Goal: Information Seeking & Learning: Learn about a topic

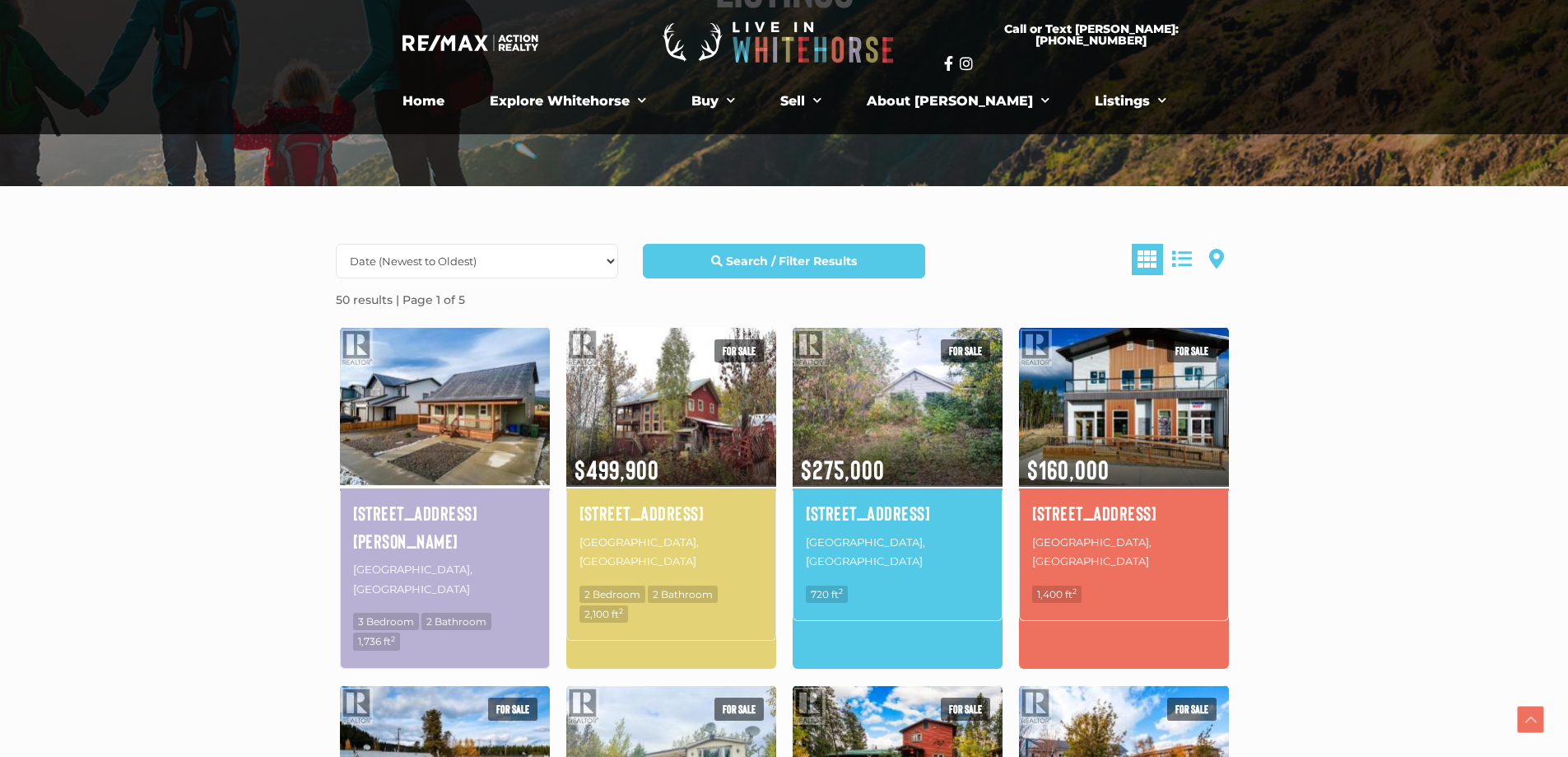
scroll to position [329, 0]
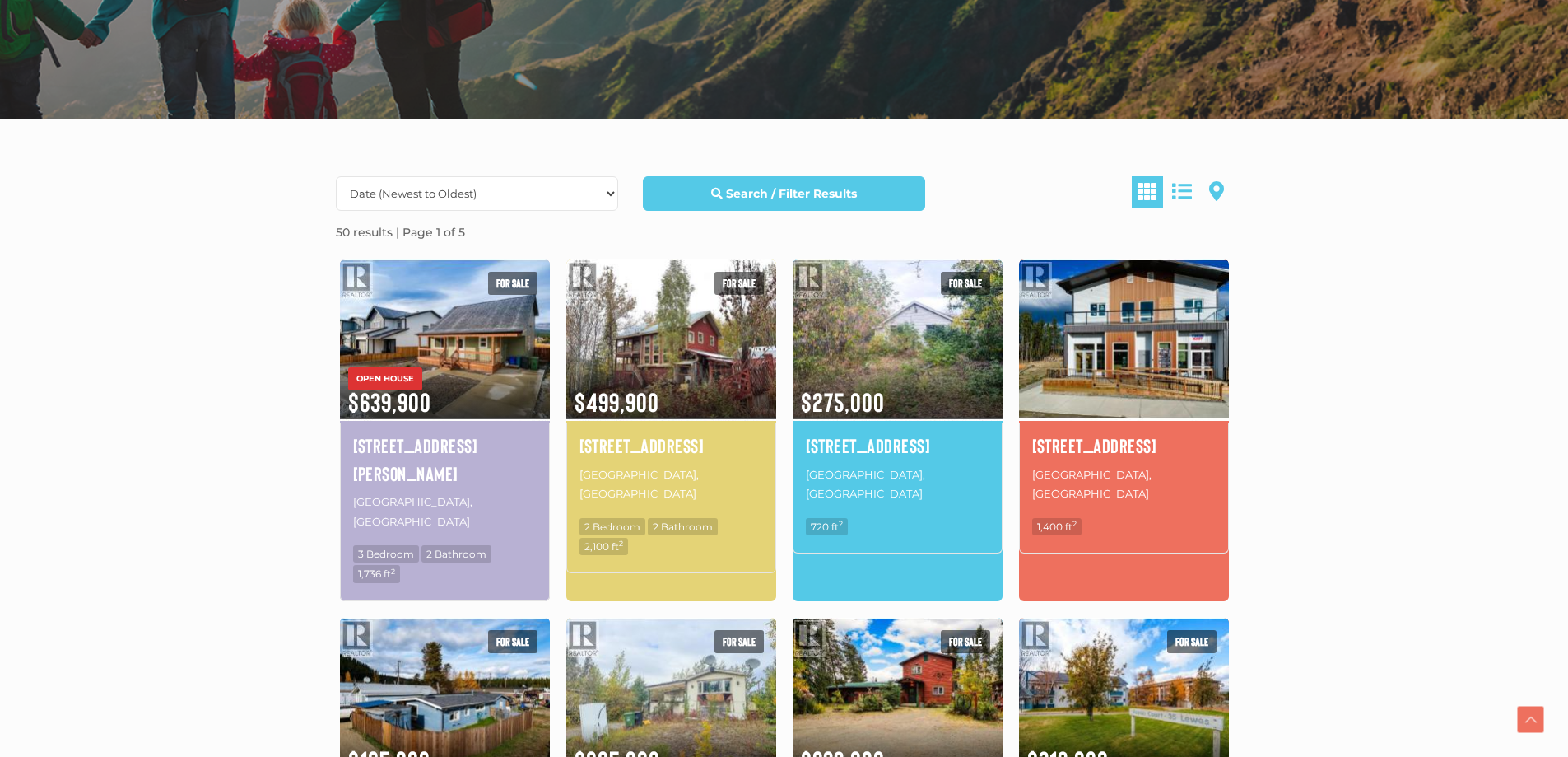
click at [1098, 338] on img at bounding box center [1124, 338] width 210 height 164
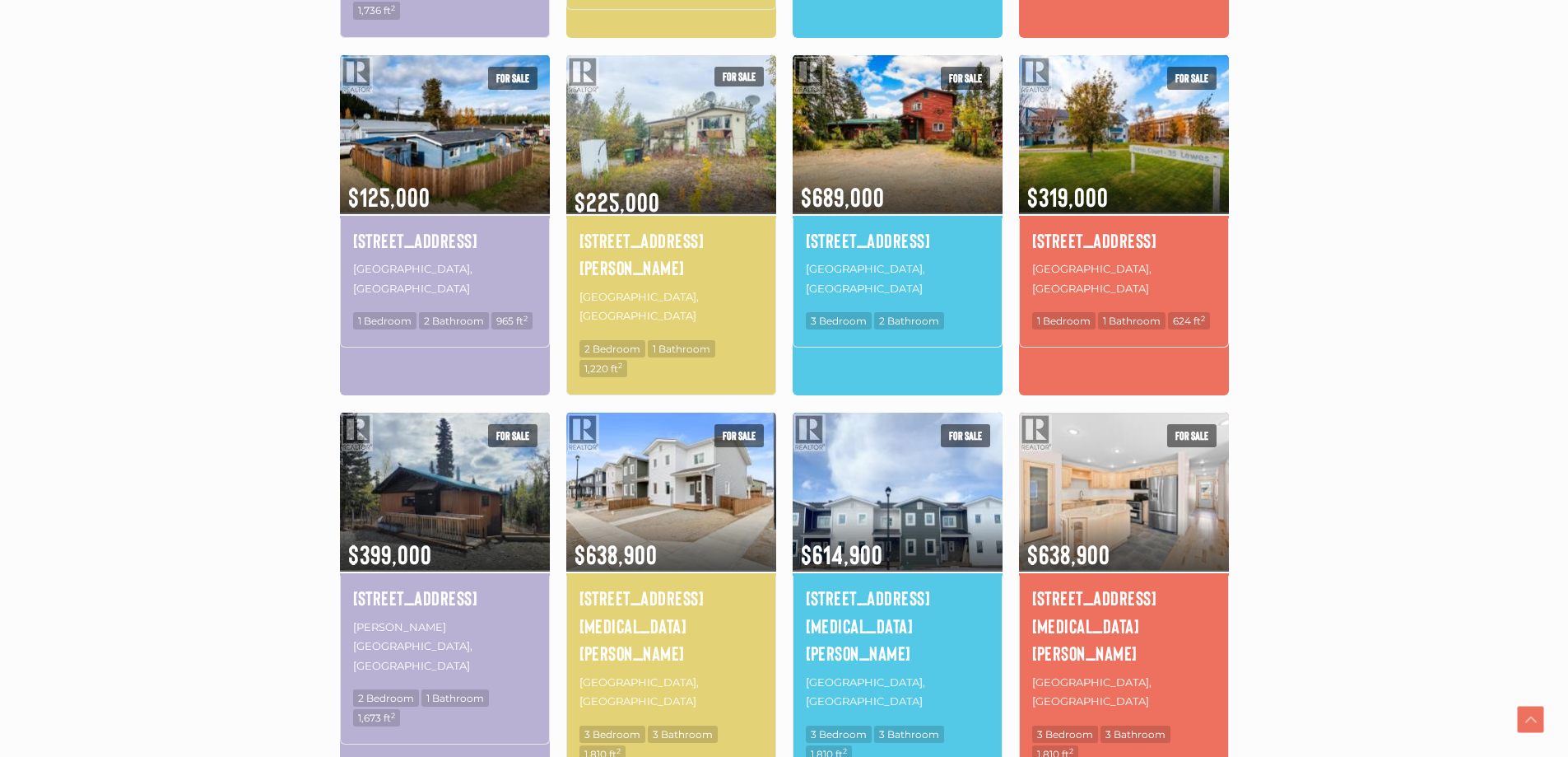
scroll to position [905, 0]
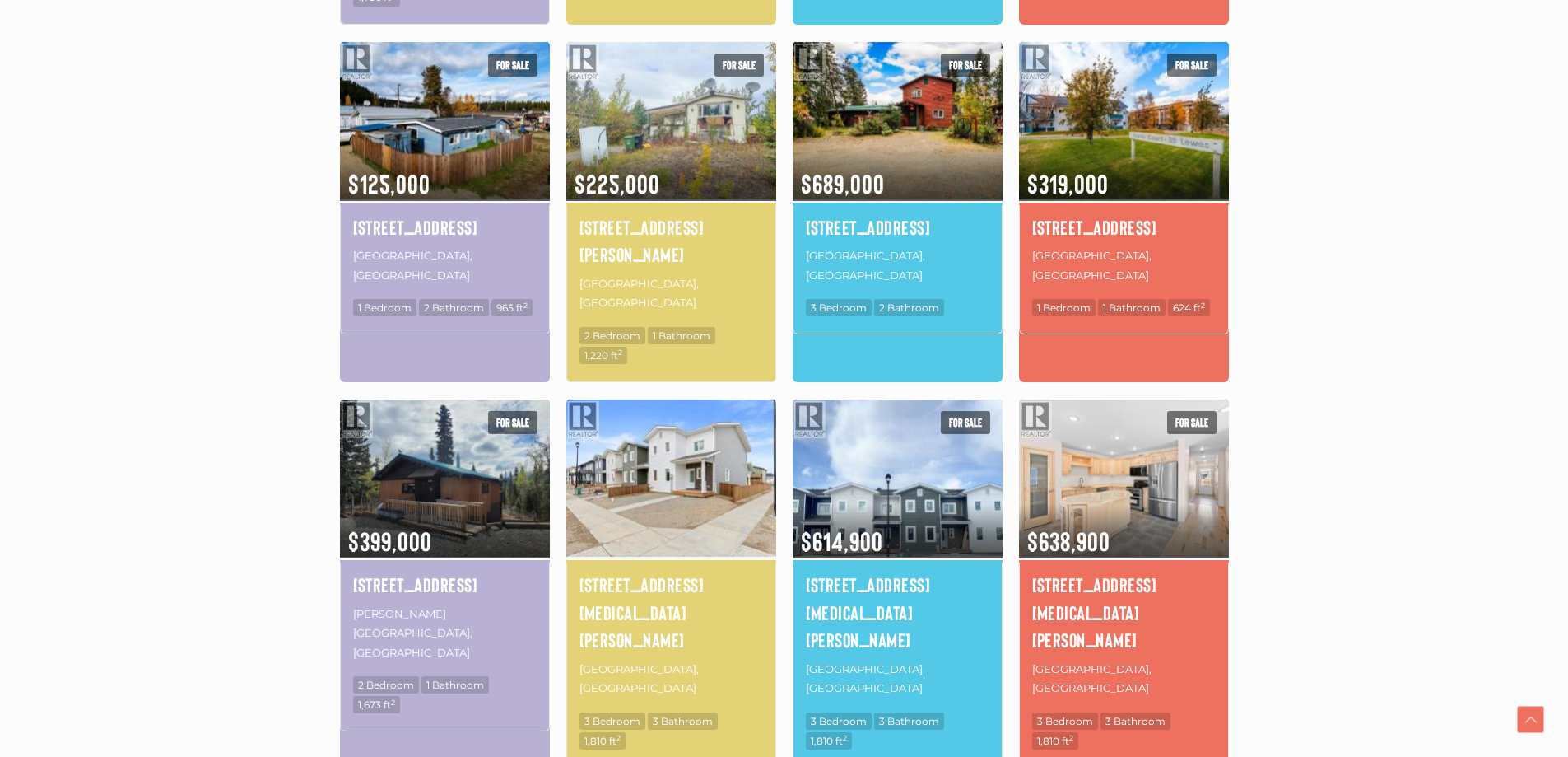
click at [664, 396] on img at bounding box center [672, 478] width 210 height 164
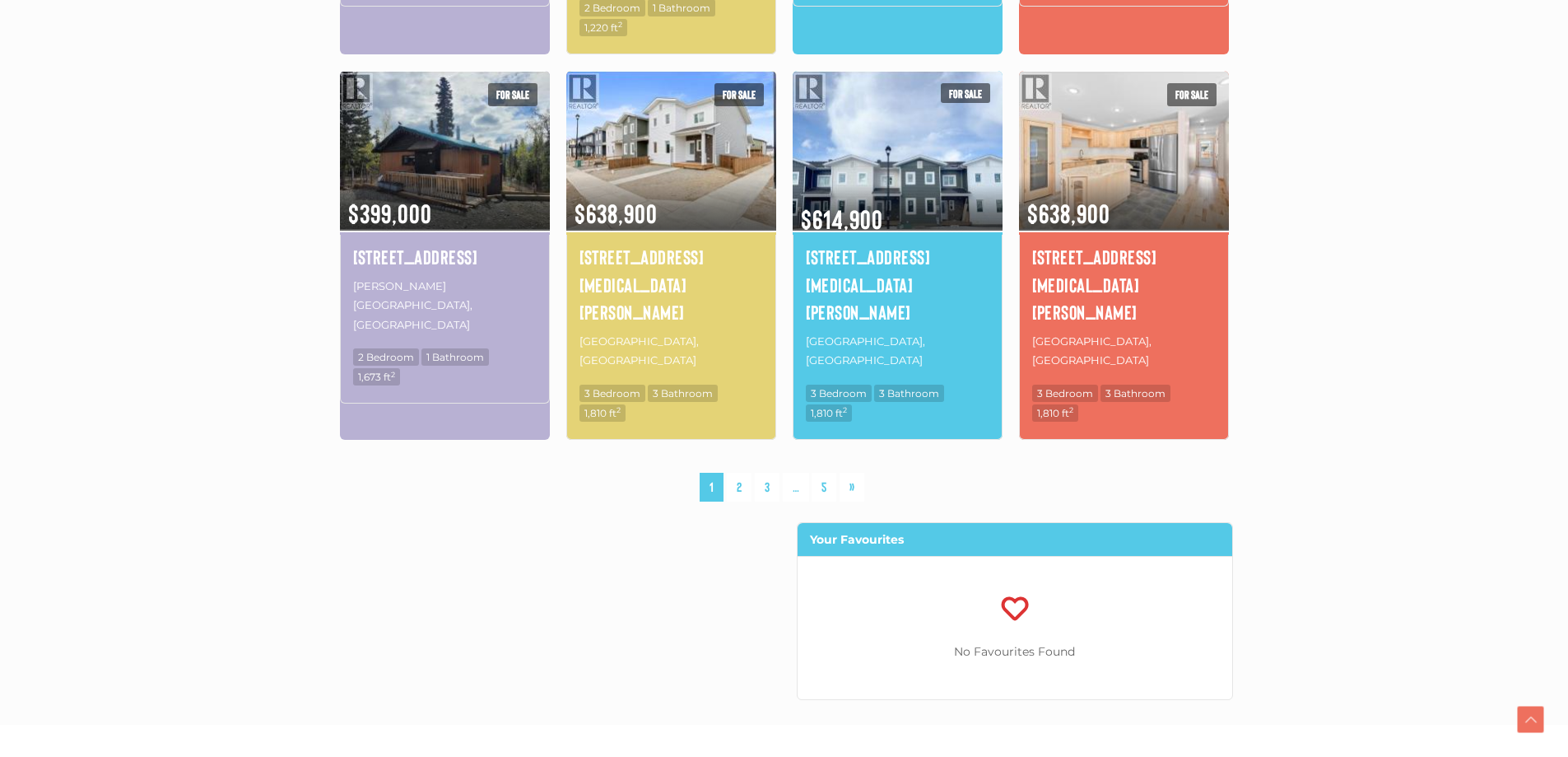
scroll to position [1236, 0]
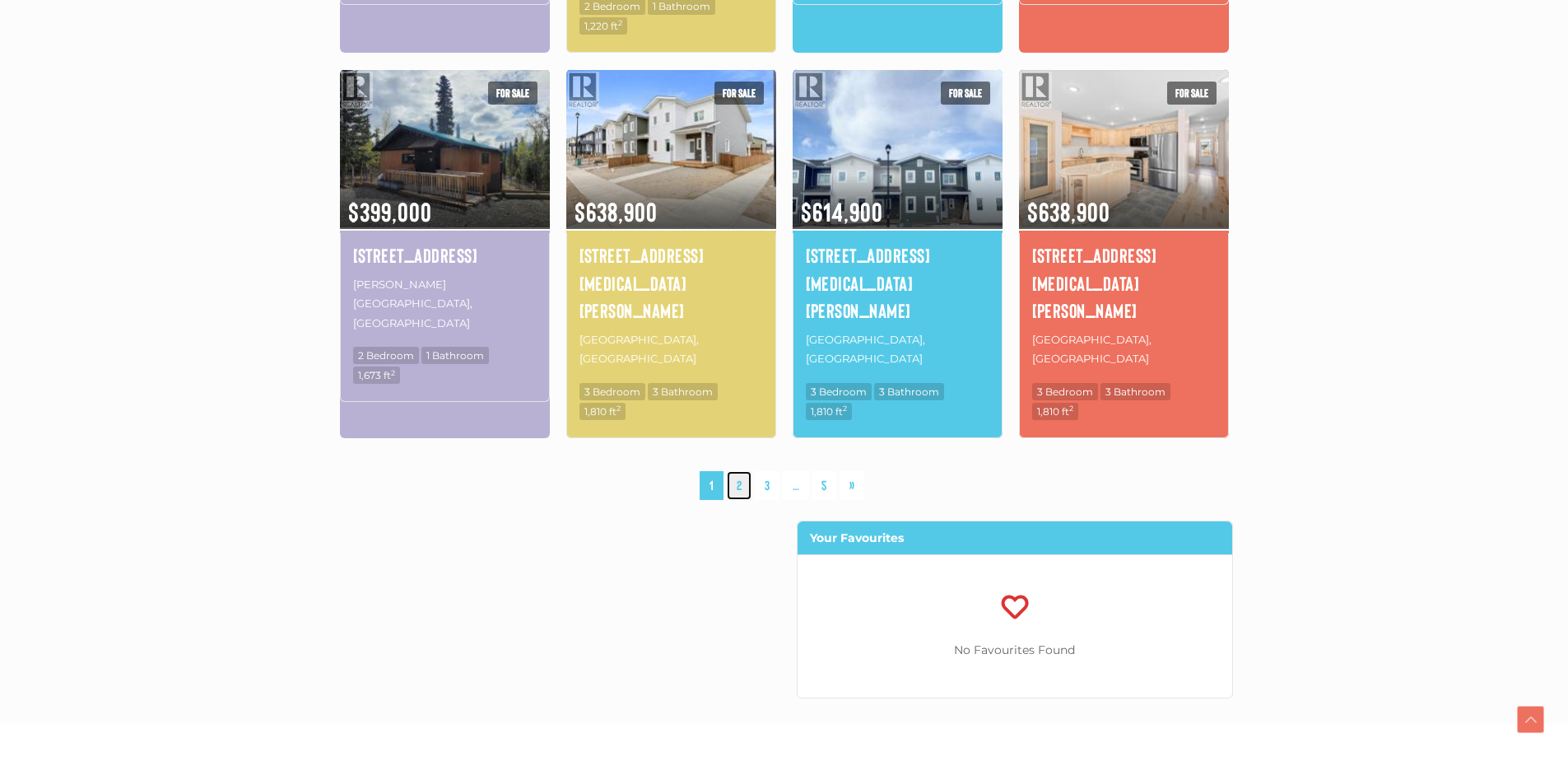
click at [737, 471] on link "2" at bounding box center [739, 485] width 25 height 29
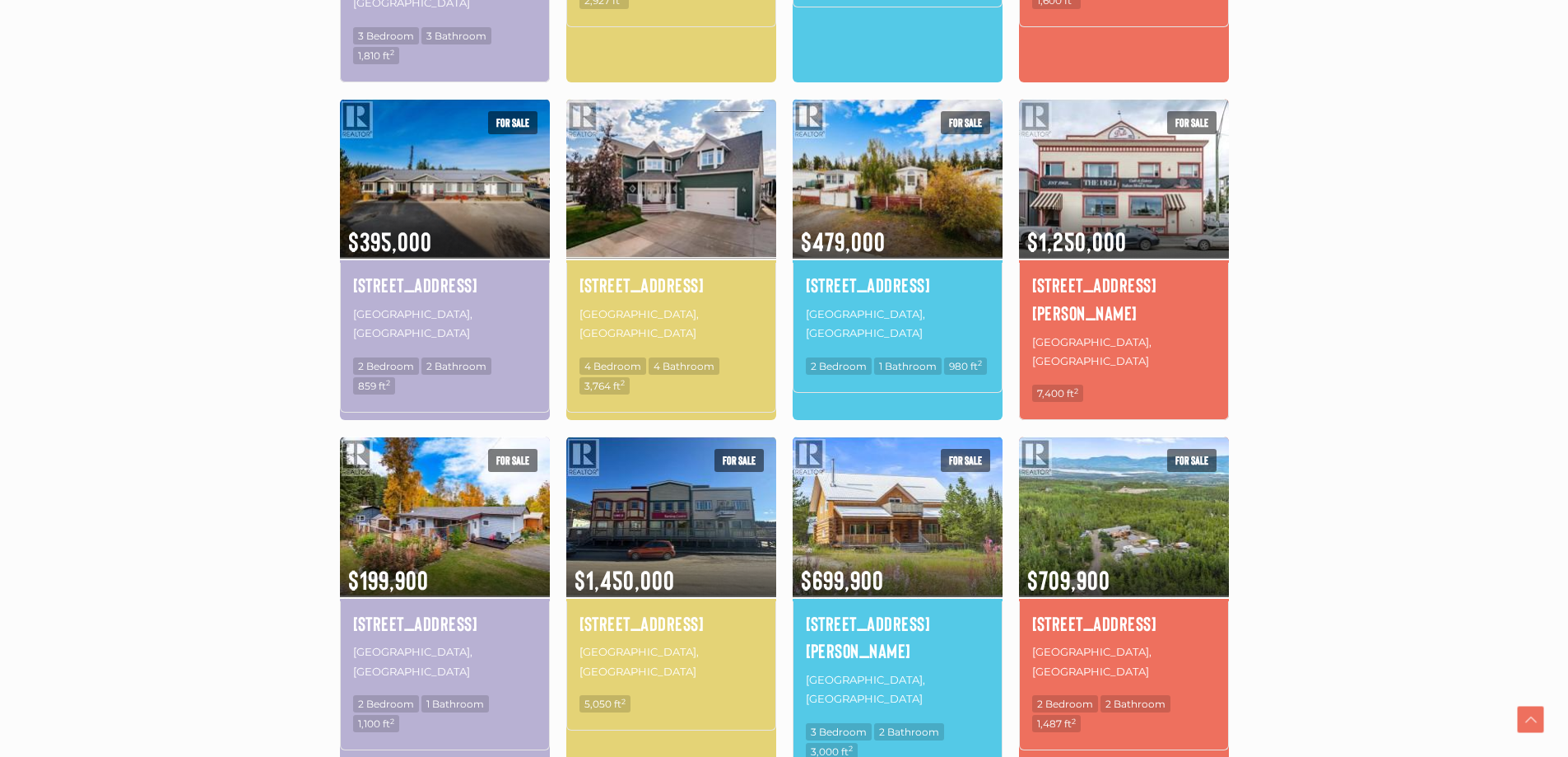
scroll to position [876, 0]
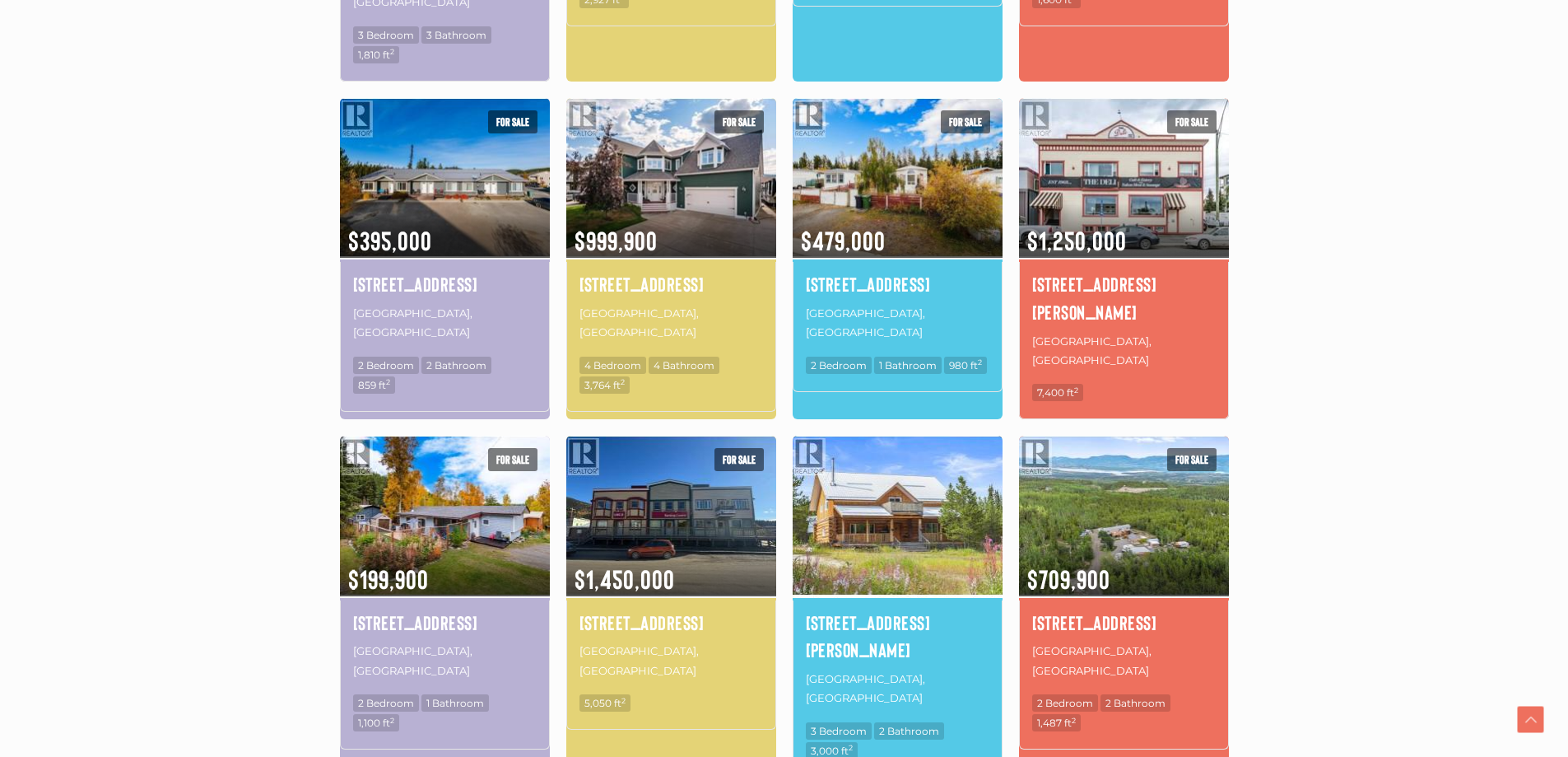
click at [849, 434] on img at bounding box center [897, 515] width 210 height 164
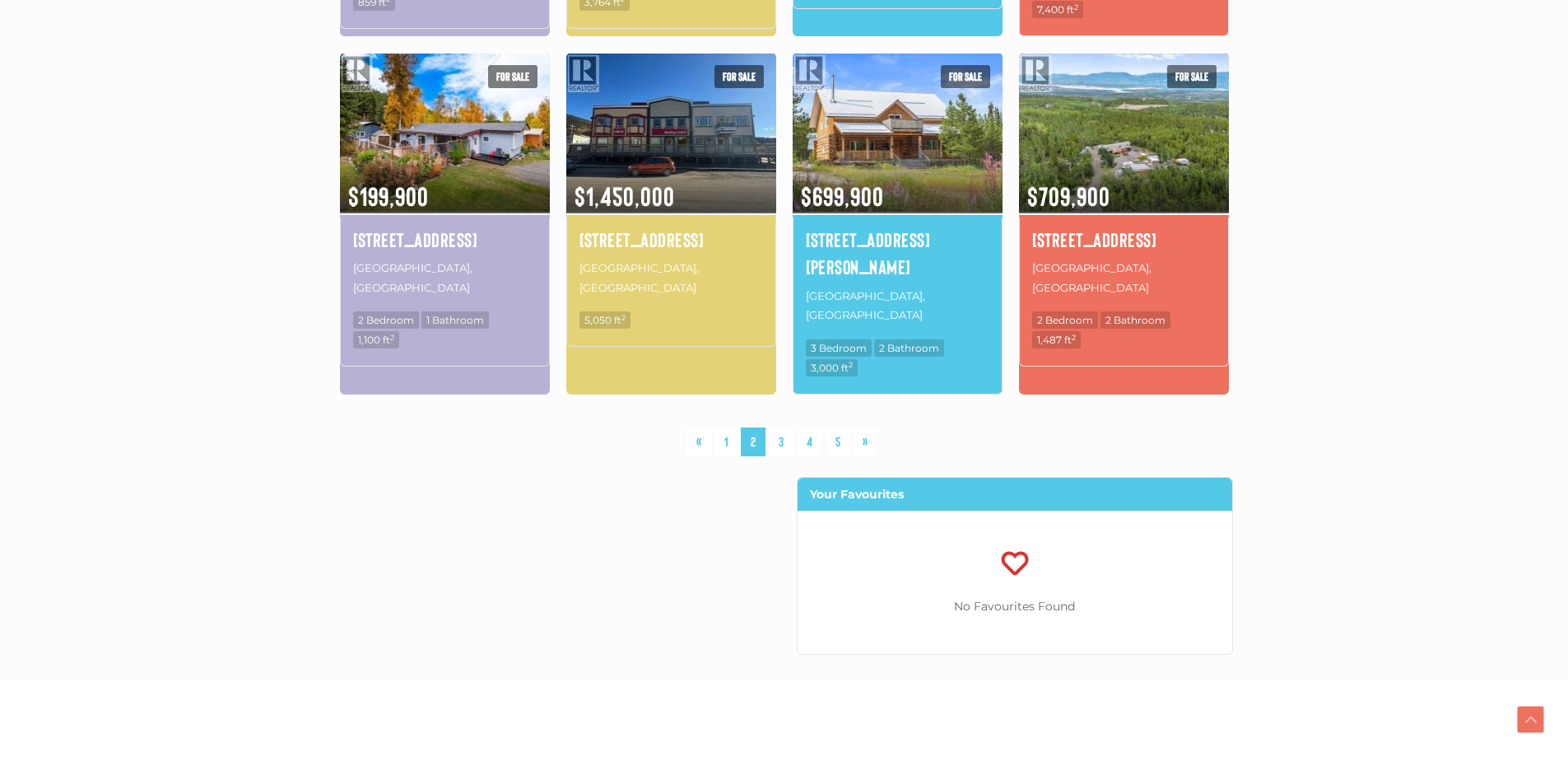
scroll to position [1288, 0]
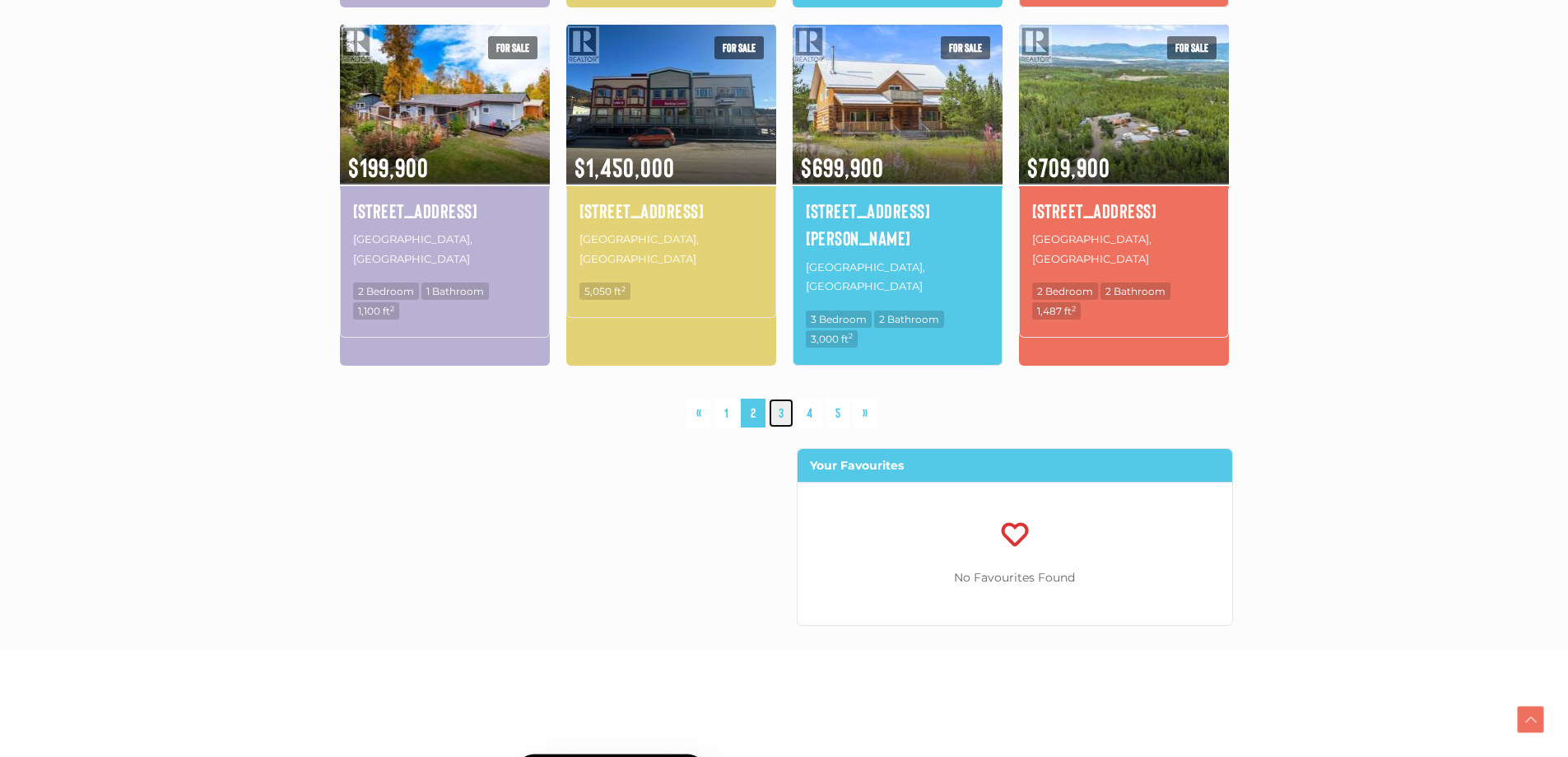
click at [782, 399] on link "3" at bounding box center [782, 413] width 25 height 29
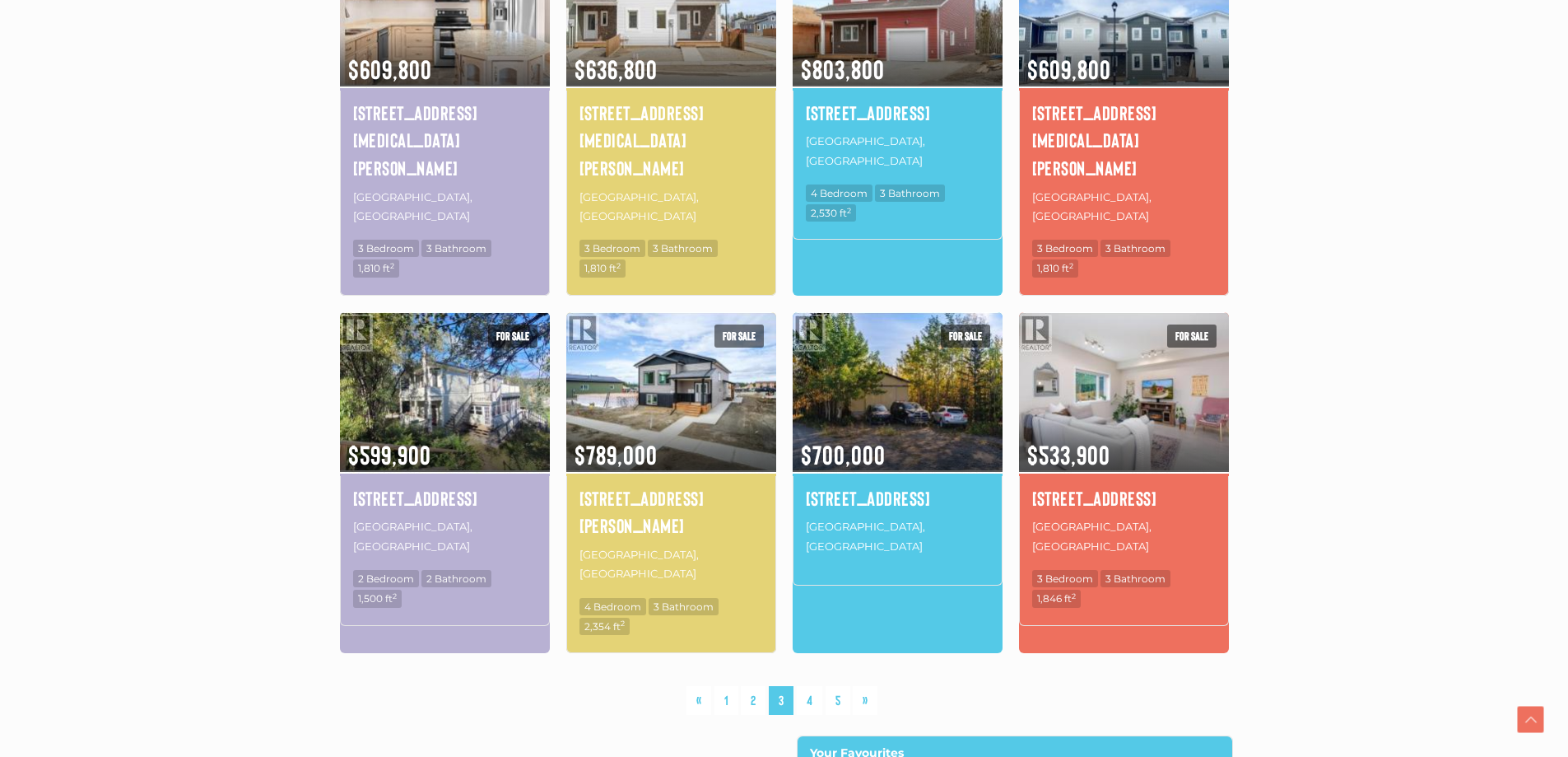
scroll to position [1040, 0]
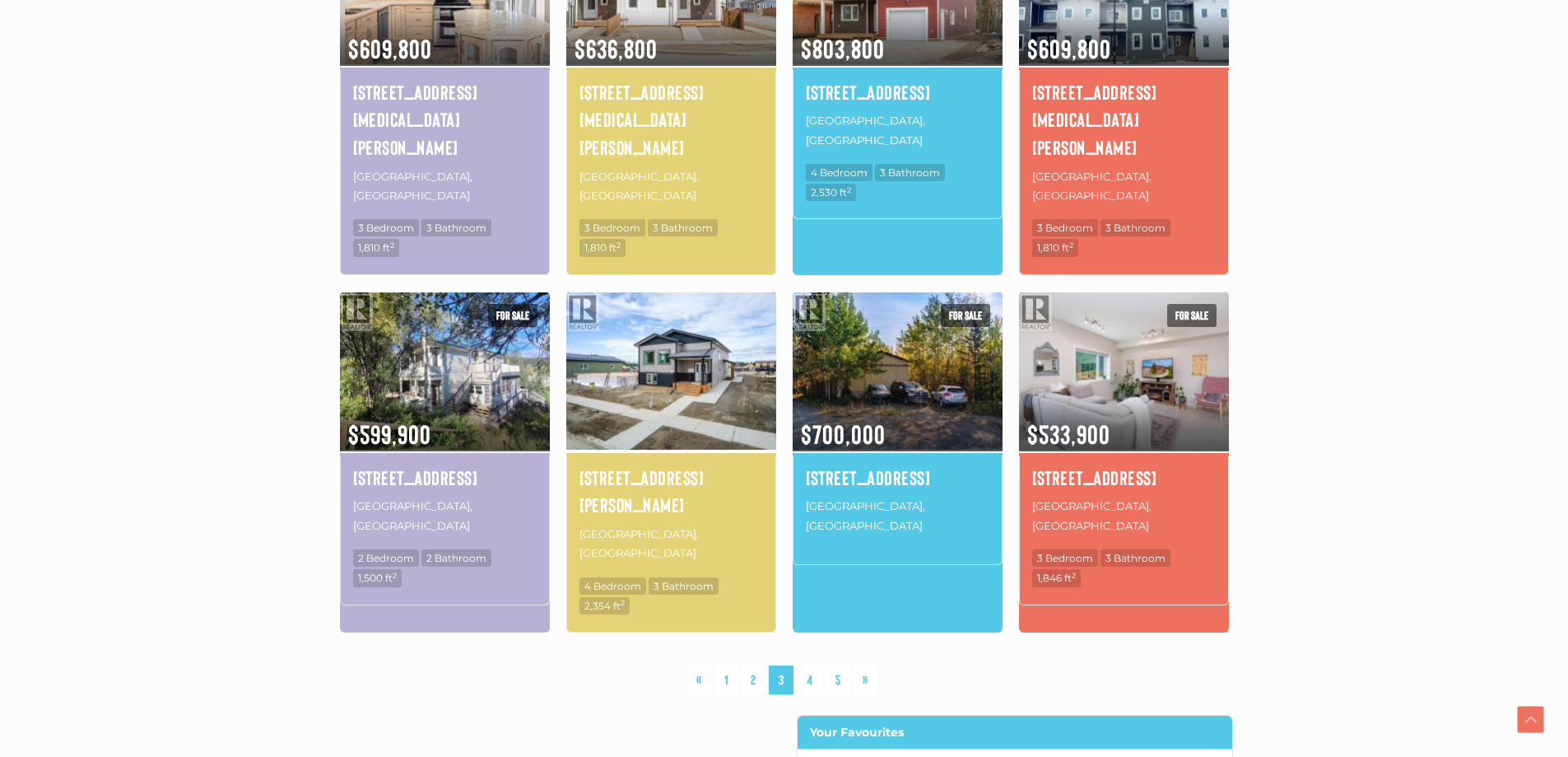
click at [648, 289] on img at bounding box center [672, 371] width 210 height 164
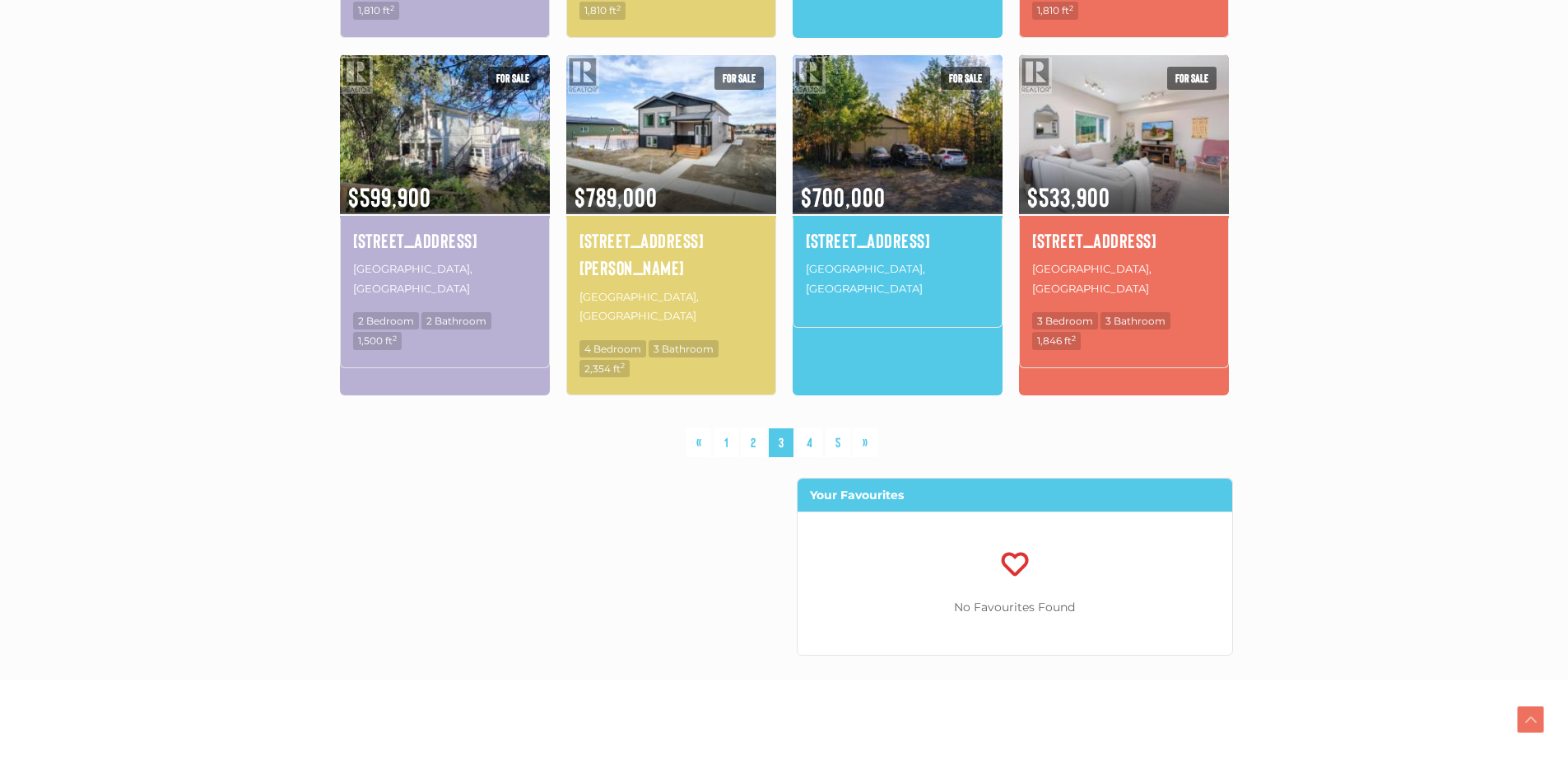
scroll to position [1288, 0]
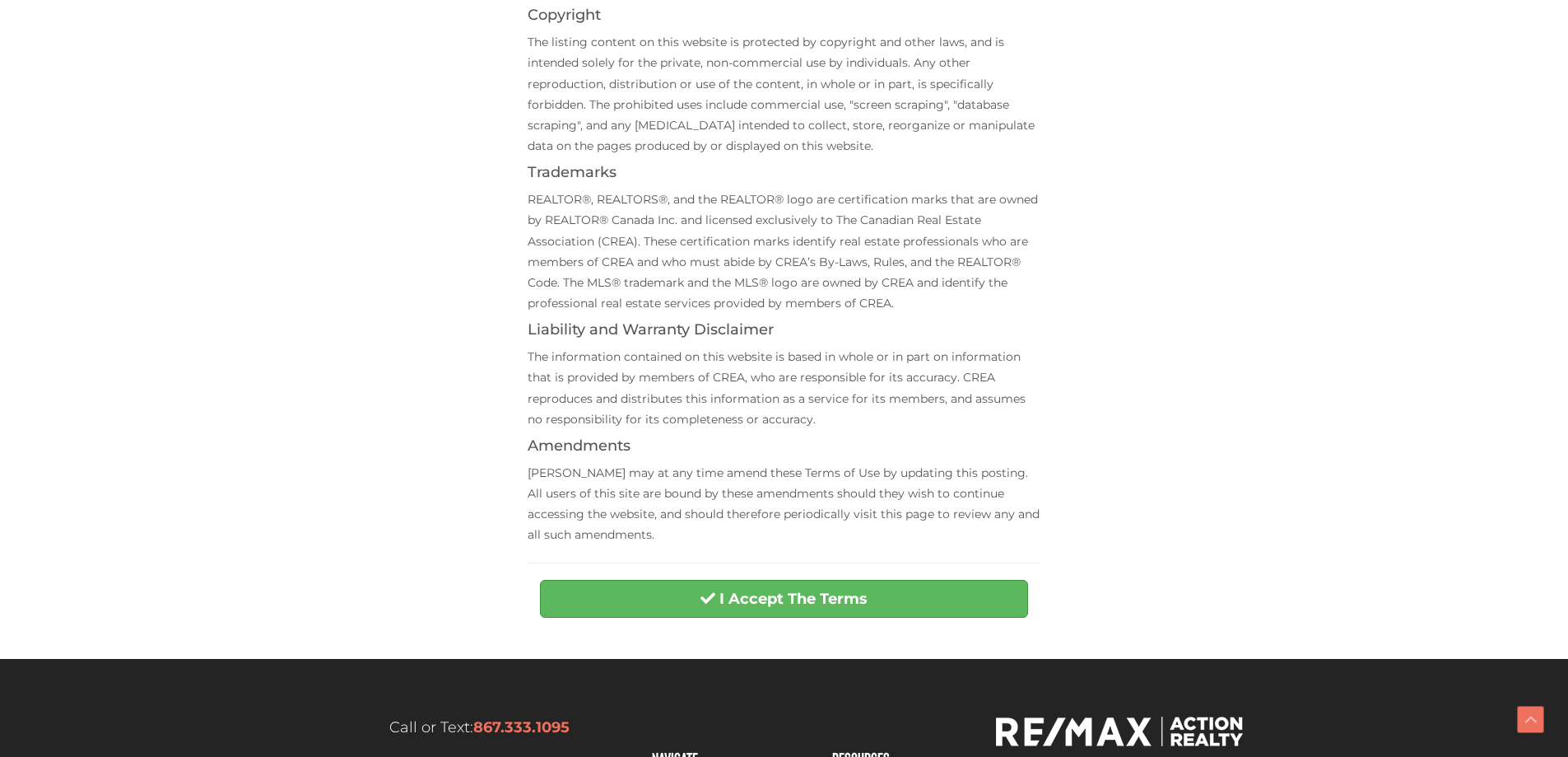
scroll to position [412, 0]
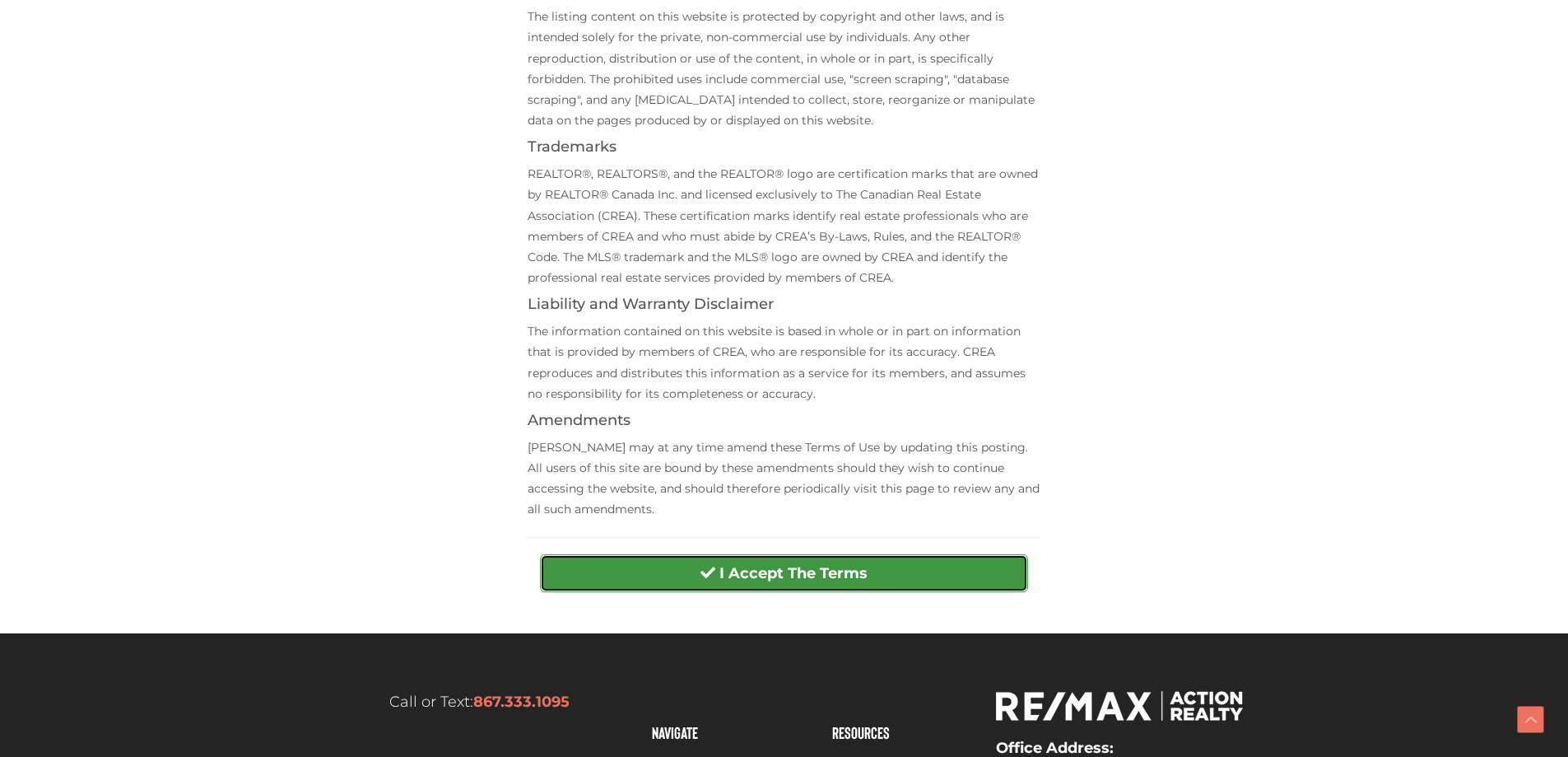
click at [767, 569] on strong "I Accept The Terms" at bounding box center [793, 574] width 148 height 18
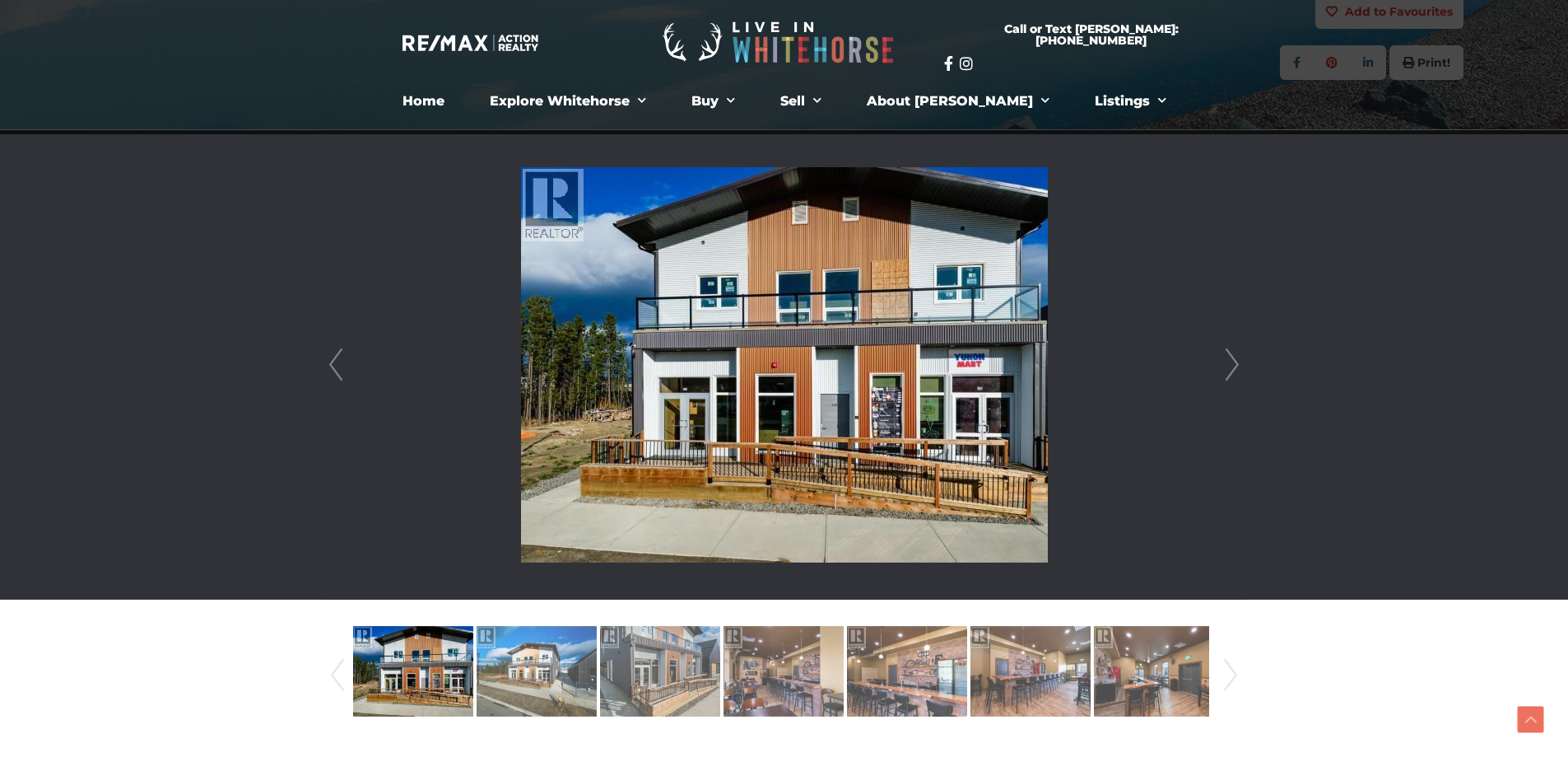
scroll to position [412, 0]
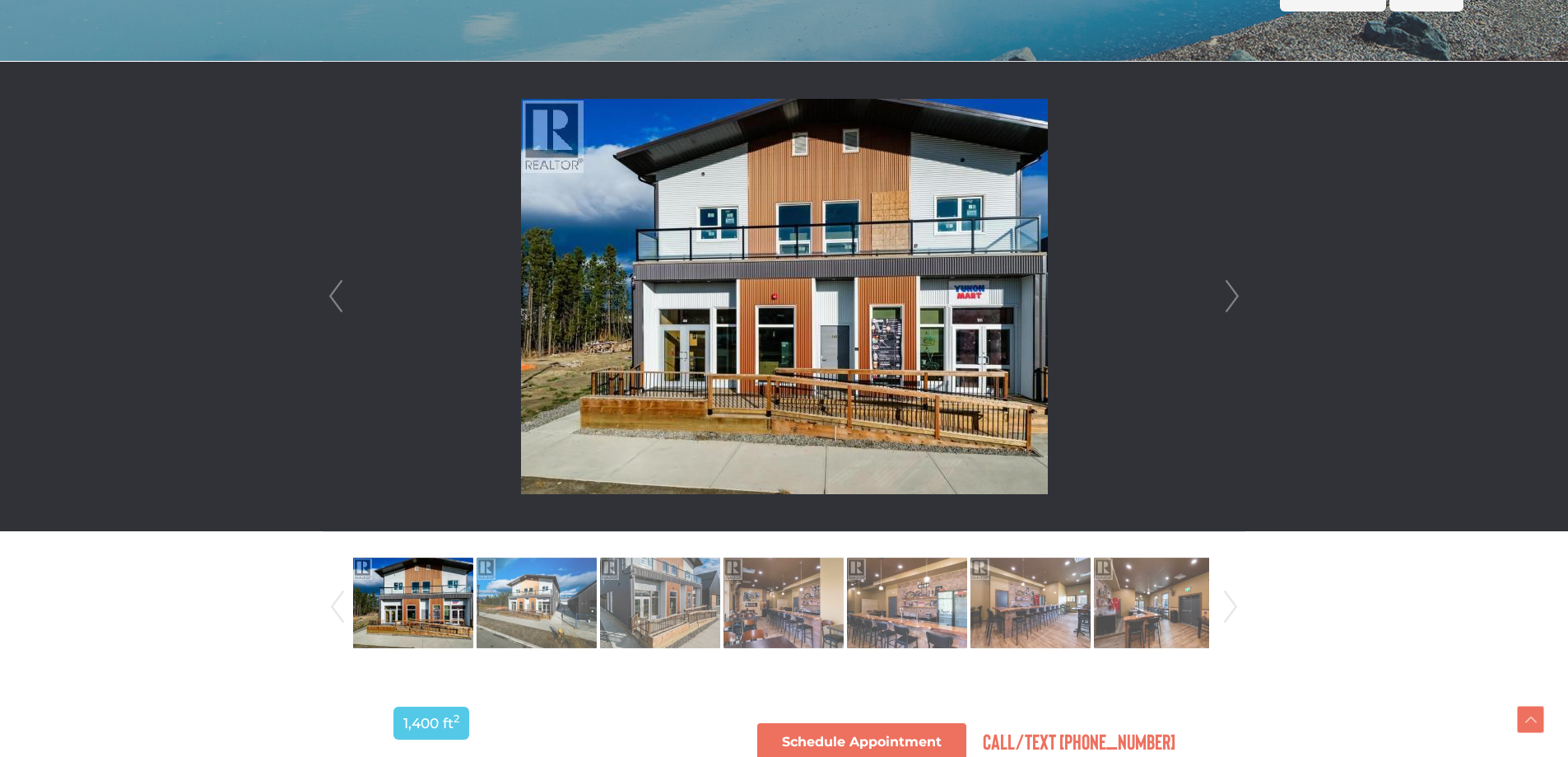
click at [1232, 291] on link "Next" at bounding box center [1232, 296] width 25 height 469
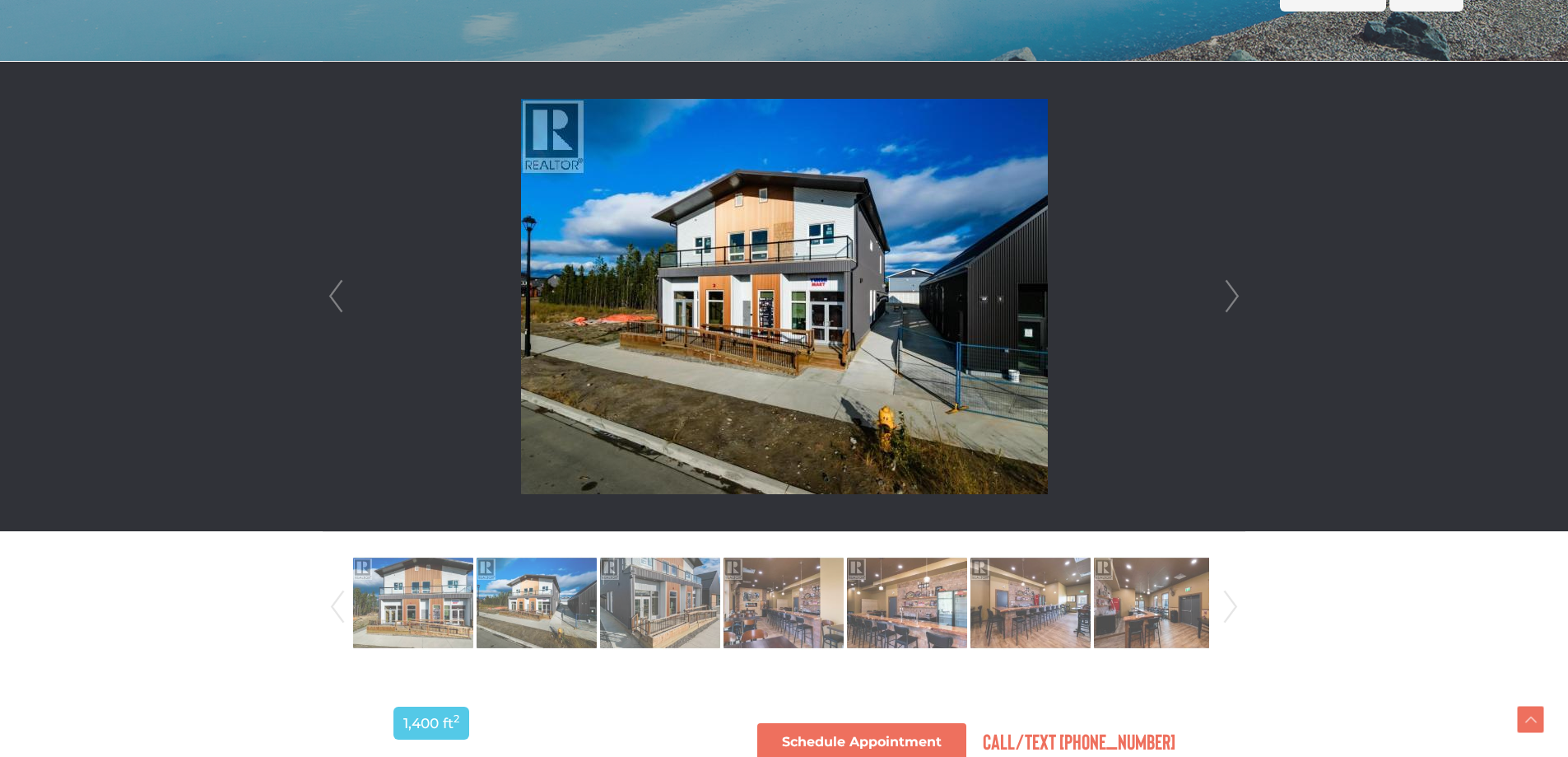
click at [1232, 291] on link "Next" at bounding box center [1232, 296] width 25 height 469
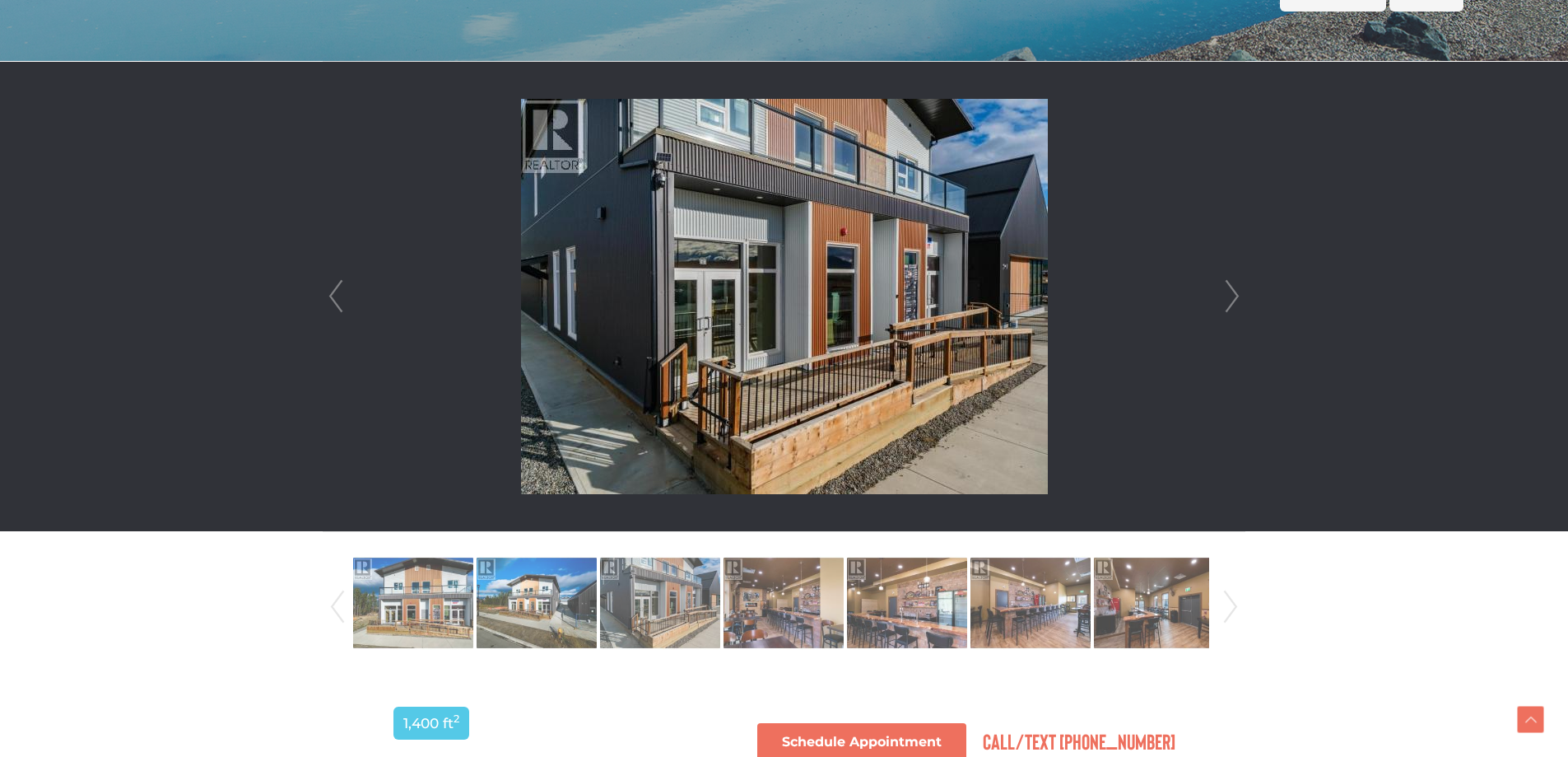
click at [1232, 291] on link "Next" at bounding box center [1232, 296] width 25 height 469
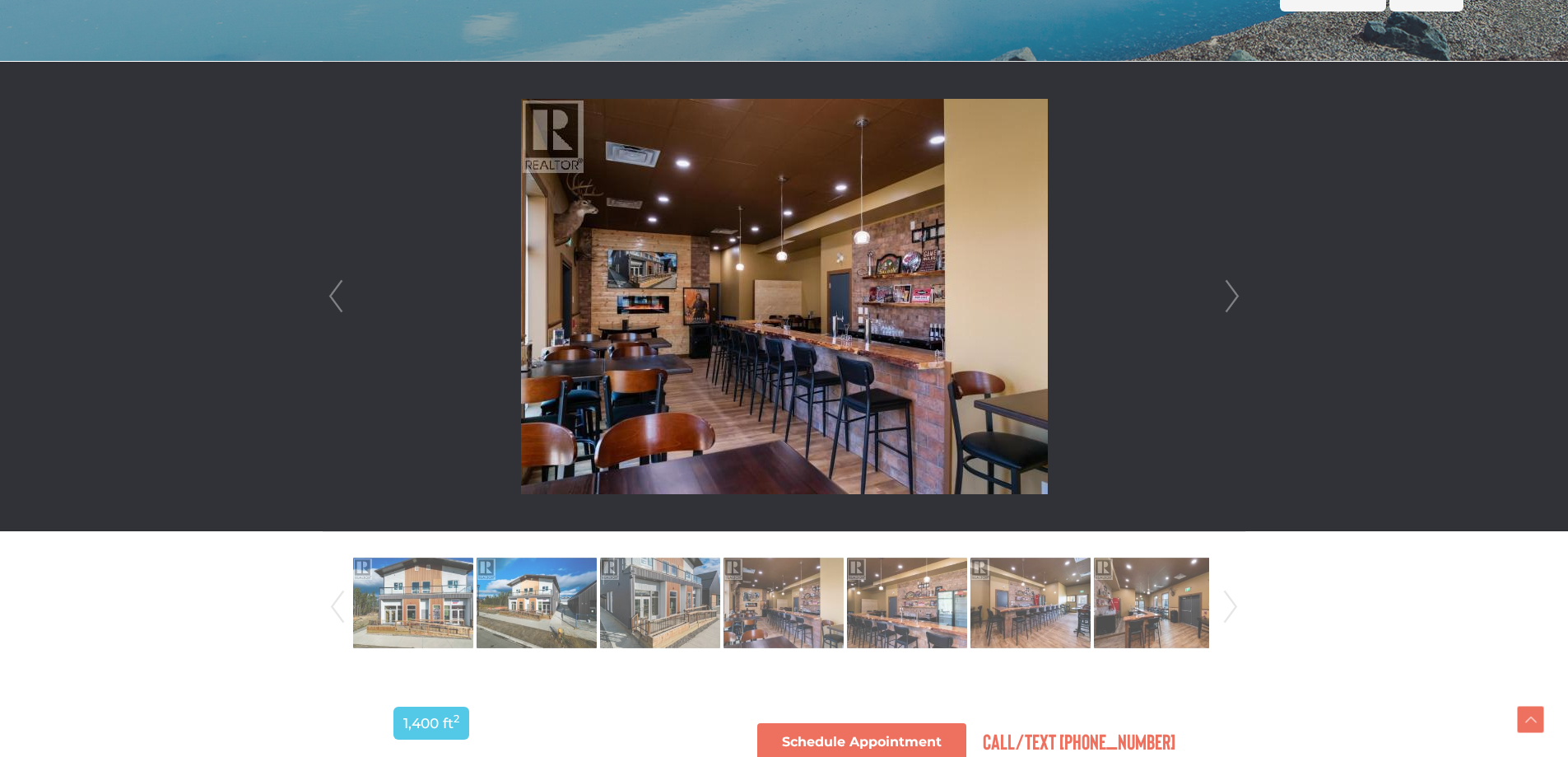
click at [1232, 291] on link "Next" at bounding box center [1232, 296] width 25 height 469
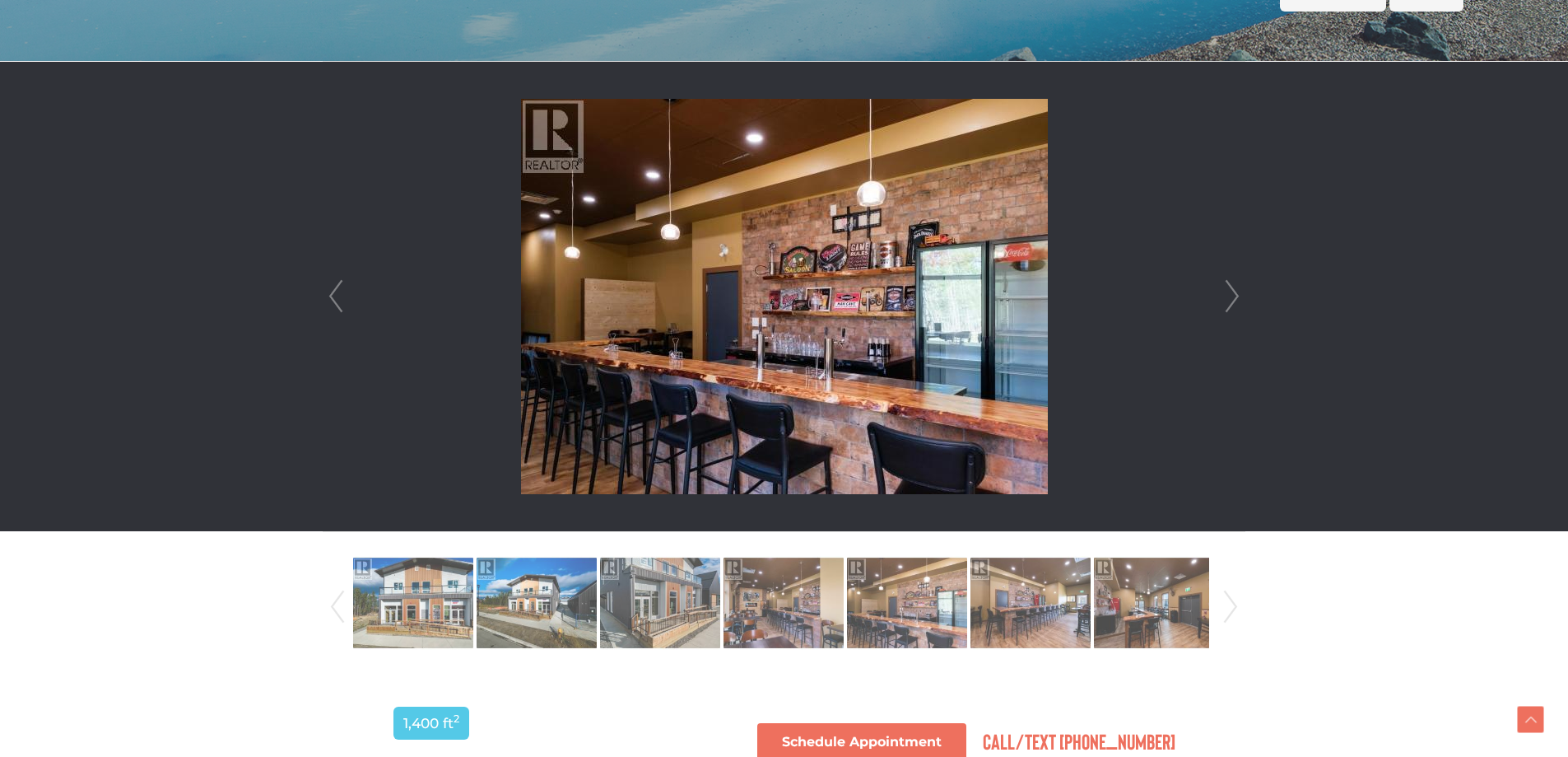
click at [1232, 291] on link "Next" at bounding box center [1232, 296] width 25 height 469
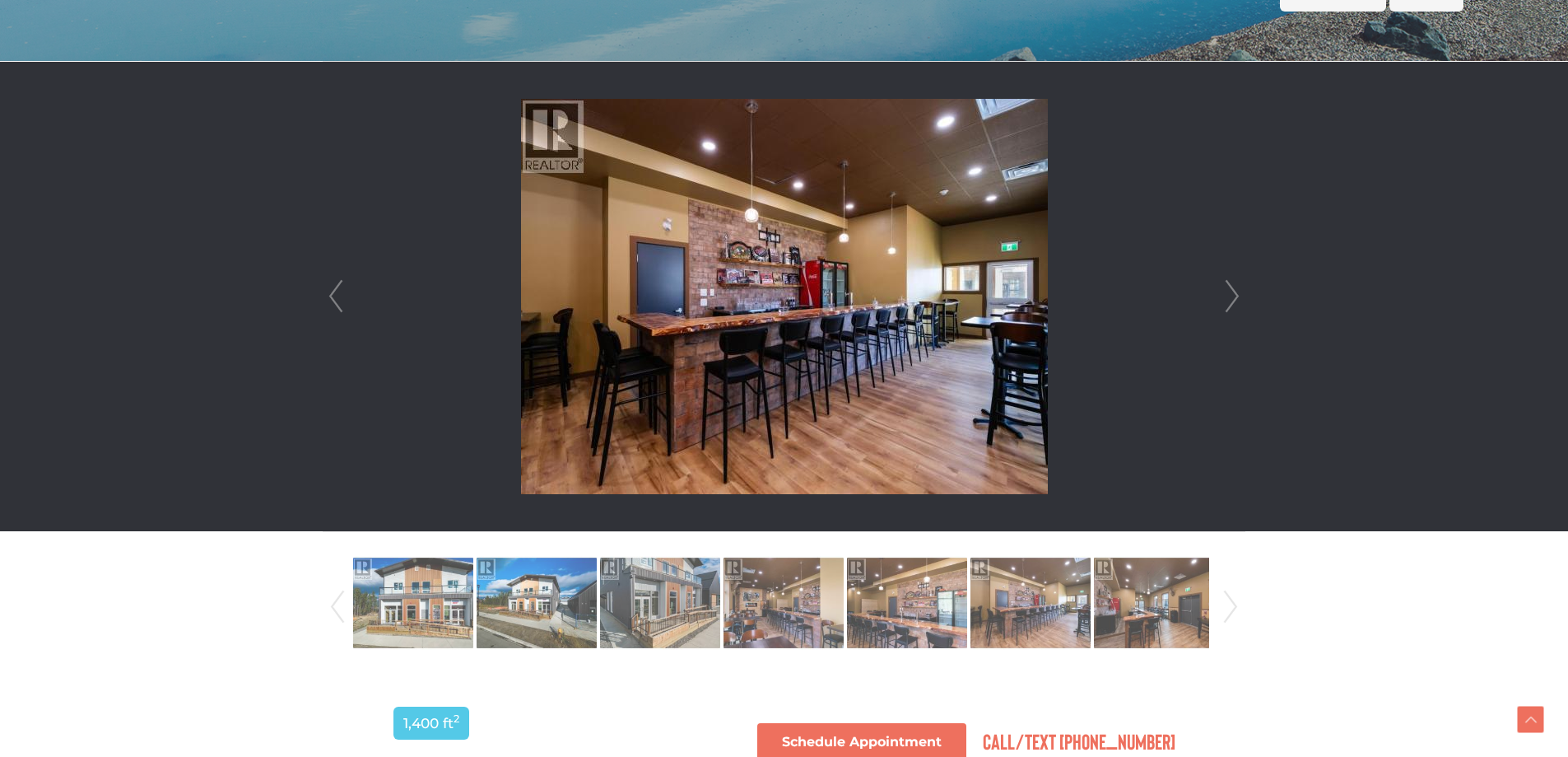
click at [1232, 291] on link "Next" at bounding box center [1232, 296] width 25 height 469
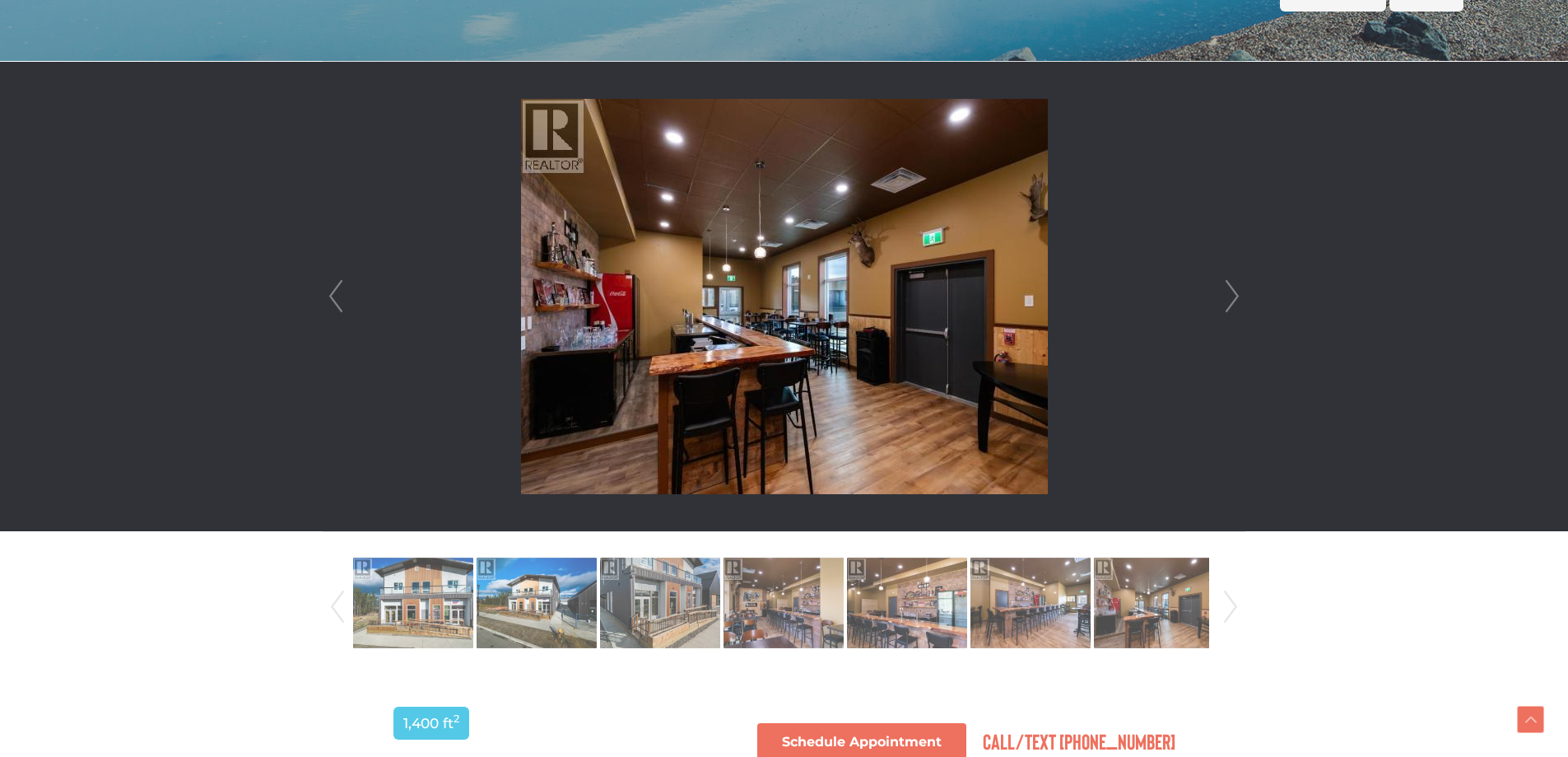
click at [1232, 291] on link "Next" at bounding box center [1232, 296] width 25 height 469
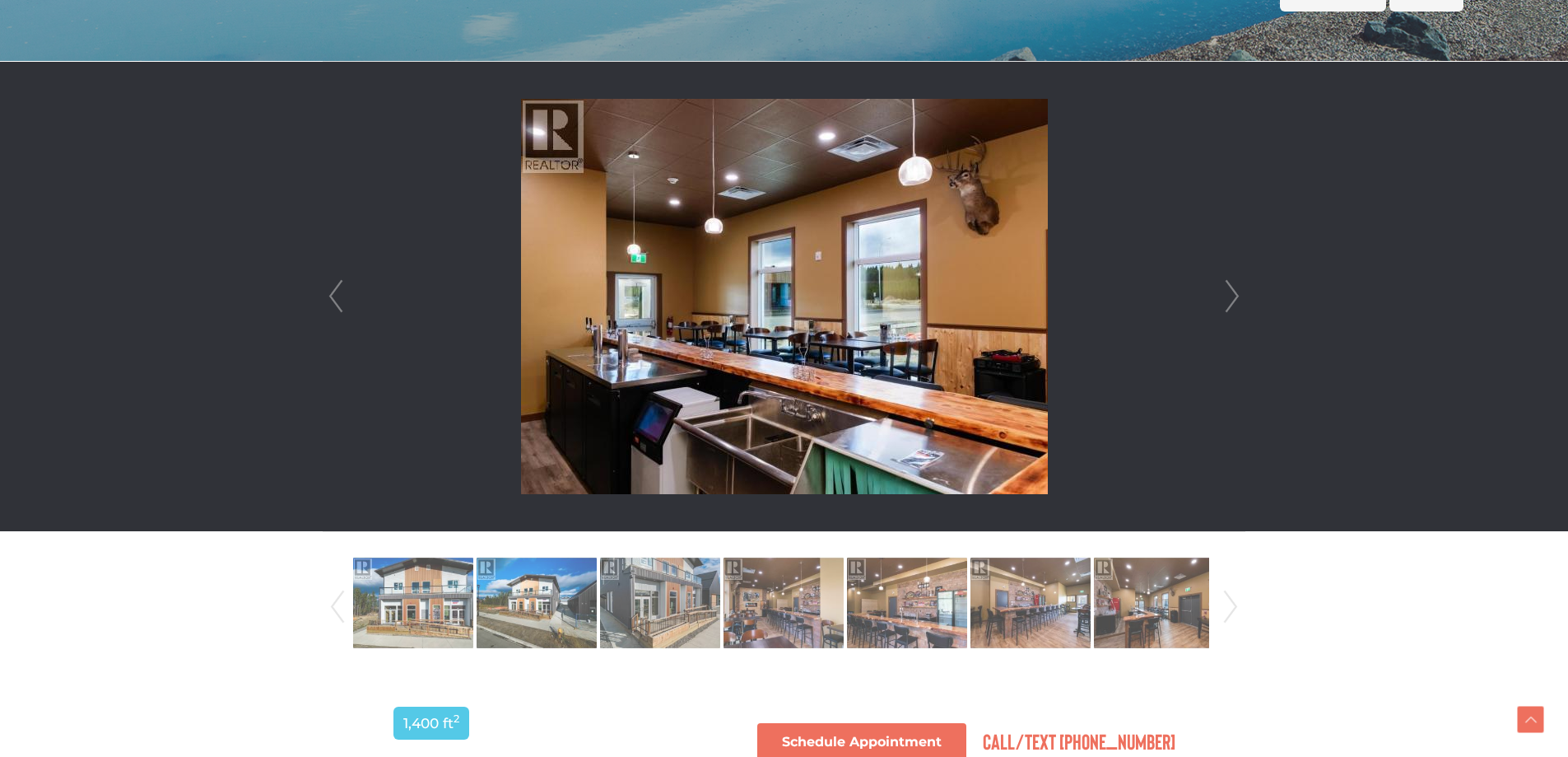
click at [1232, 291] on link "Next" at bounding box center [1232, 296] width 25 height 469
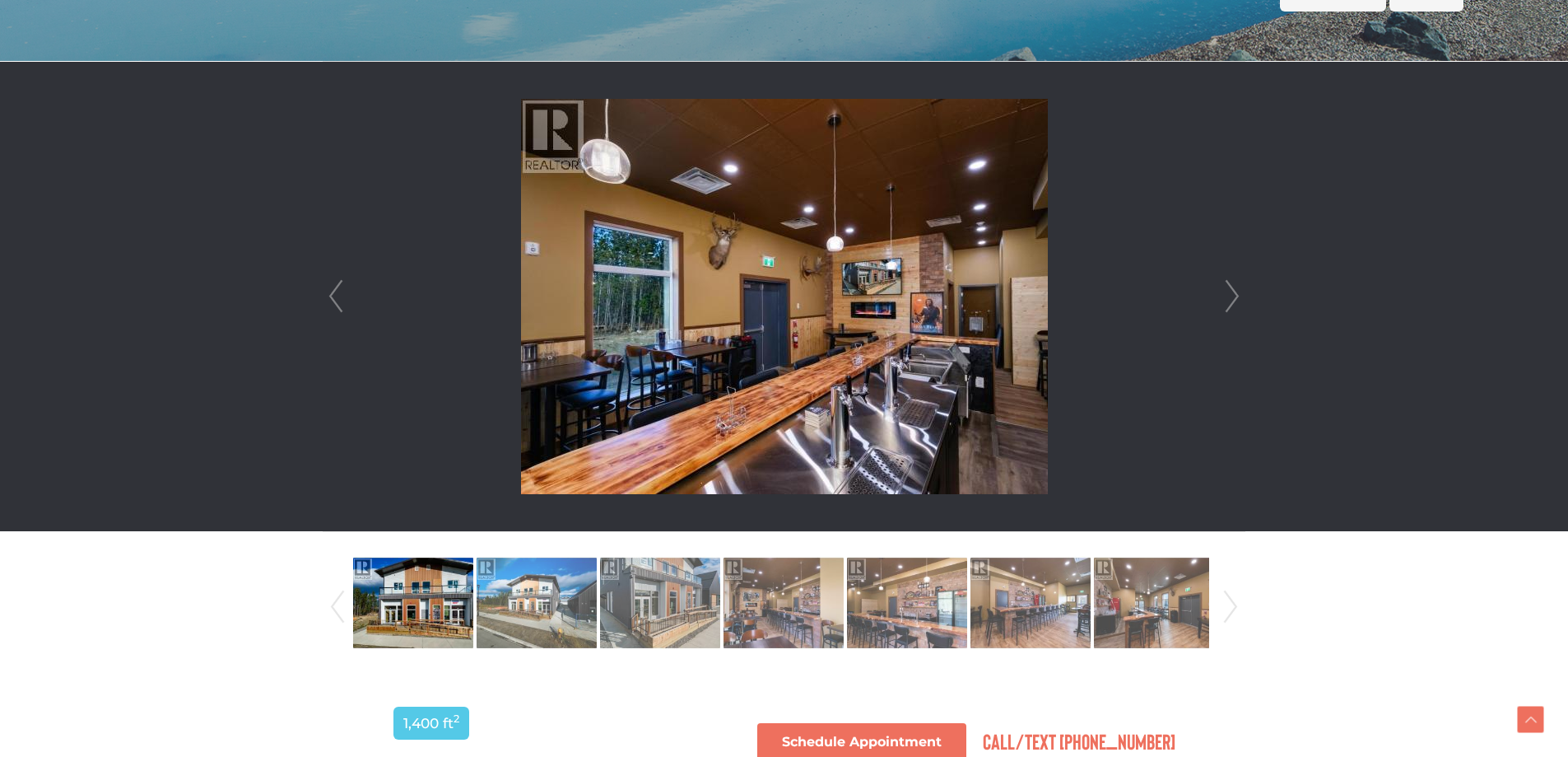
click at [1232, 291] on link "Next" at bounding box center [1232, 296] width 25 height 469
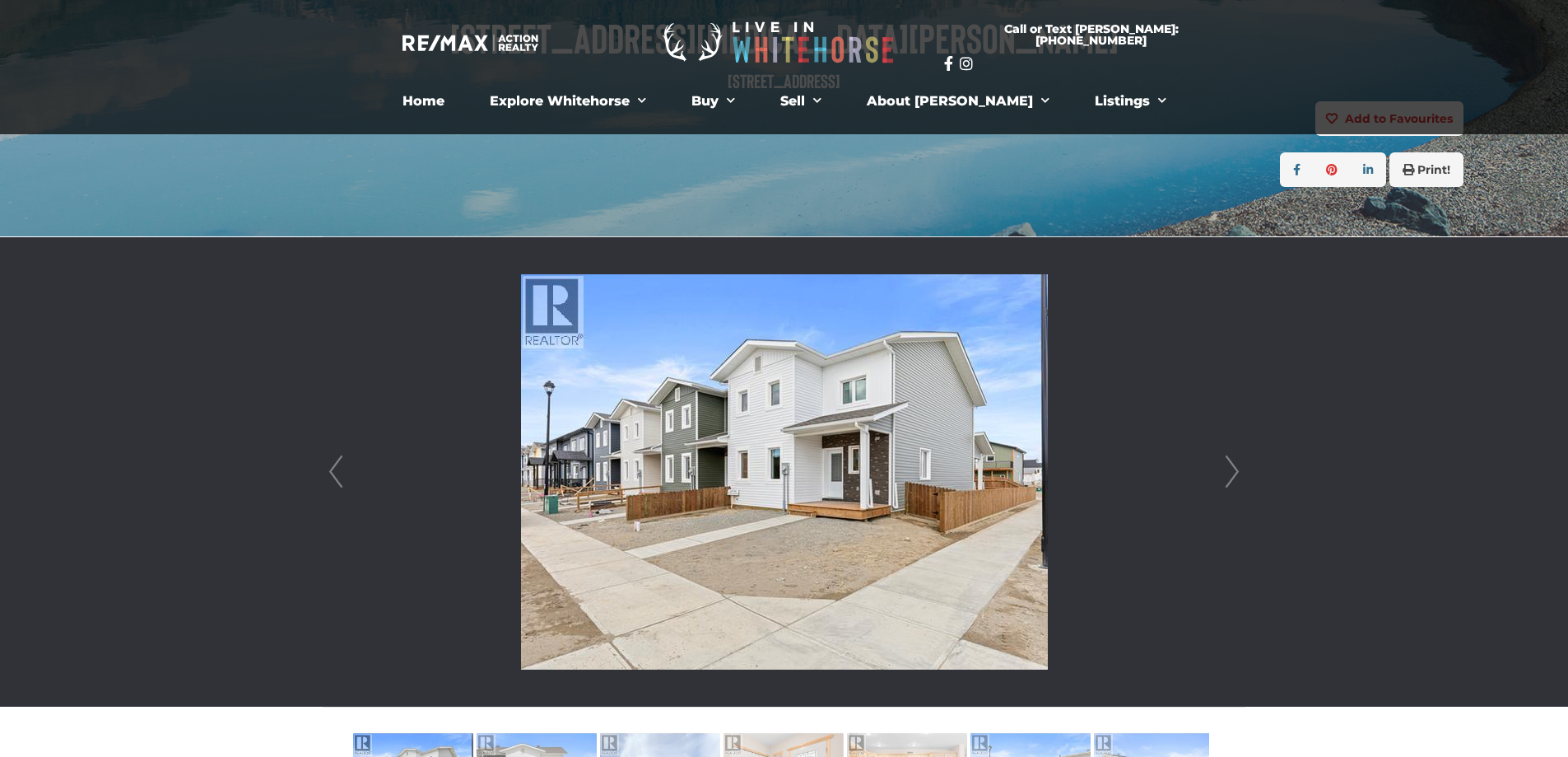
scroll to position [247, 0]
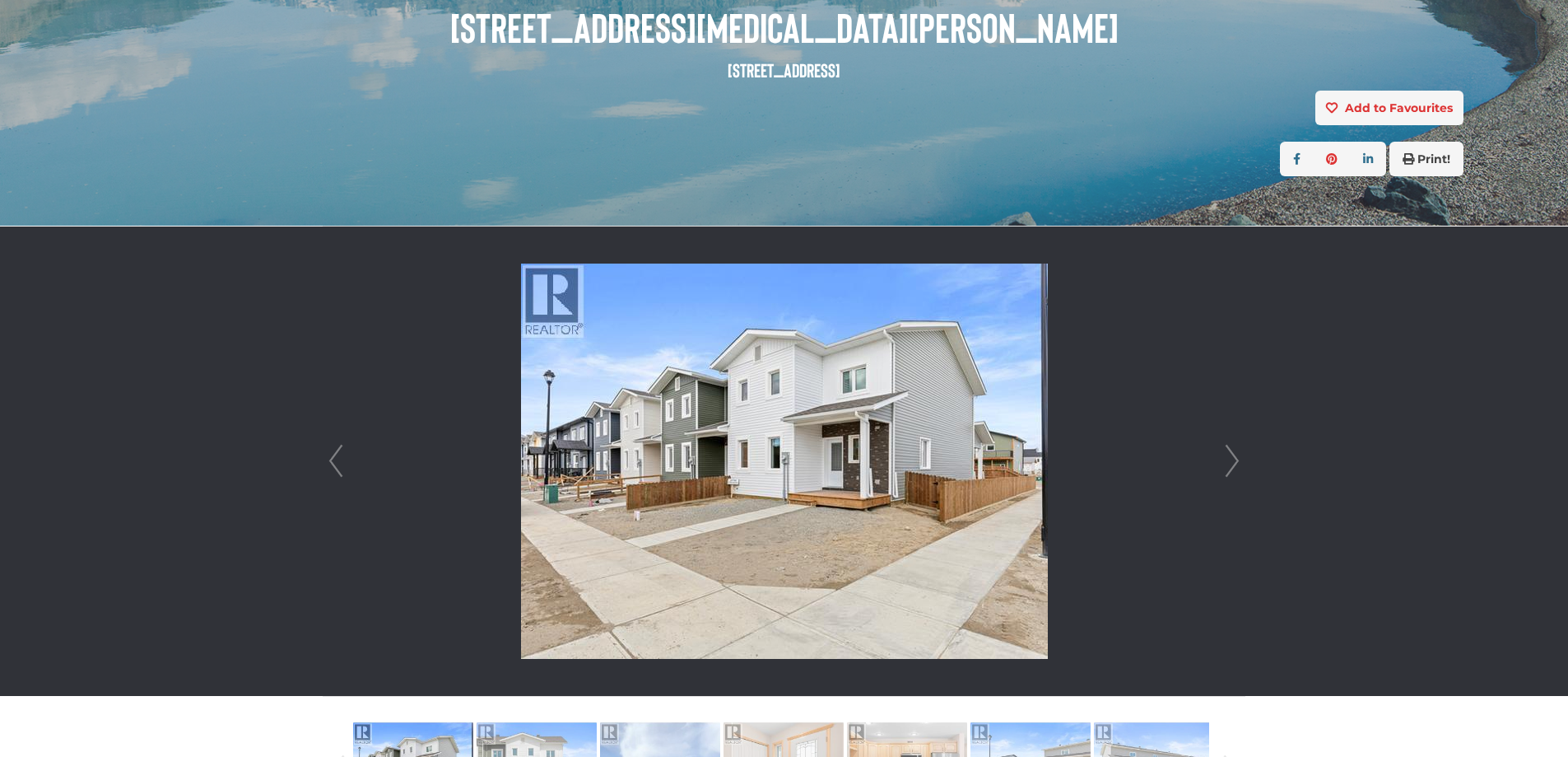
click at [755, 407] on img at bounding box center [784, 461] width 527 height 395
click at [1230, 459] on link "Next" at bounding box center [1232, 461] width 25 height 469
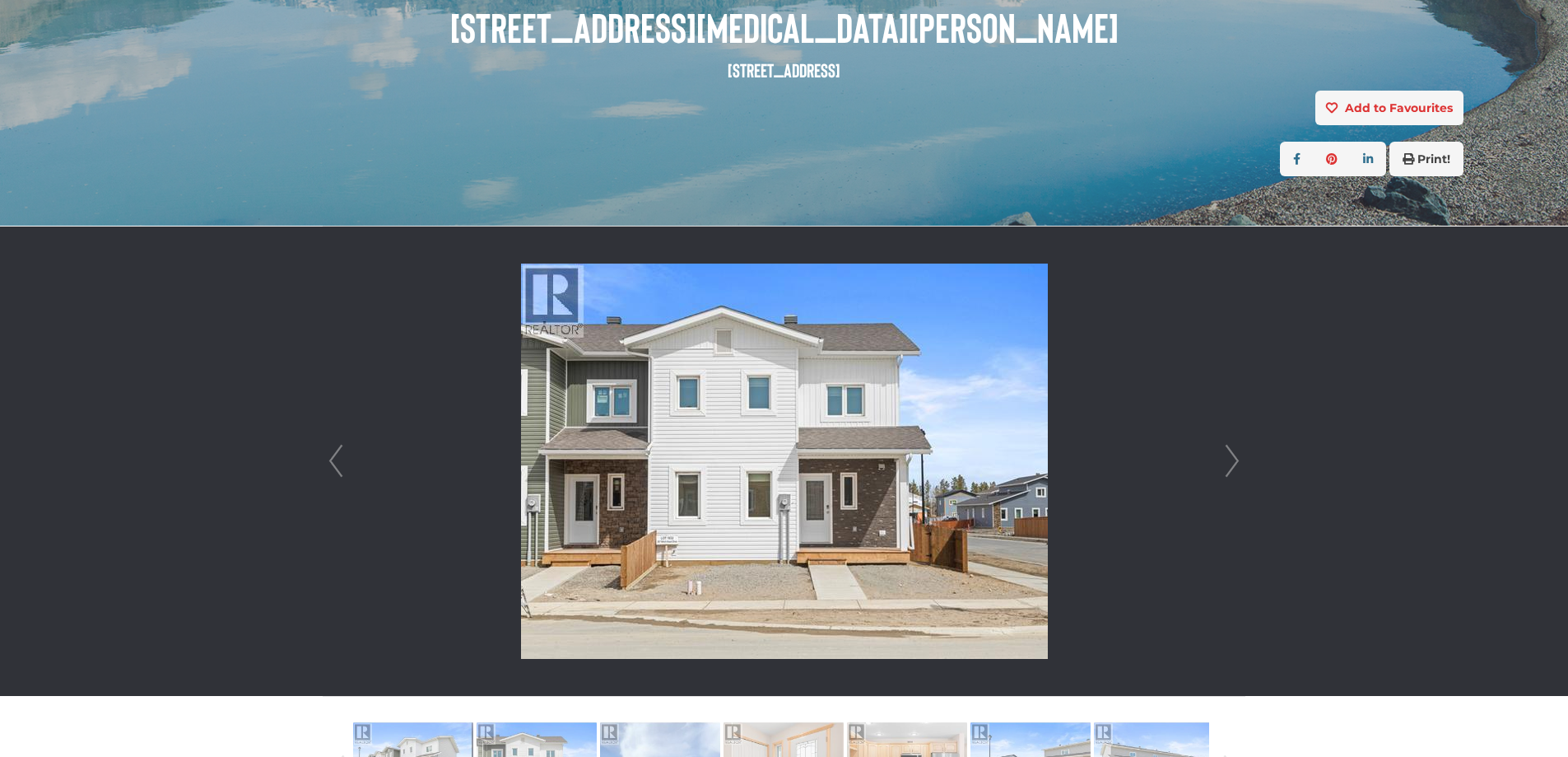
click at [1230, 459] on link "Next" at bounding box center [1232, 461] width 25 height 469
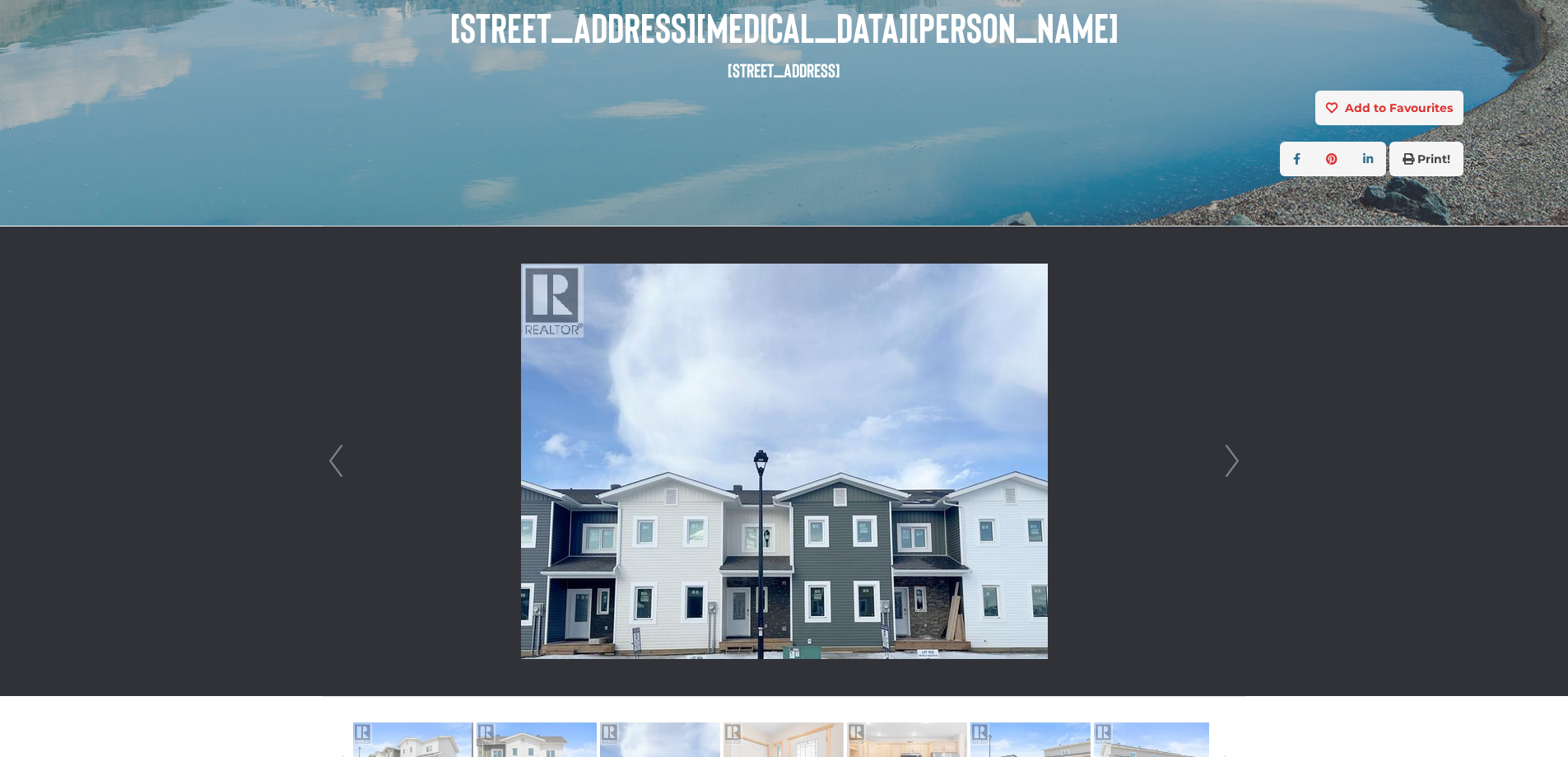
click at [1231, 458] on link "Next" at bounding box center [1232, 461] width 25 height 469
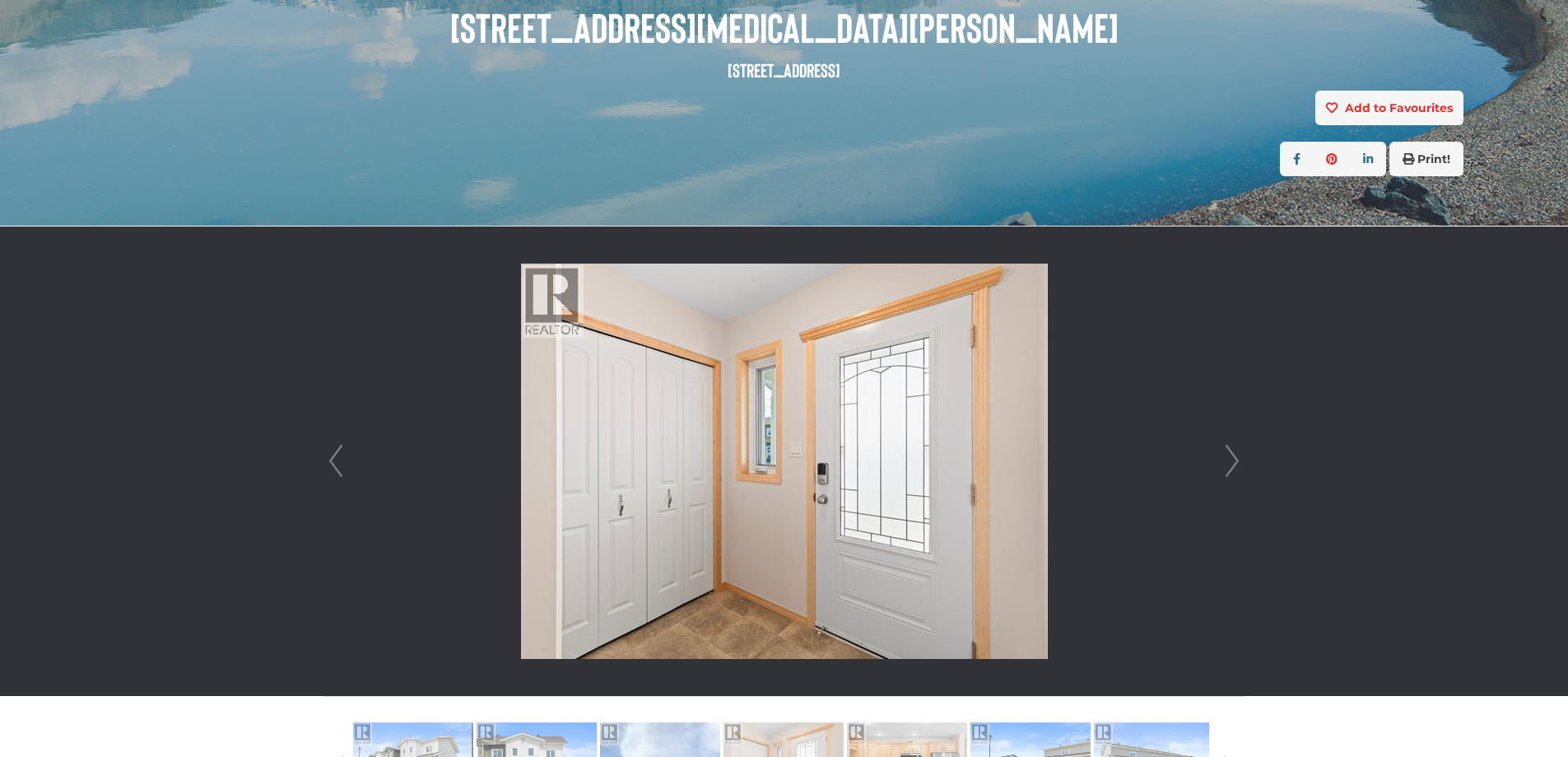
click at [1231, 458] on link "Next" at bounding box center [1232, 461] width 25 height 469
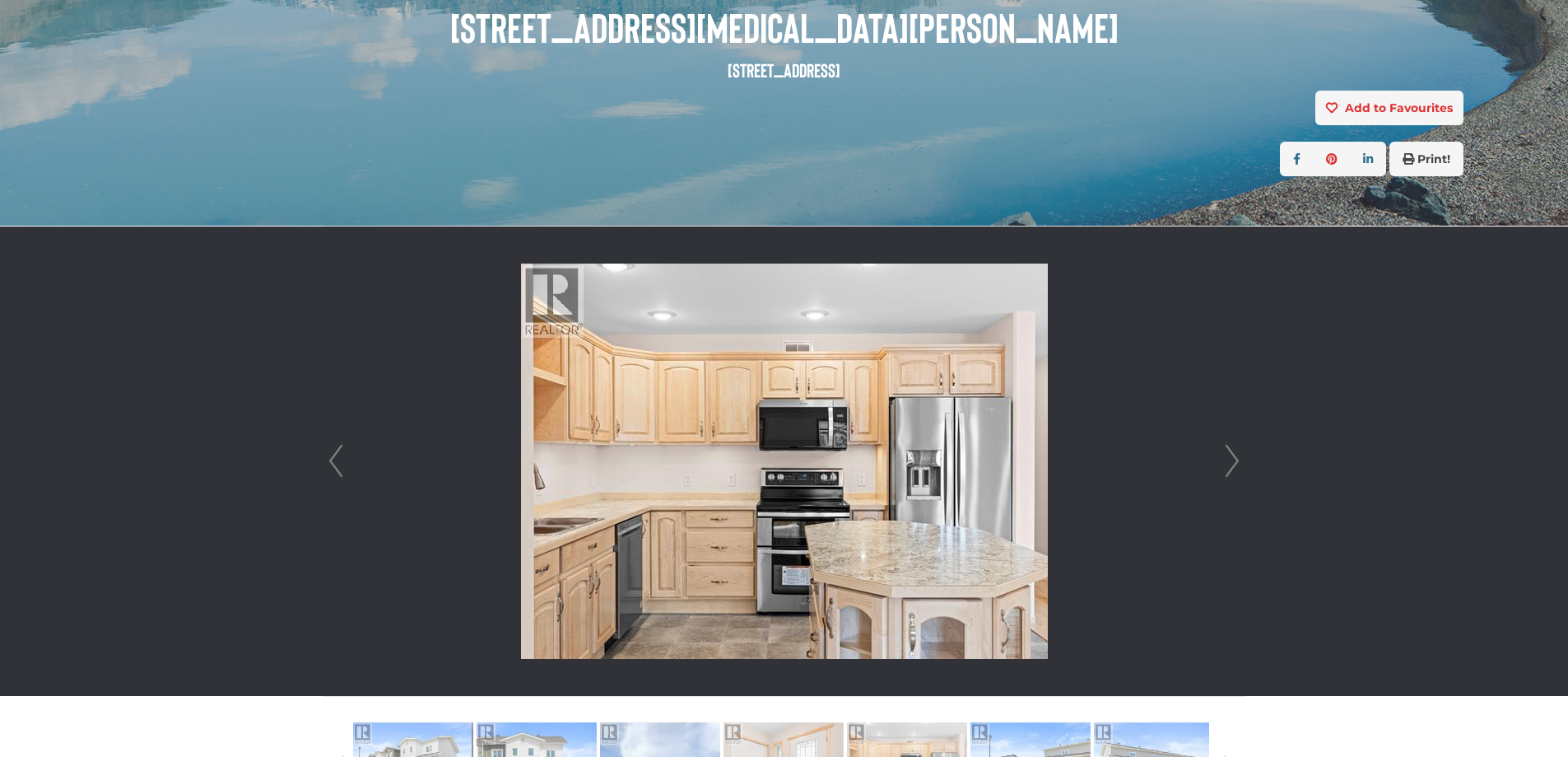
click at [1231, 458] on link "Next" at bounding box center [1232, 461] width 25 height 469
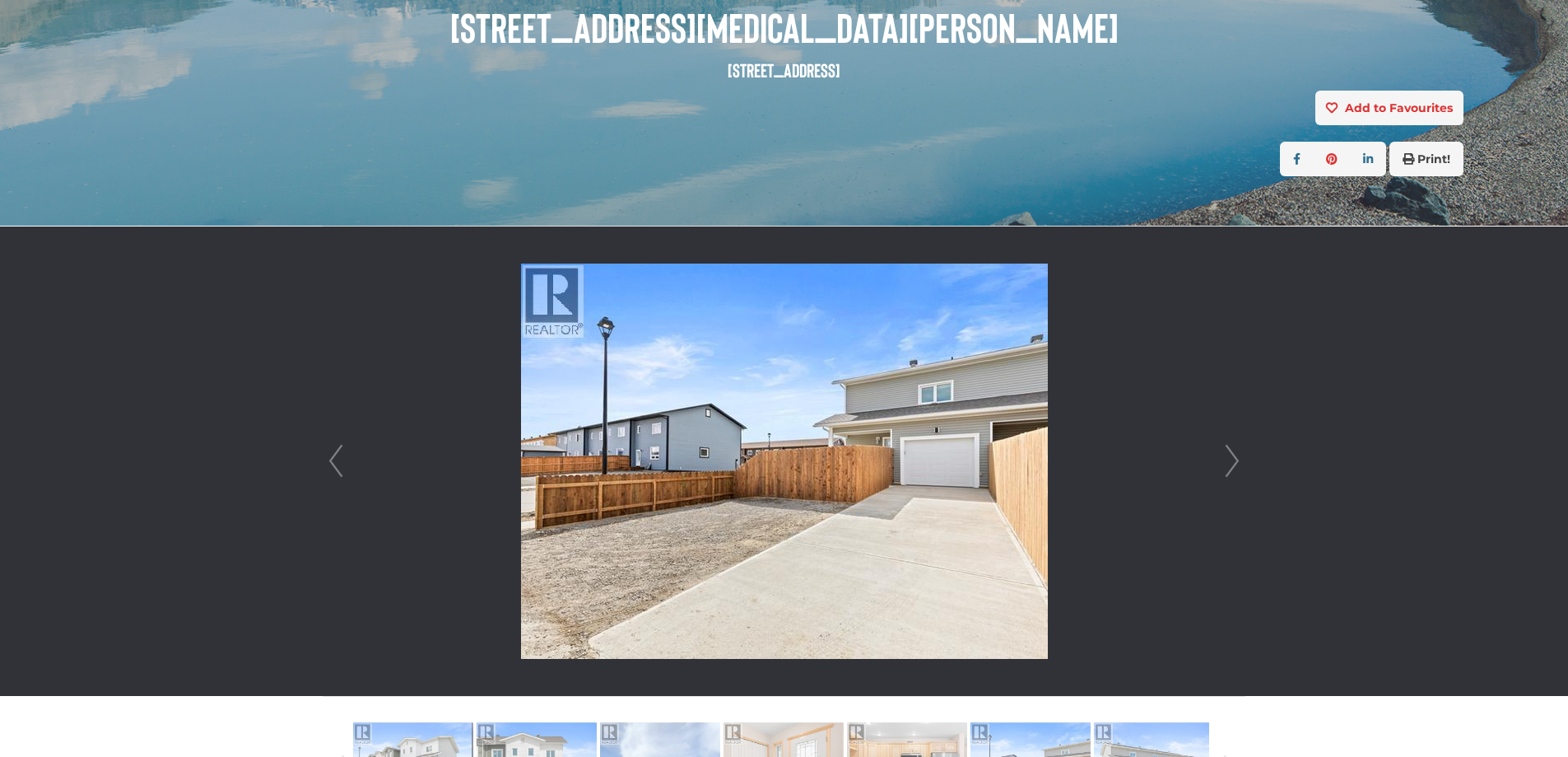
click at [1232, 457] on link "Next" at bounding box center [1232, 461] width 25 height 469
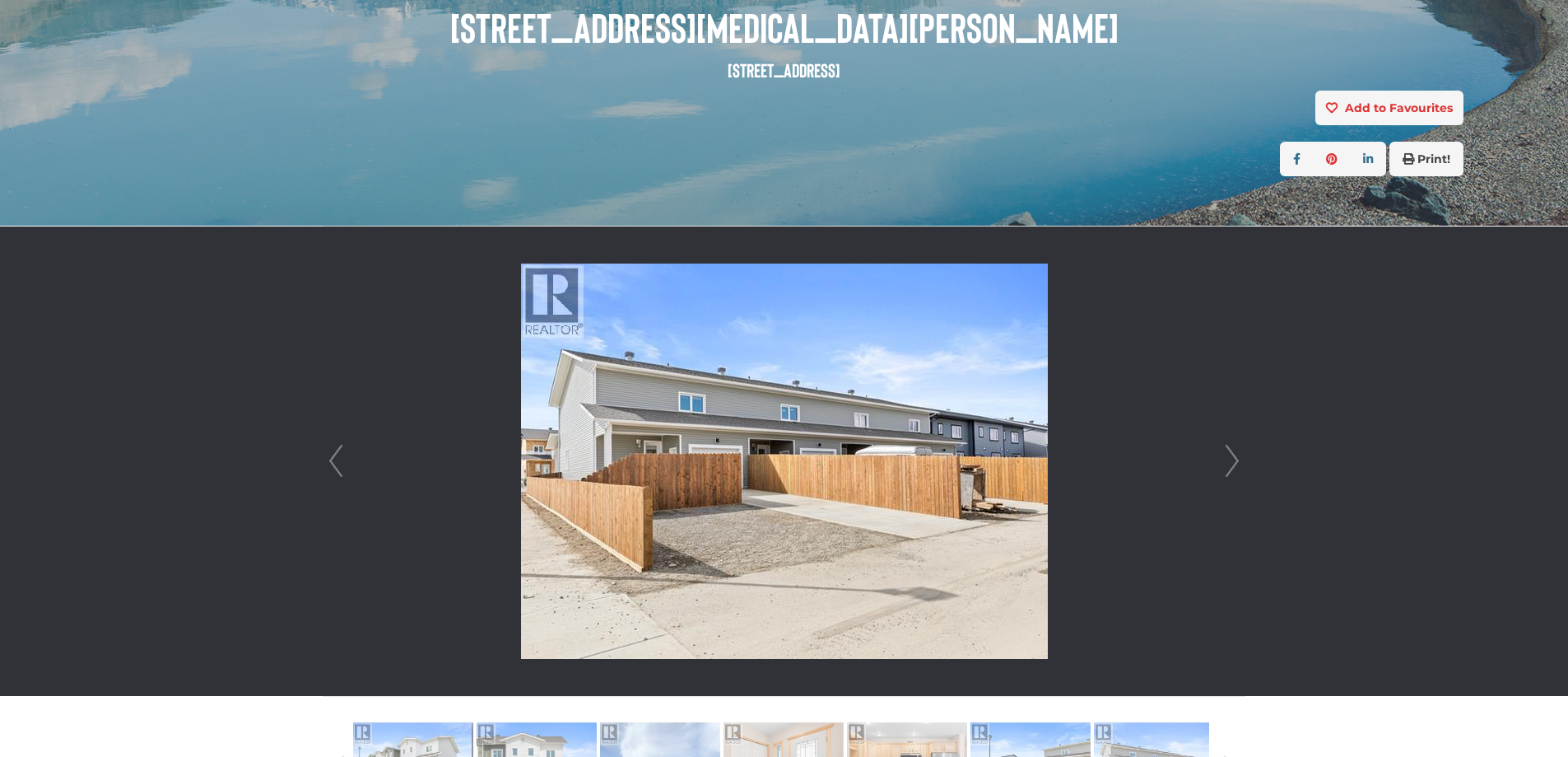
click at [1232, 457] on link "Next" at bounding box center [1232, 461] width 25 height 469
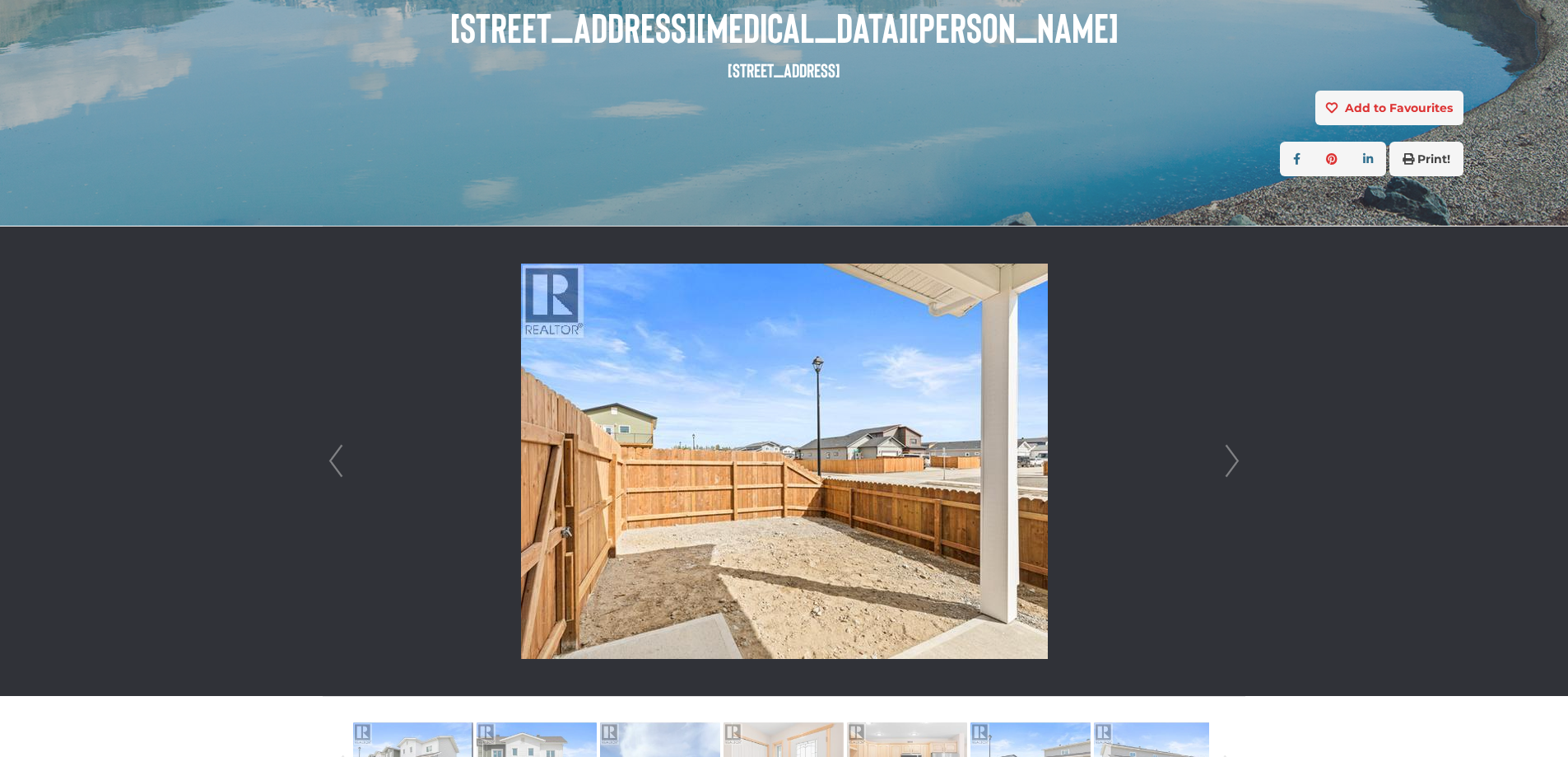
click at [1232, 457] on link "Next" at bounding box center [1232, 461] width 25 height 469
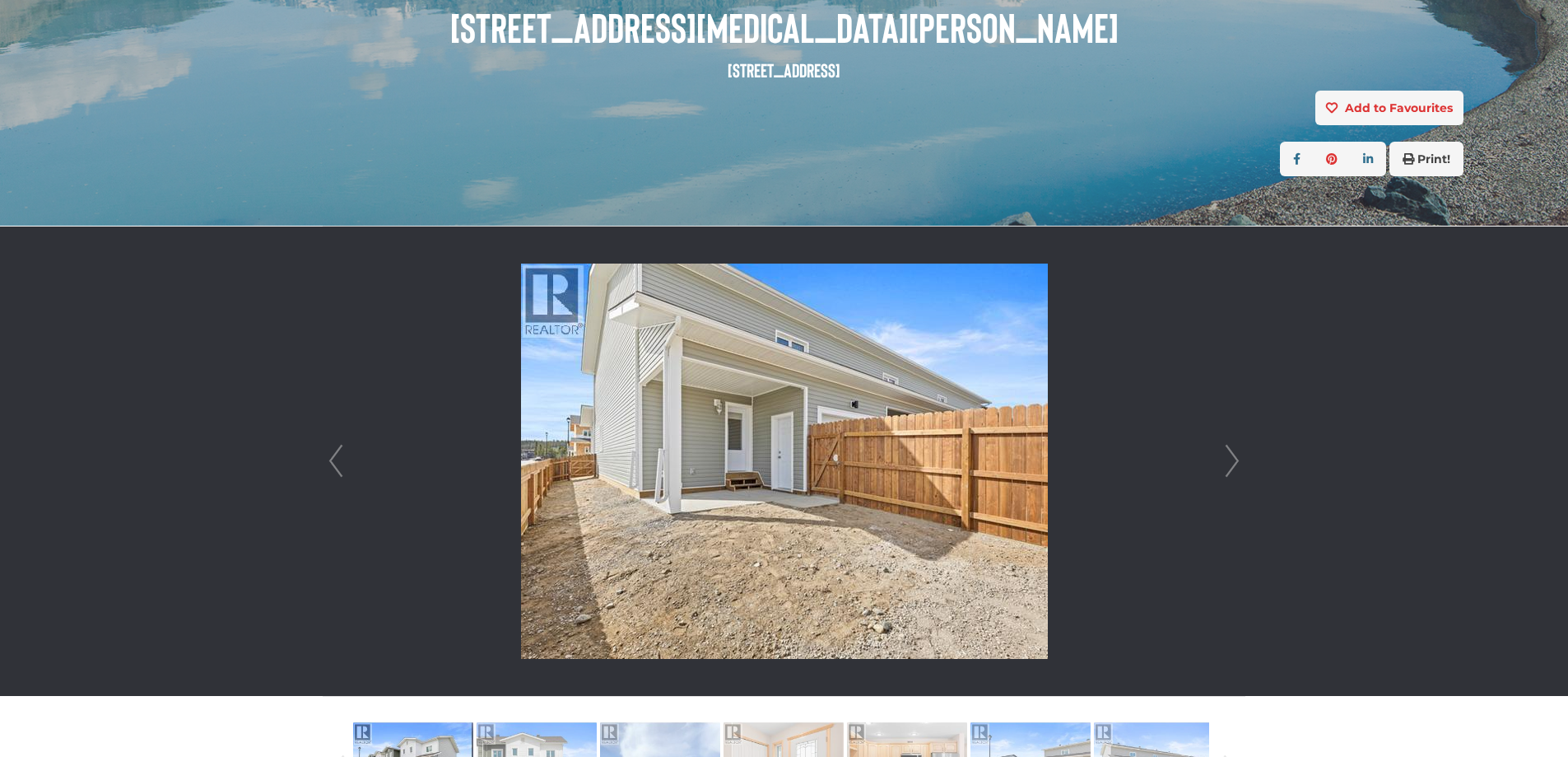
click at [1232, 457] on link "Next" at bounding box center [1232, 461] width 25 height 469
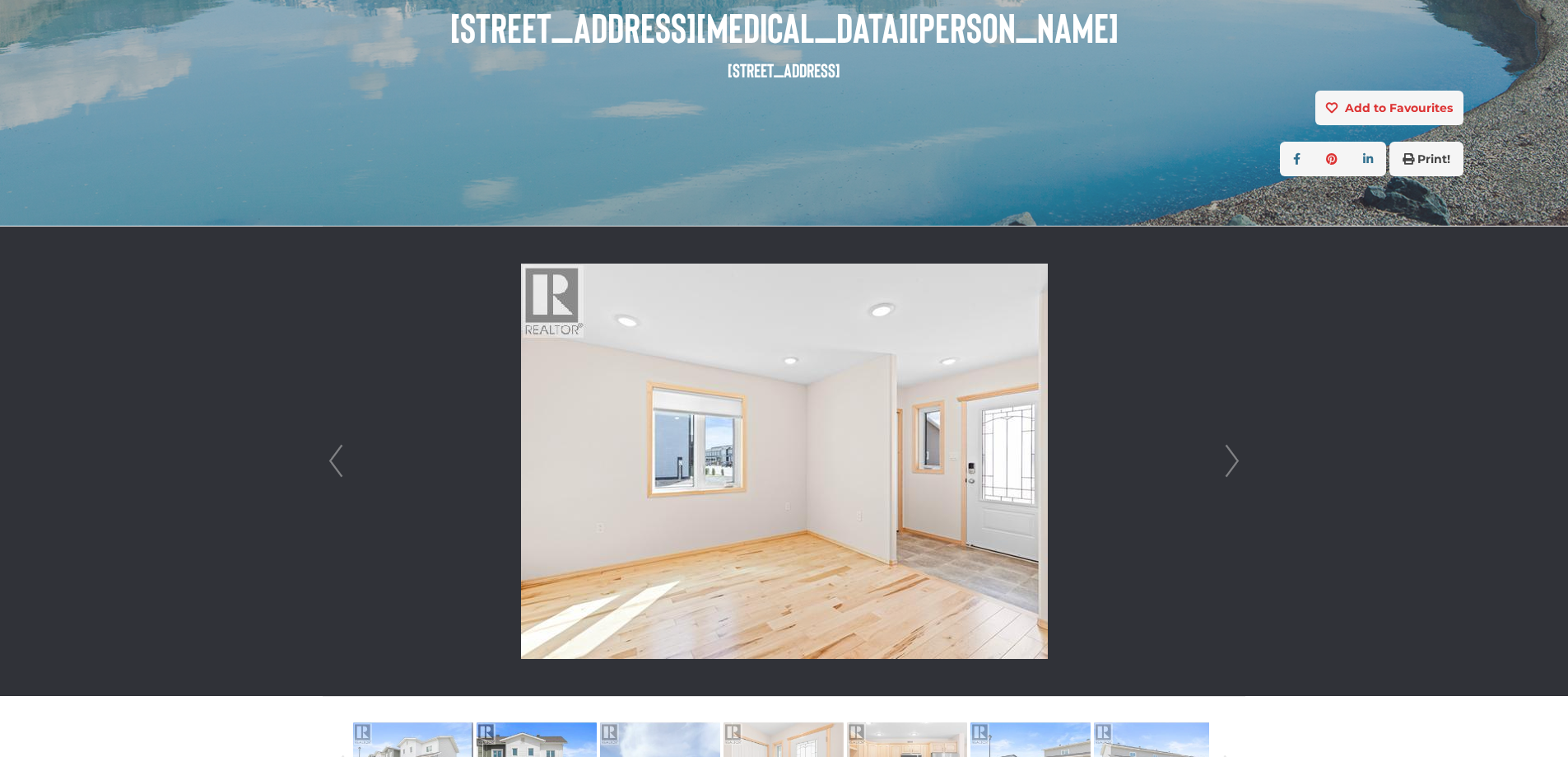
click at [1232, 457] on link "Next" at bounding box center [1232, 461] width 25 height 469
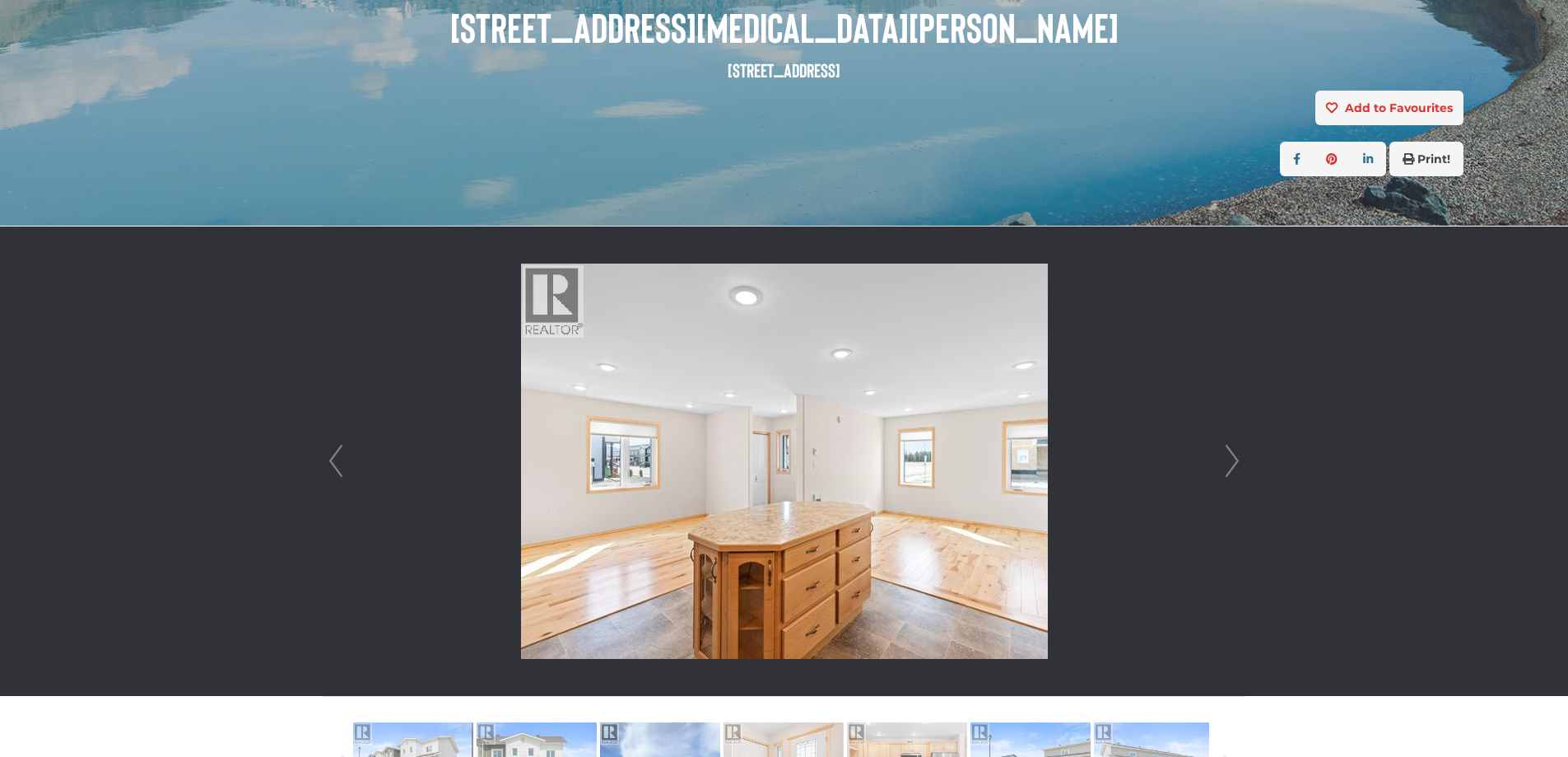
click at [1232, 457] on link "Next" at bounding box center [1232, 461] width 25 height 469
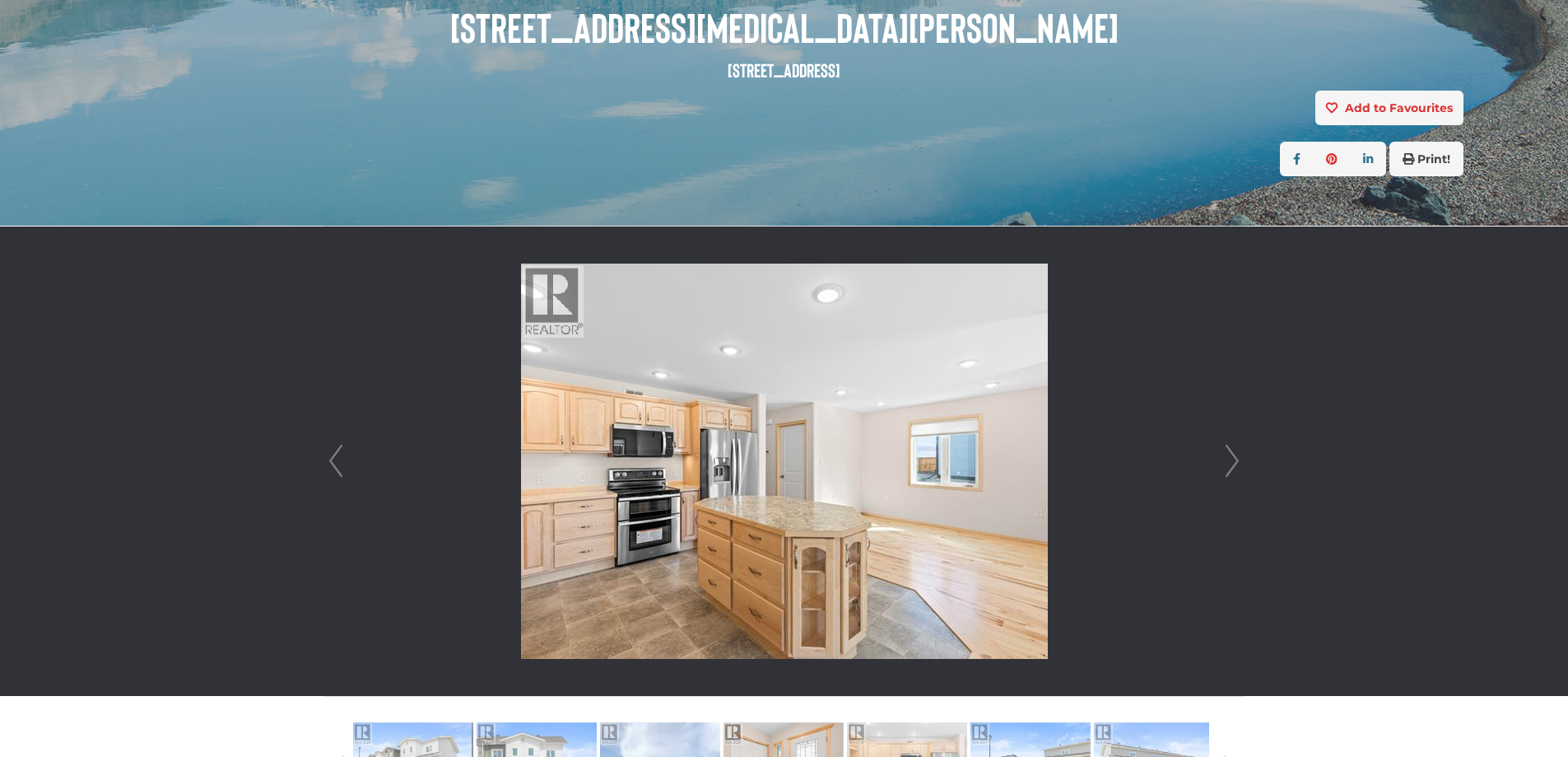
click at [1232, 457] on link "Next" at bounding box center [1232, 461] width 25 height 469
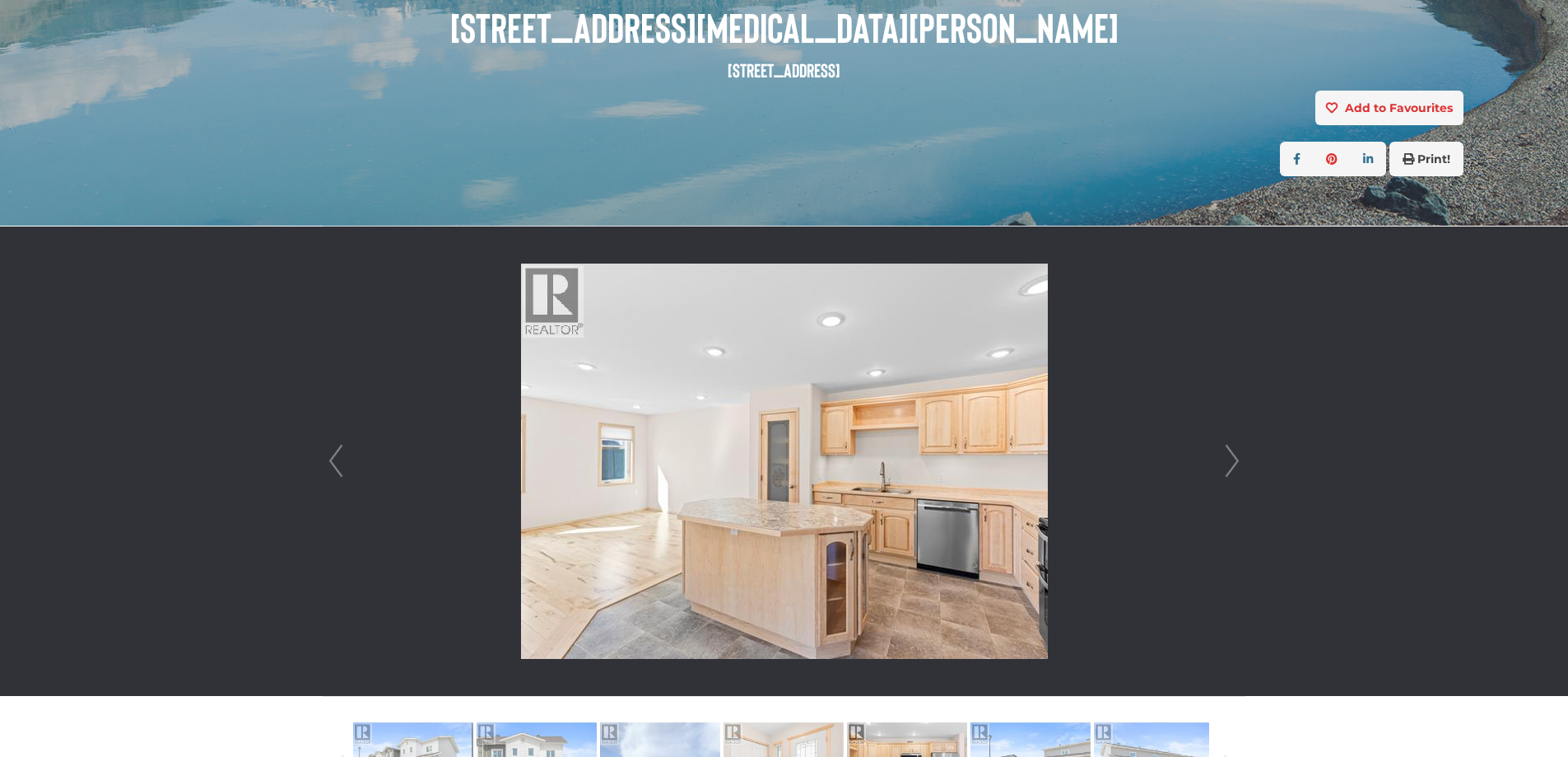
click at [1232, 457] on link "Next" at bounding box center [1232, 461] width 25 height 469
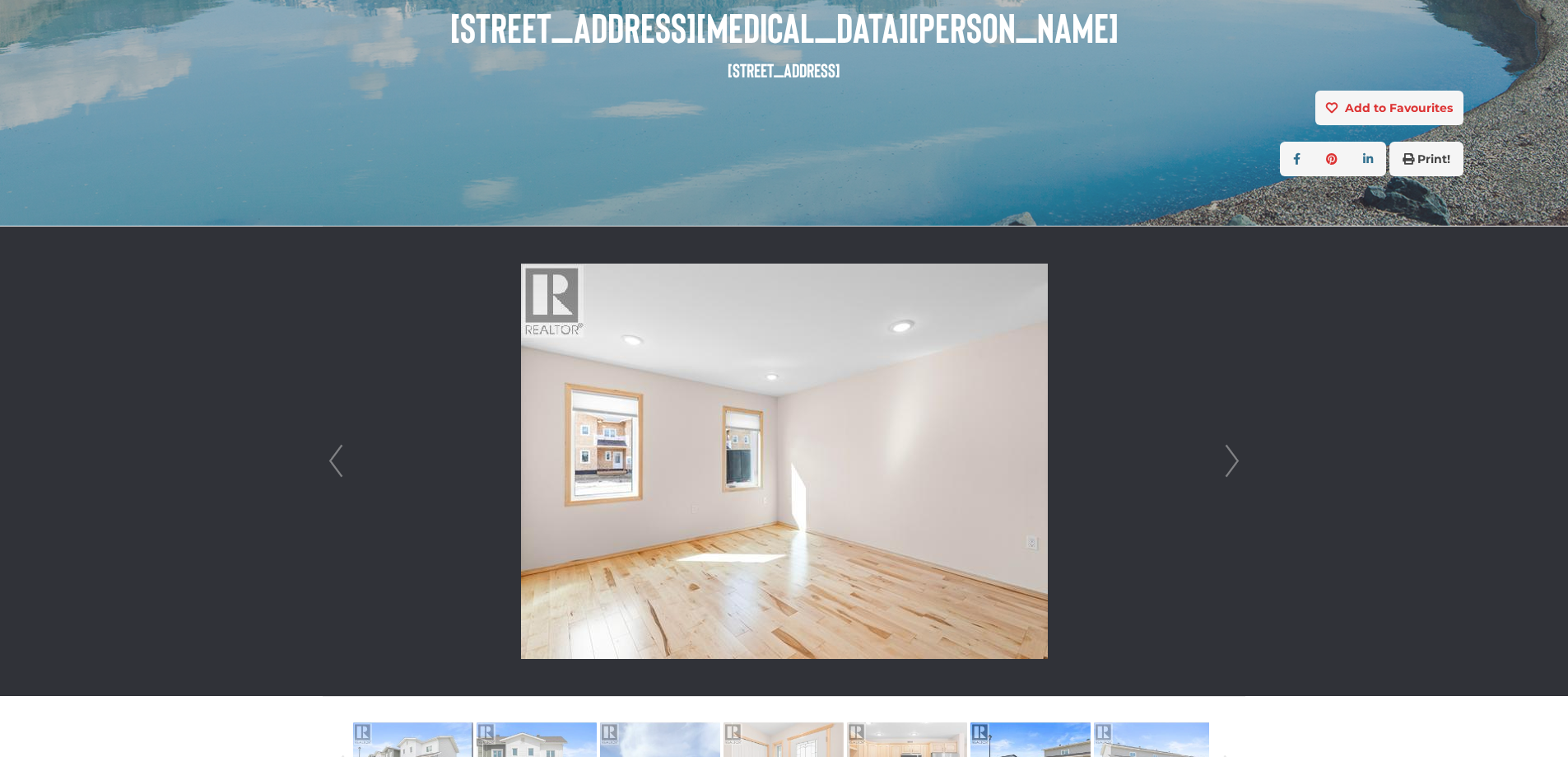
click at [1232, 457] on link "Next" at bounding box center [1232, 461] width 25 height 469
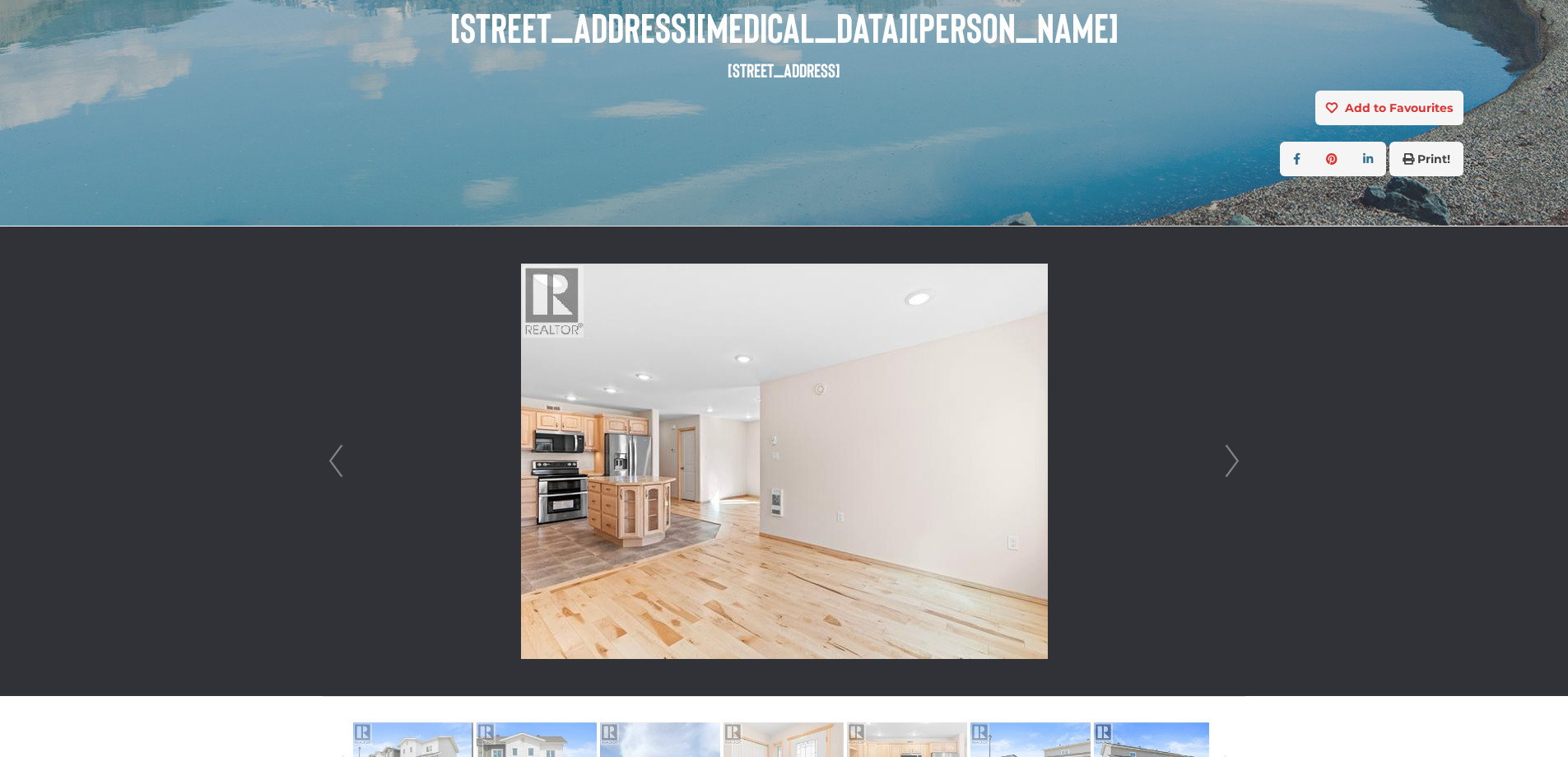
click at [1233, 457] on link "Next" at bounding box center [1232, 461] width 25 height 469
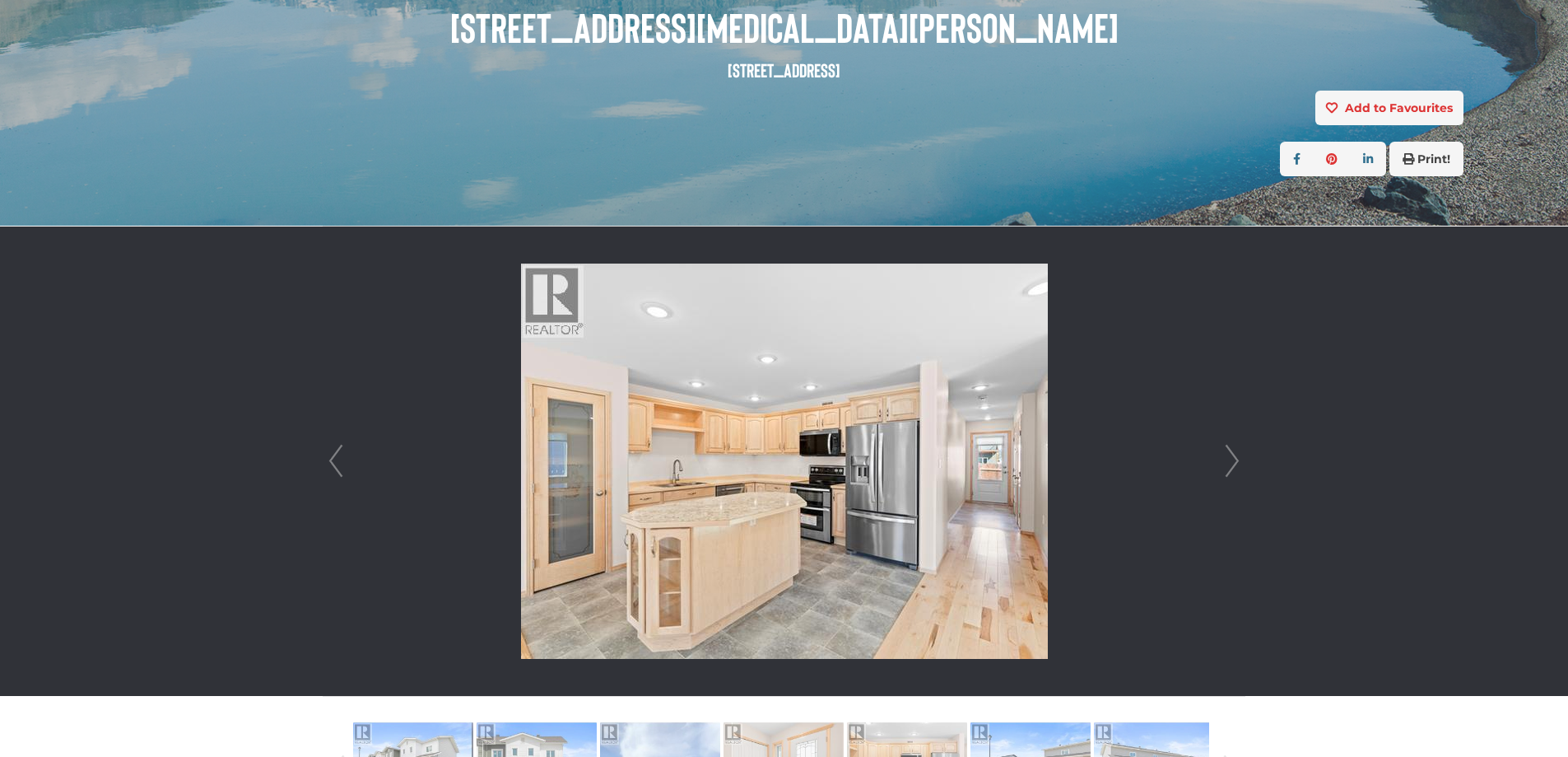
click at [1233, 457] on link "Next" at bounding box center [1232, 461] width 25 height 469
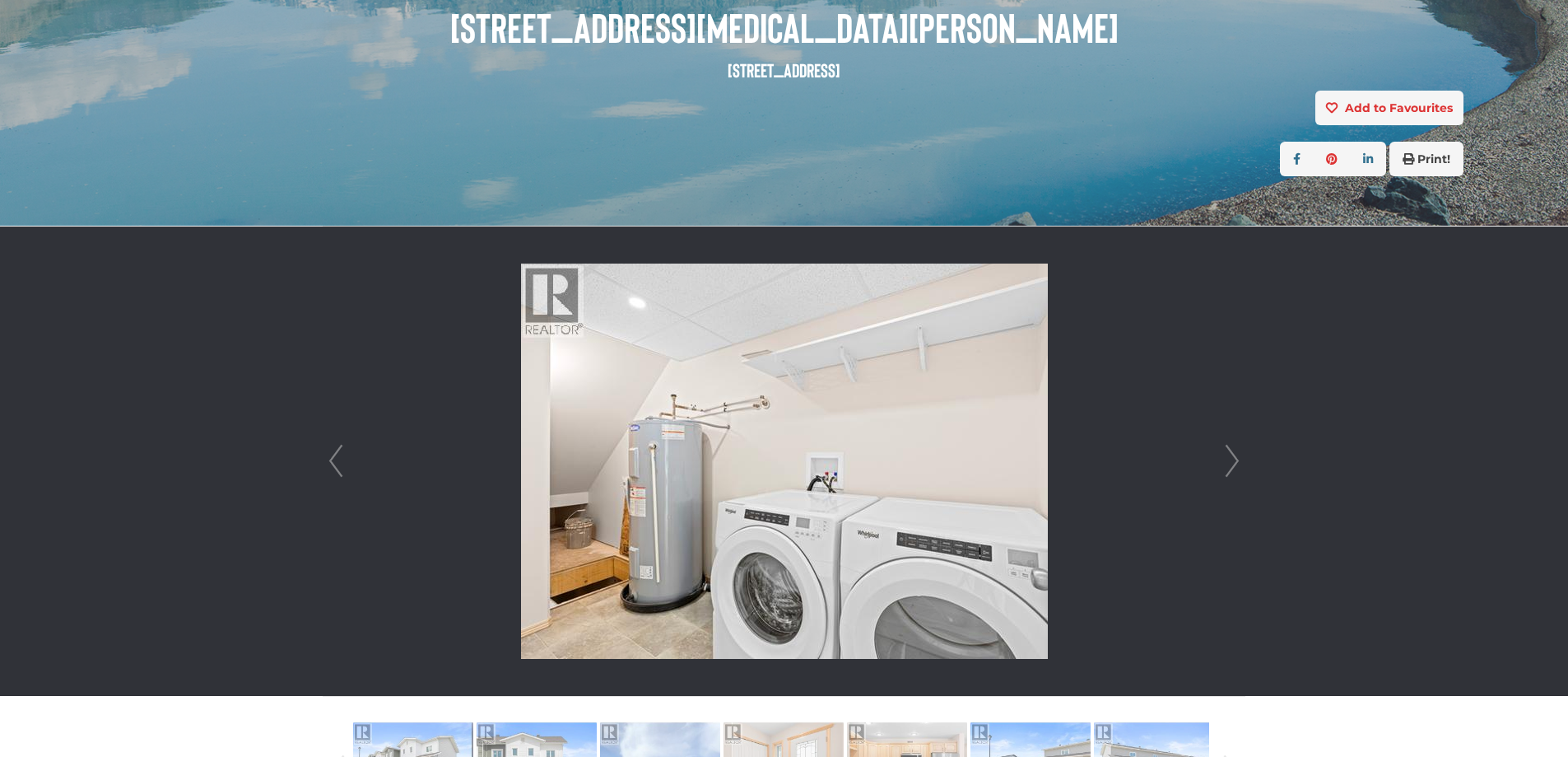
click at [1233, 457] on link "Next" at bounding box center [1232, 461] width 25 height 469
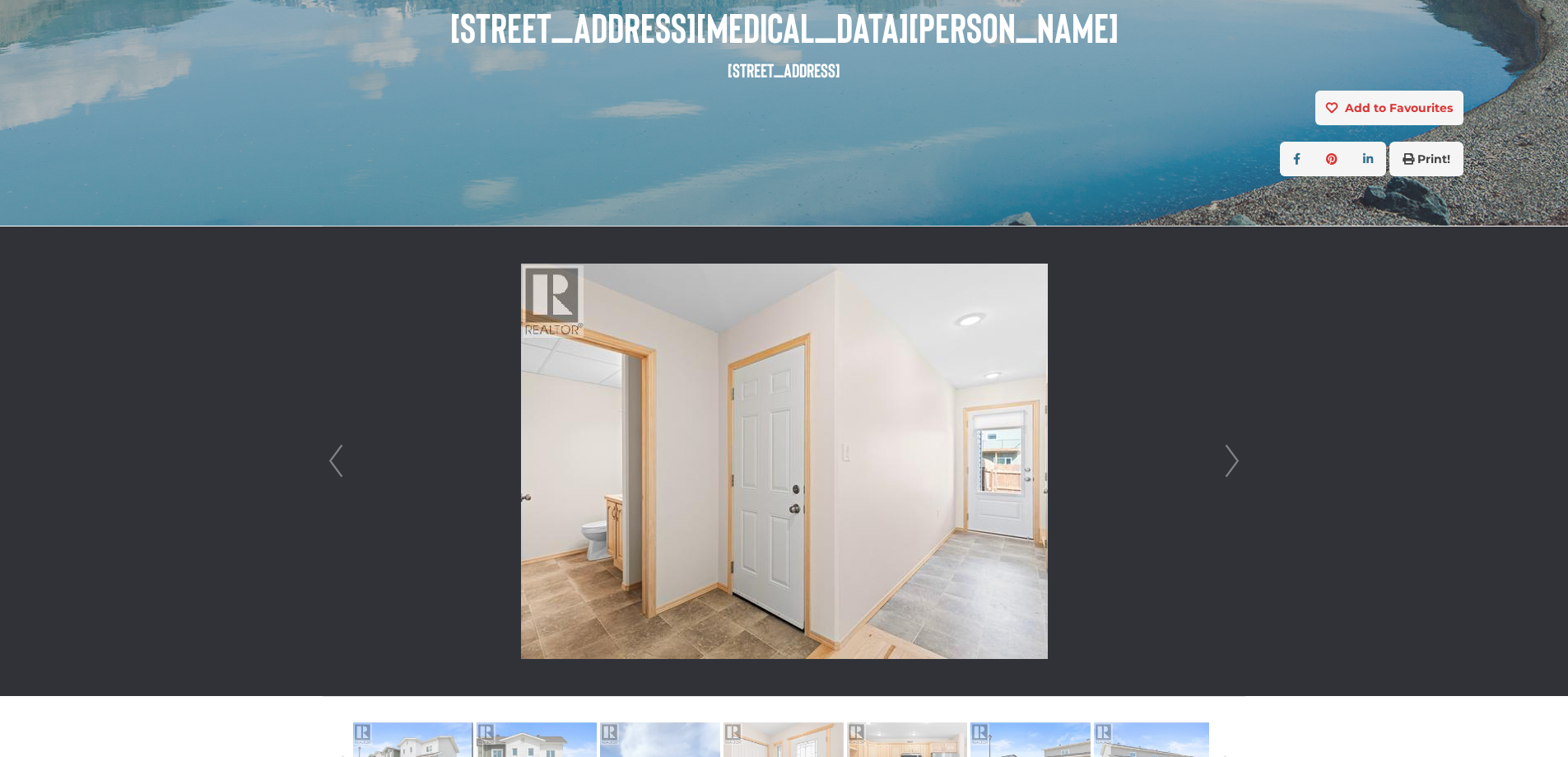
click at [1233, 457] on link "Next" at bounding box center [1232, 461] width 25 height 469
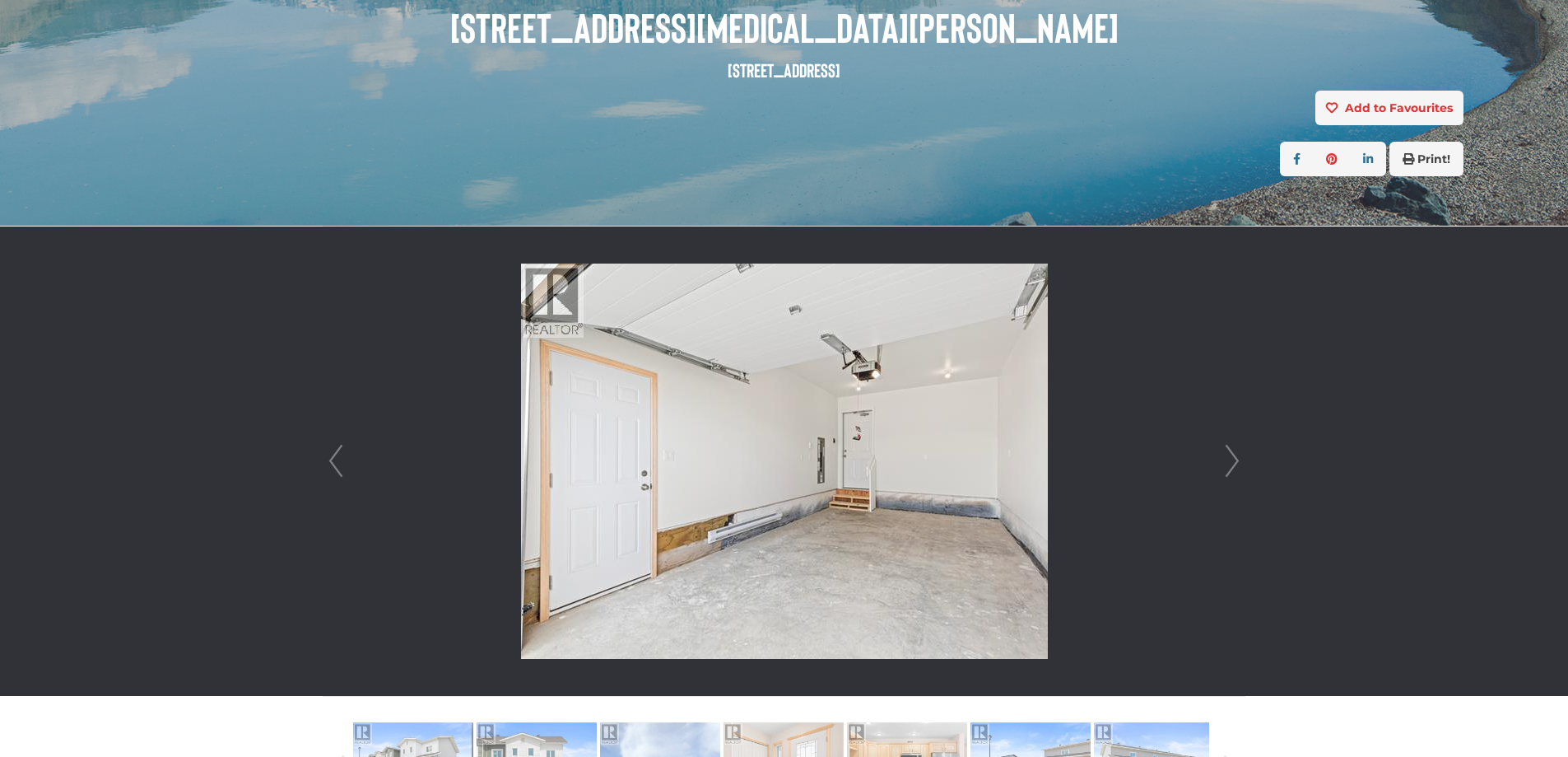
click at [1233, 457] on link "Next" at bounding box center [1232, 461] width 25 height 469
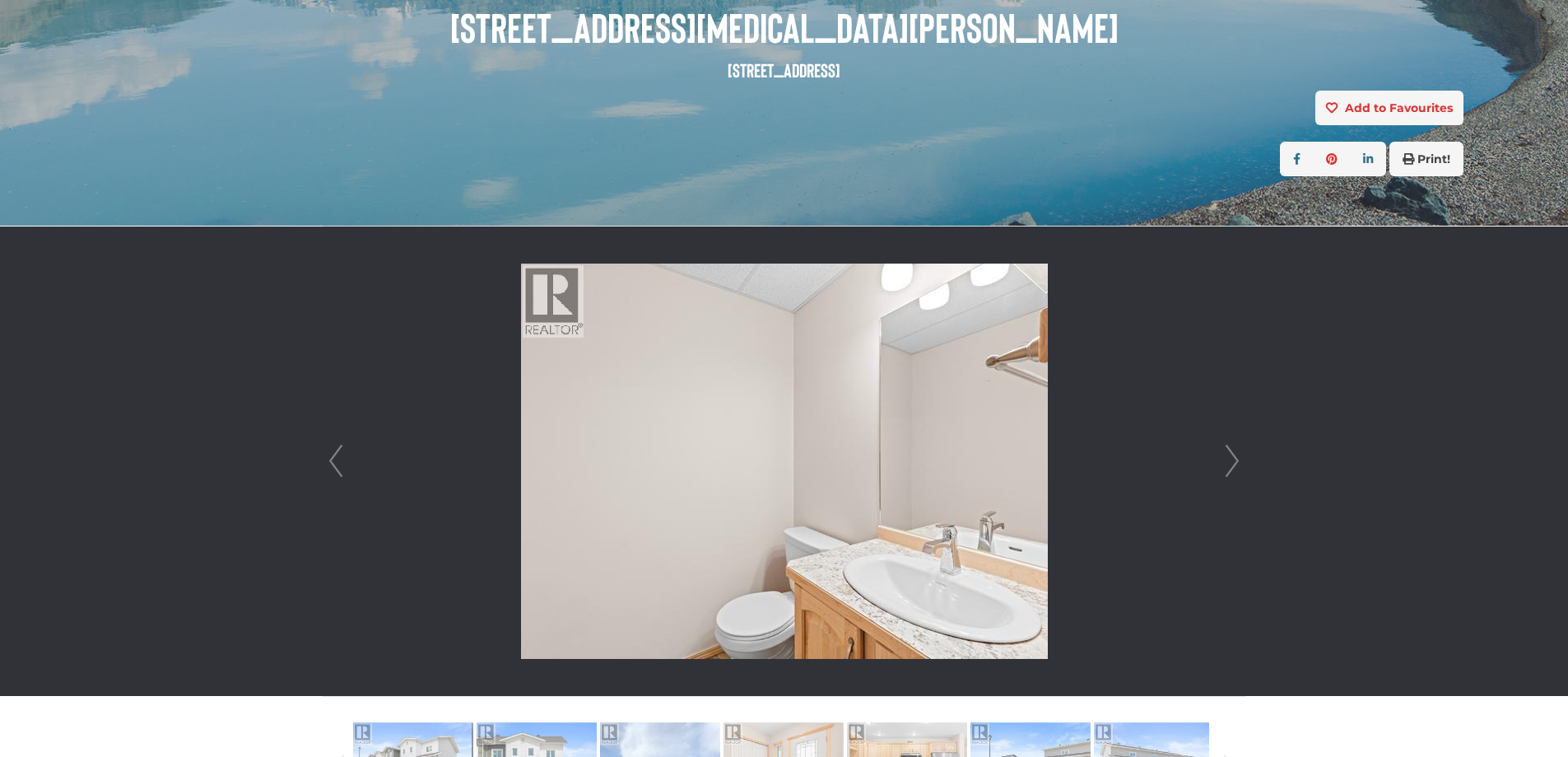
click at [1230, 455] on link "Next" at bounding box center [1232, 461] width 25 height 469
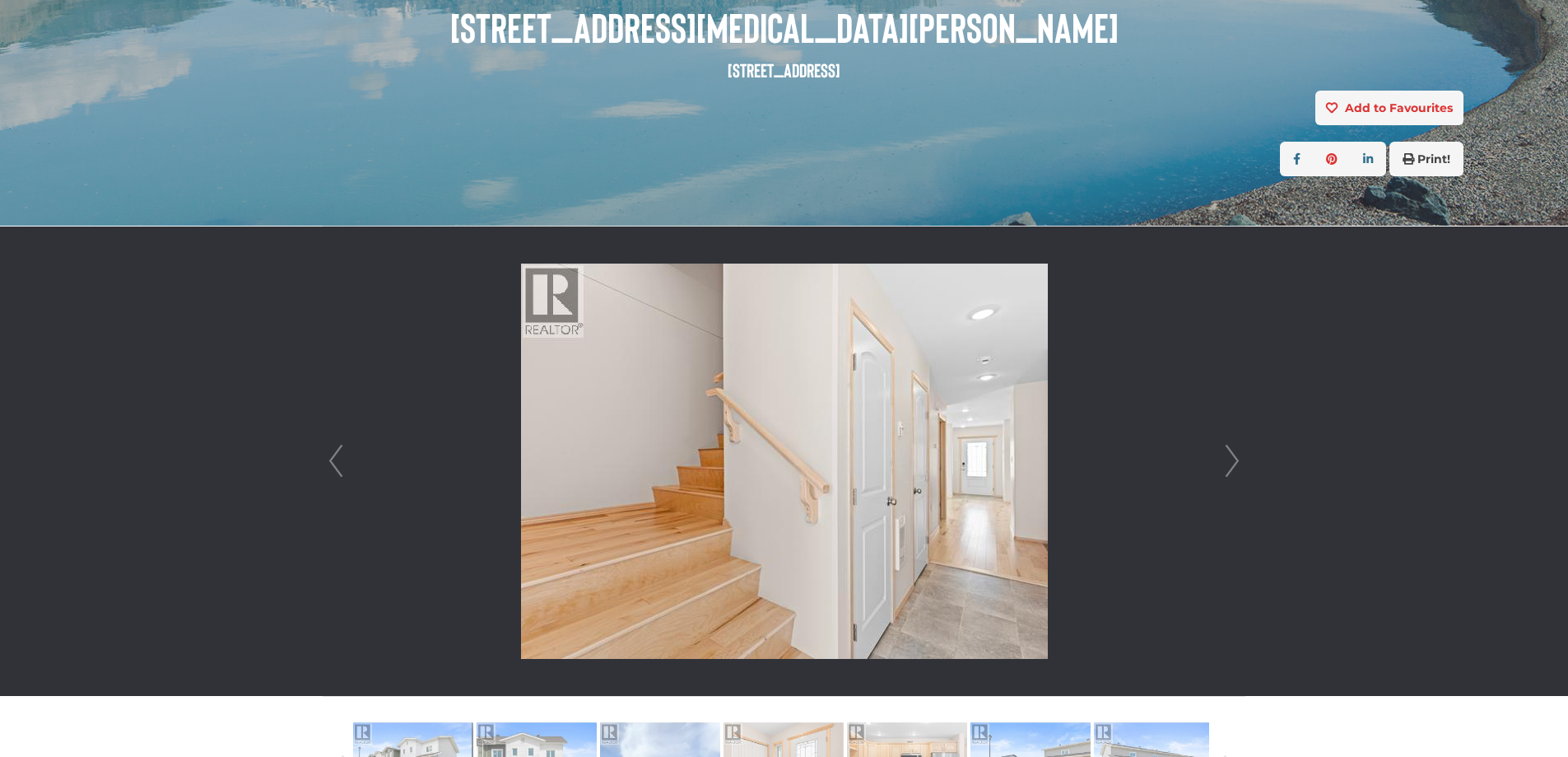
click at [1236, 445] on link "Next" at bounding box center [1232, 461] width 25 height 469
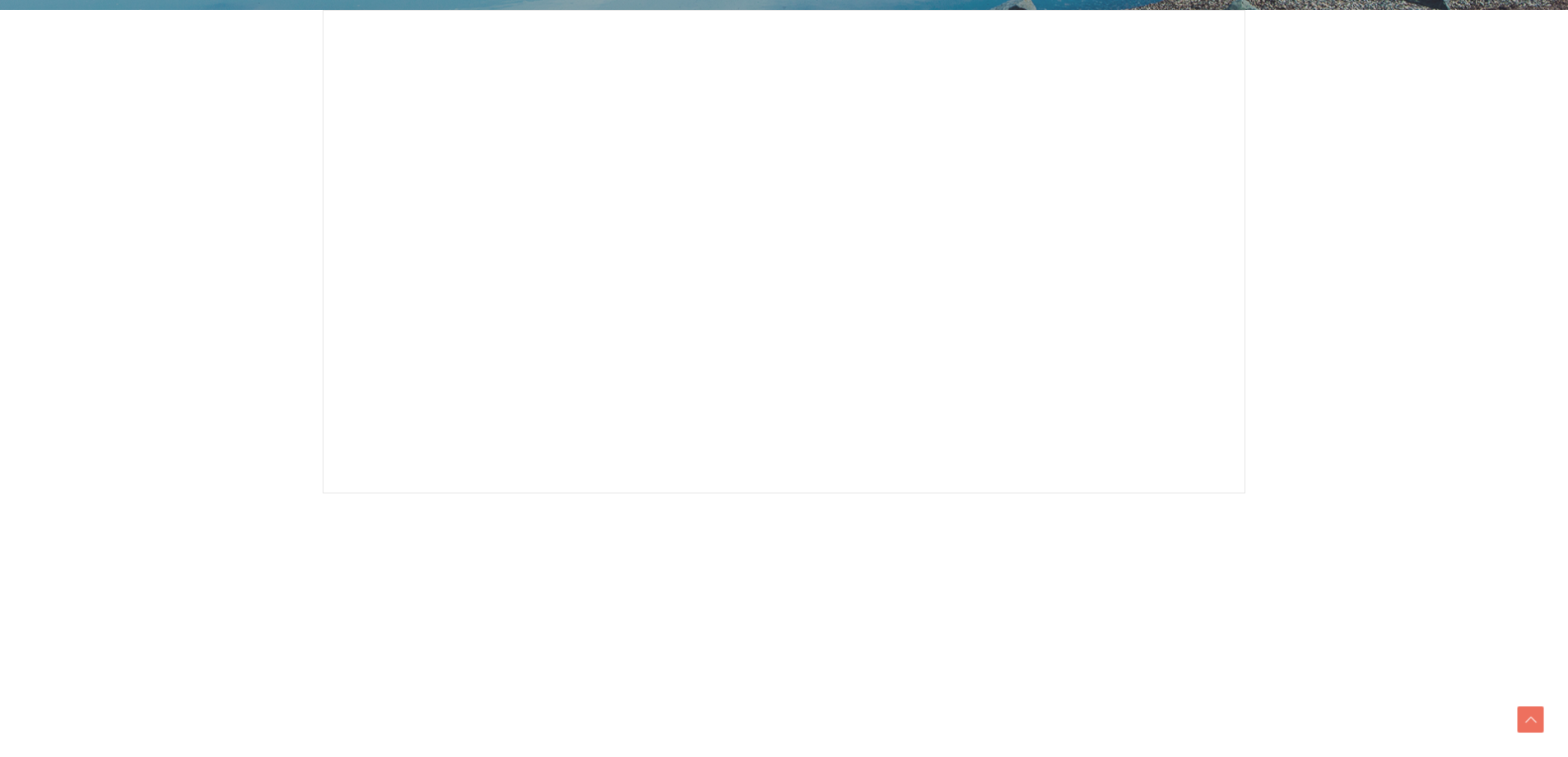
scroll to position [494, 0]
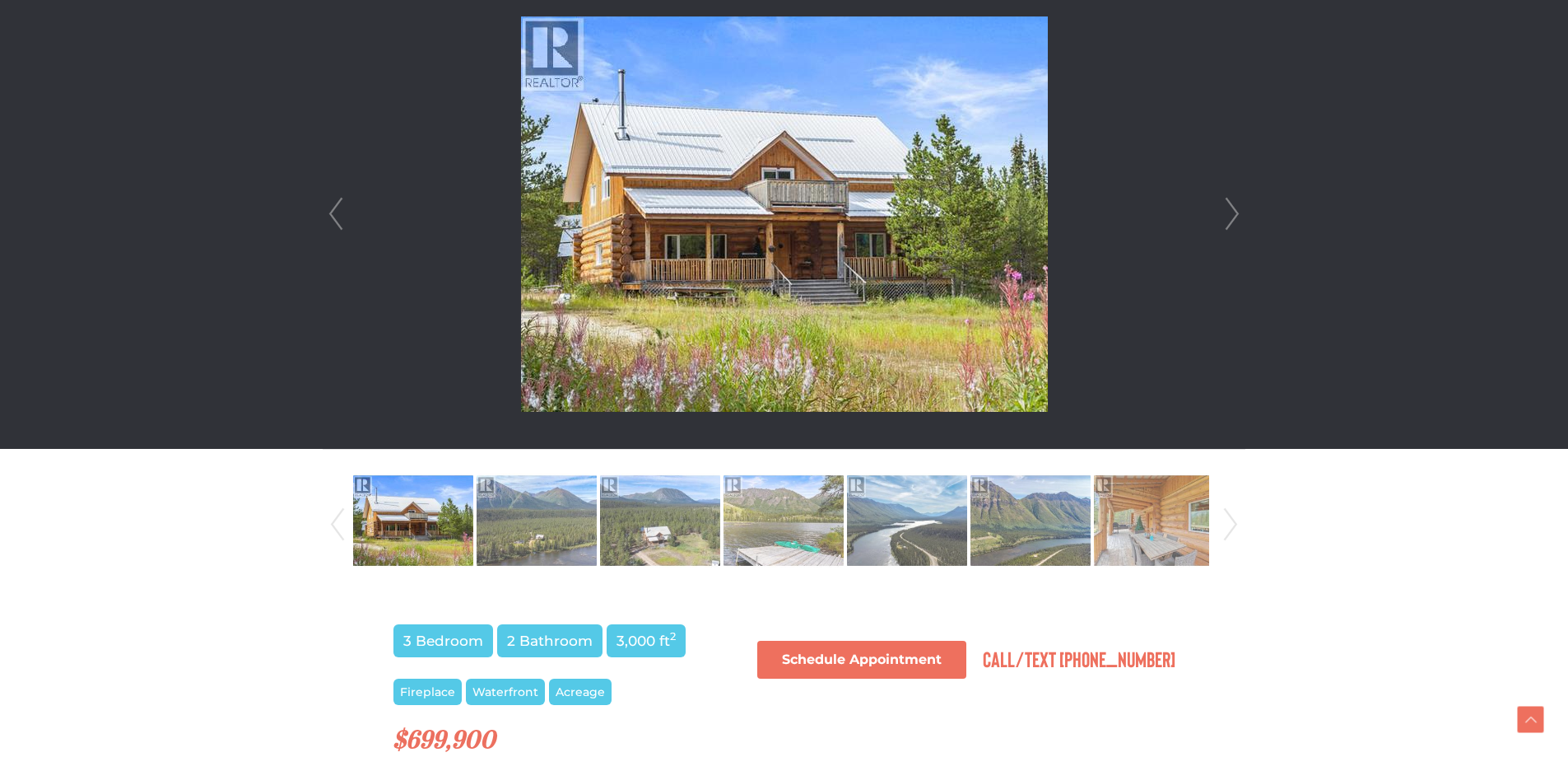
click at [875, 266] on img at bounding box center [784, 214] width 527 height 395
click at [1232, 203] on link "Next" at bounding box center [1232, 213] width 25 height 469
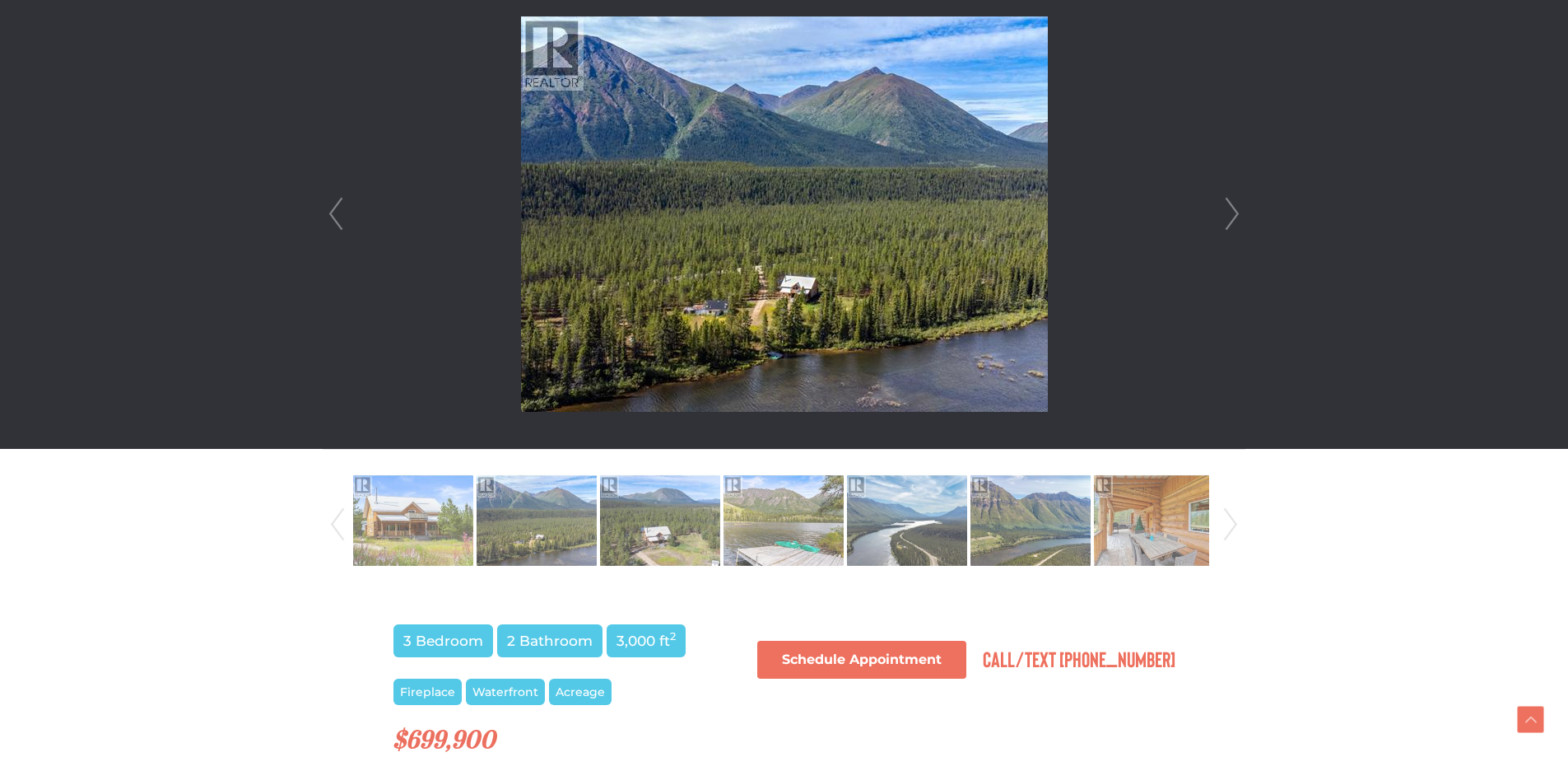
click at [1232, 203] on link "Next" at bounding box center [1232, 213] width 25 height 469
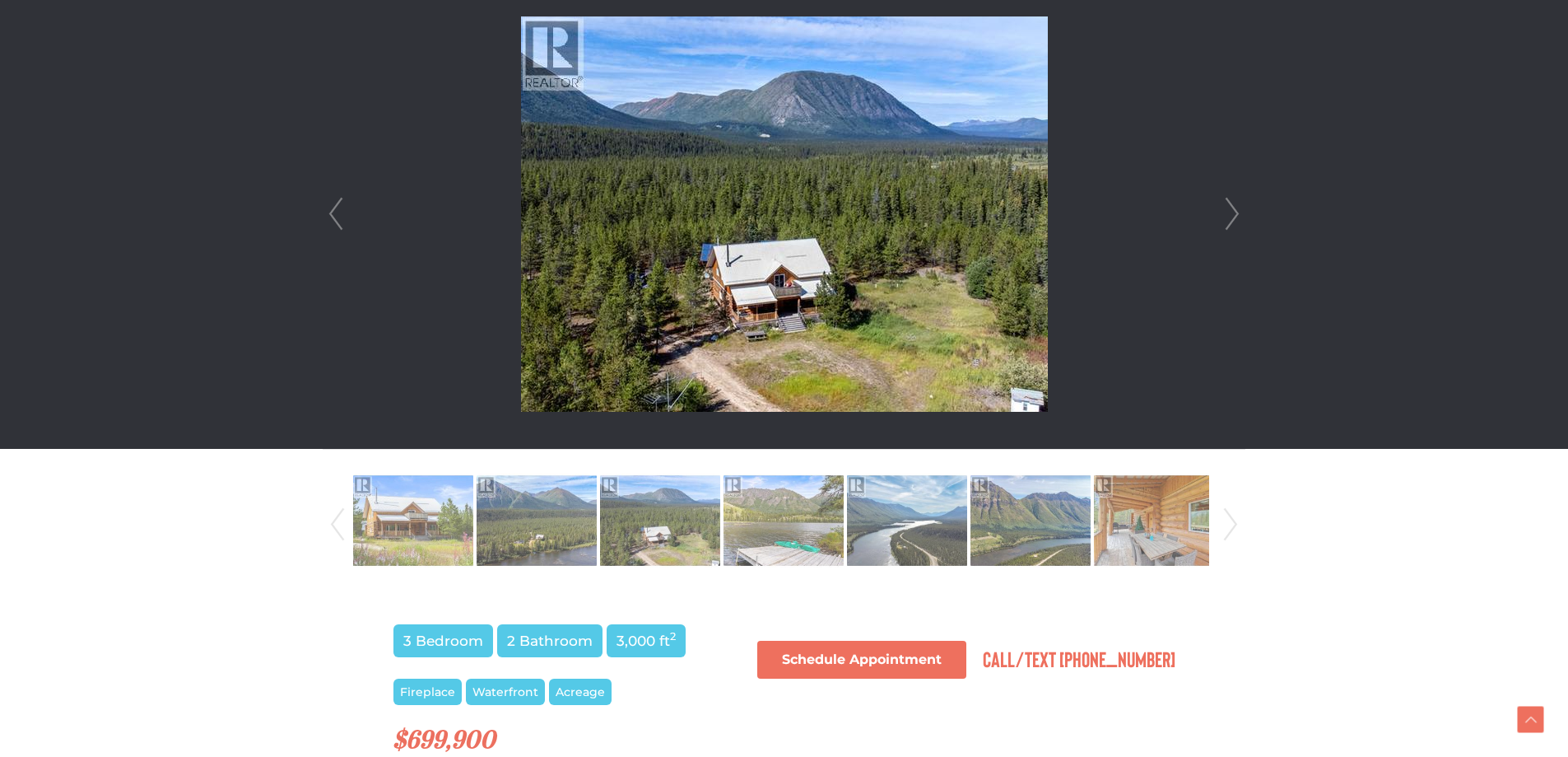
click at [1232, 203] on link "Next" at bounding box center [1232, 213] width 25 height 469
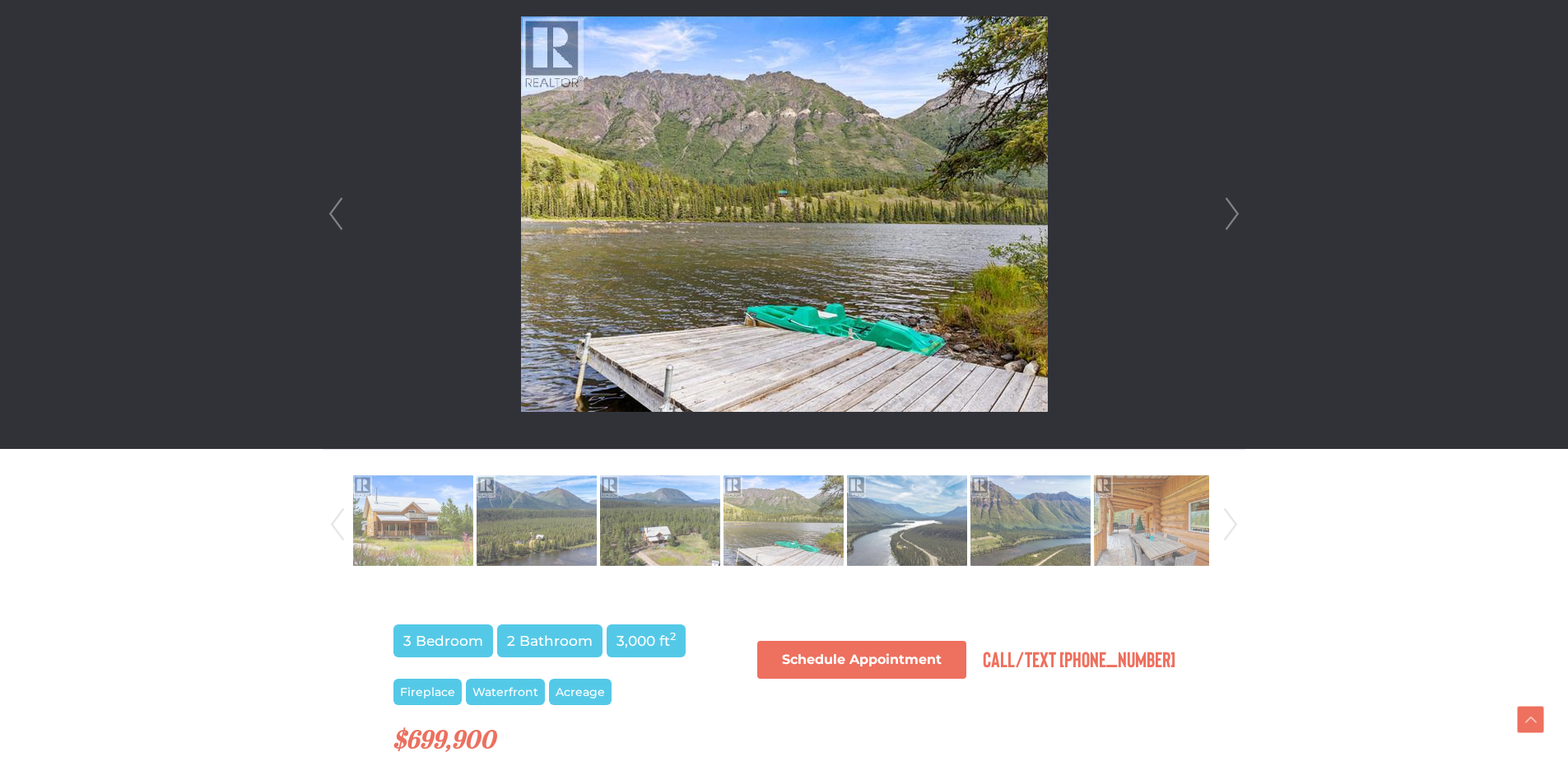
click at [1232, 203] on link "Next" at bounding box center [1232, 213] width 25 height 469
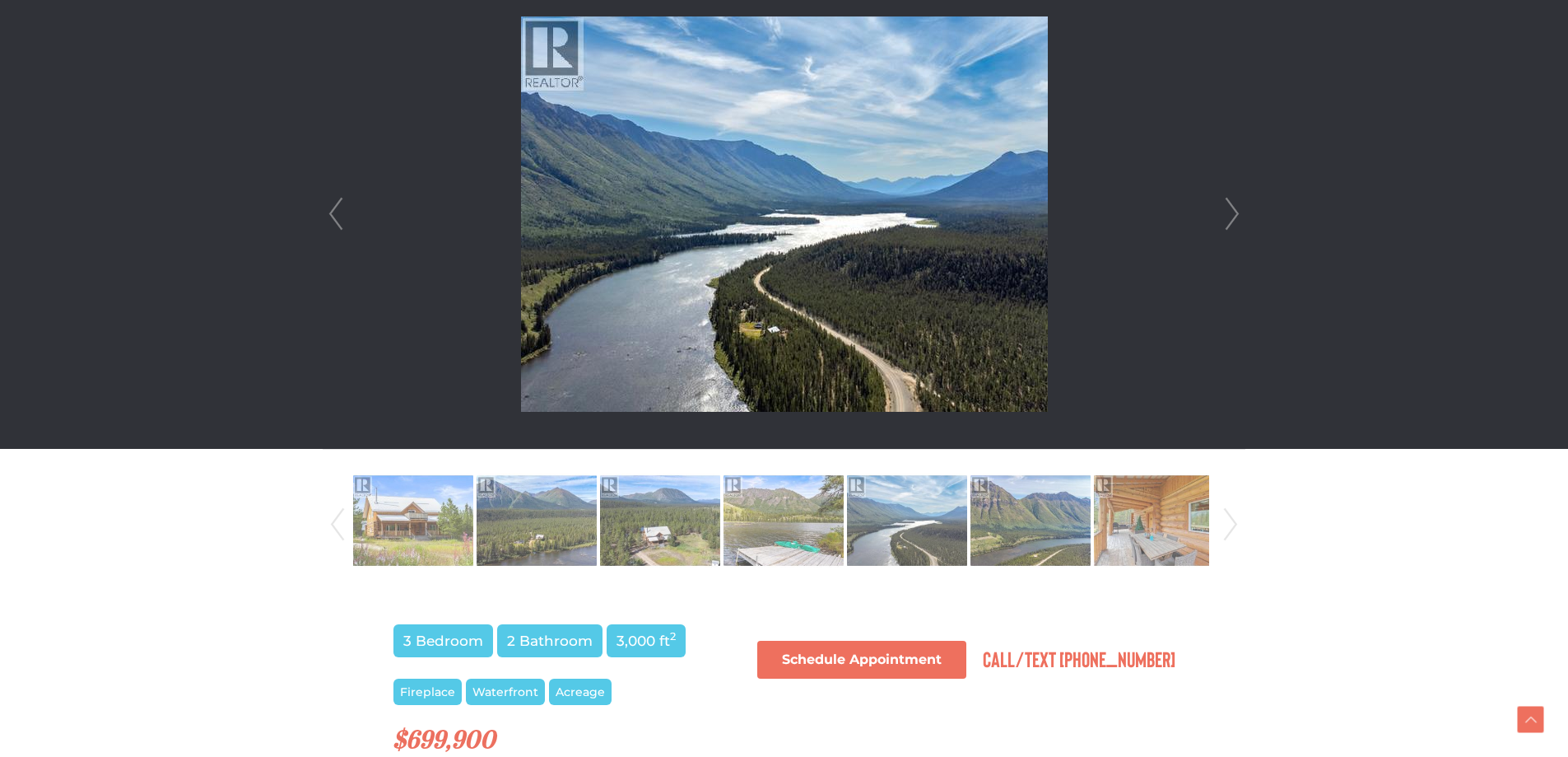
click at [1232, 203] on link "Next" at bounding box center [1232, 213] width 25 height 469
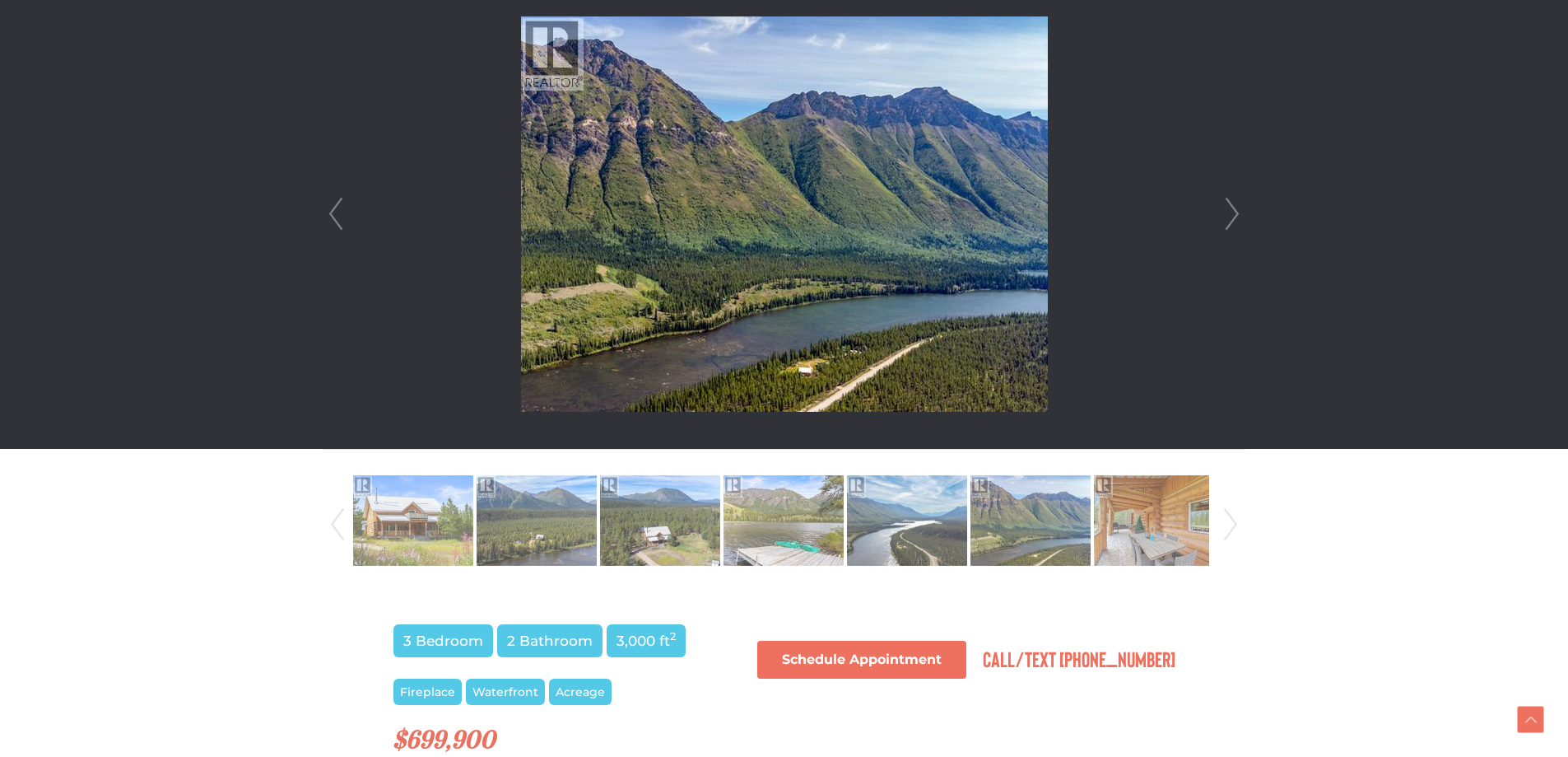
click at [1232, 203] on link "Next" at bounding box center [1232, 213] width 25 height 469
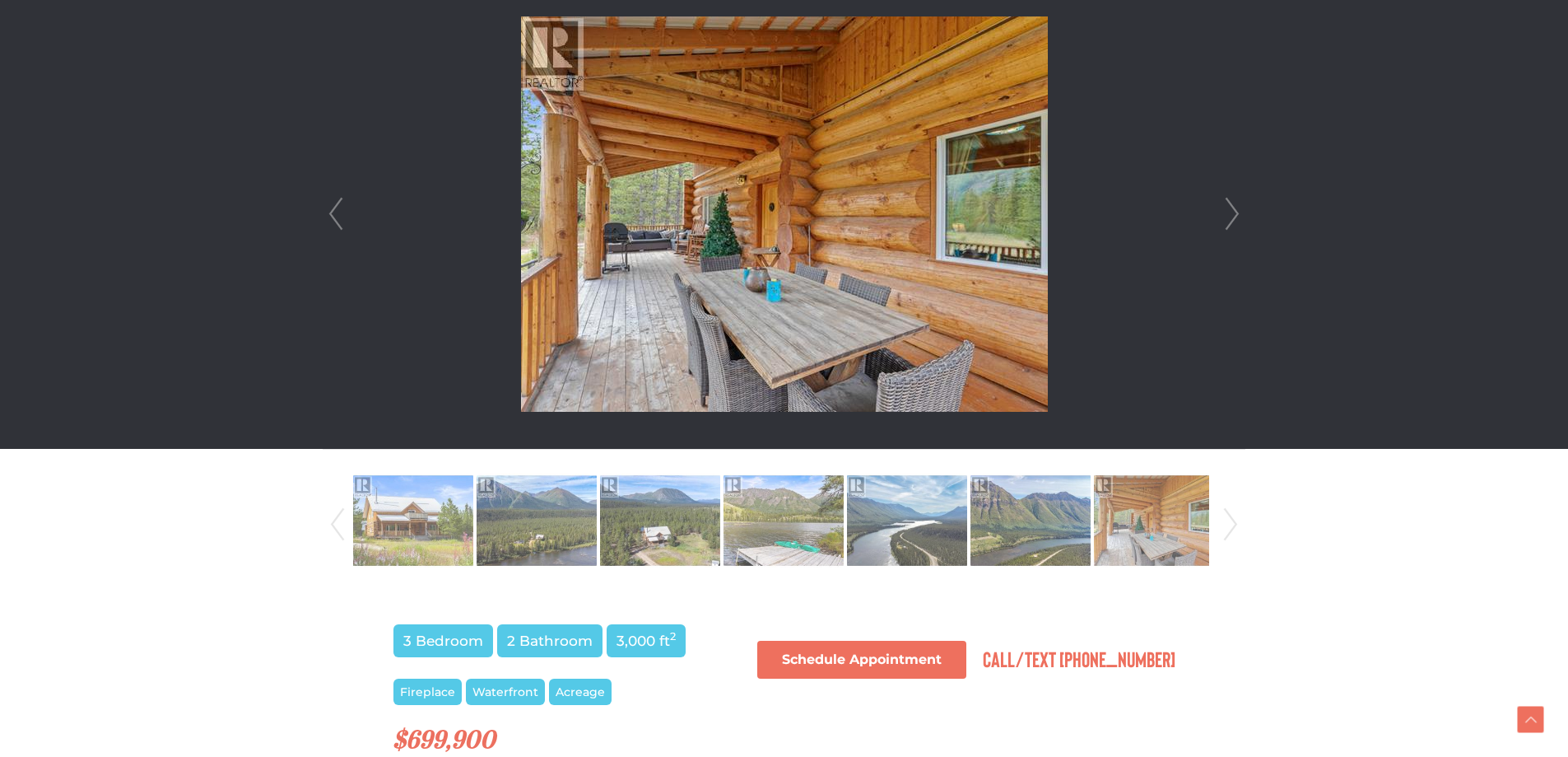
click at [1232, 203] on link "Next" at bounding box center [1232, 213] width 25 height 469
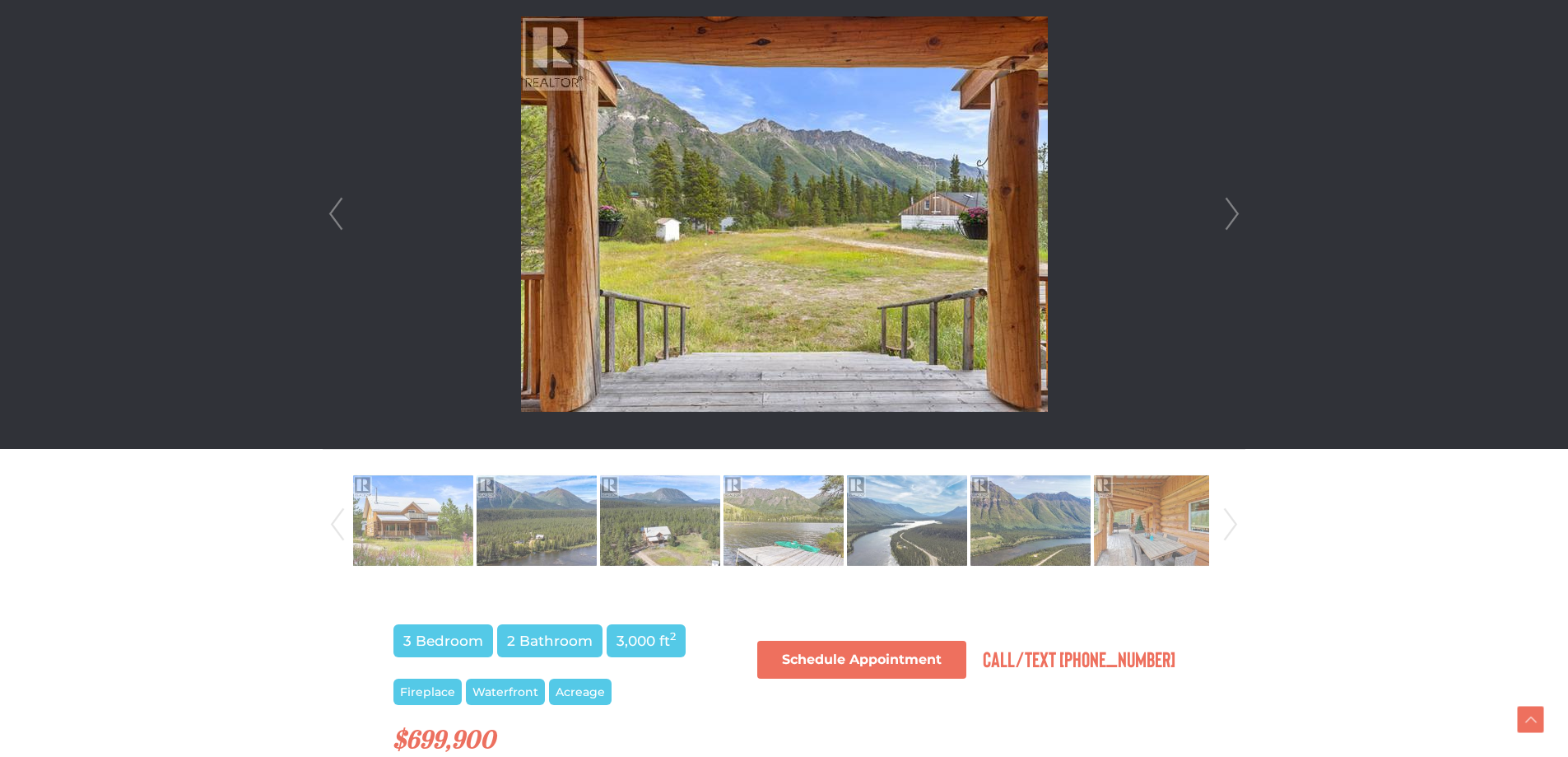
click at [1232, 203] on link "Next" at bounding box center [1232, 213] width 25 height 469
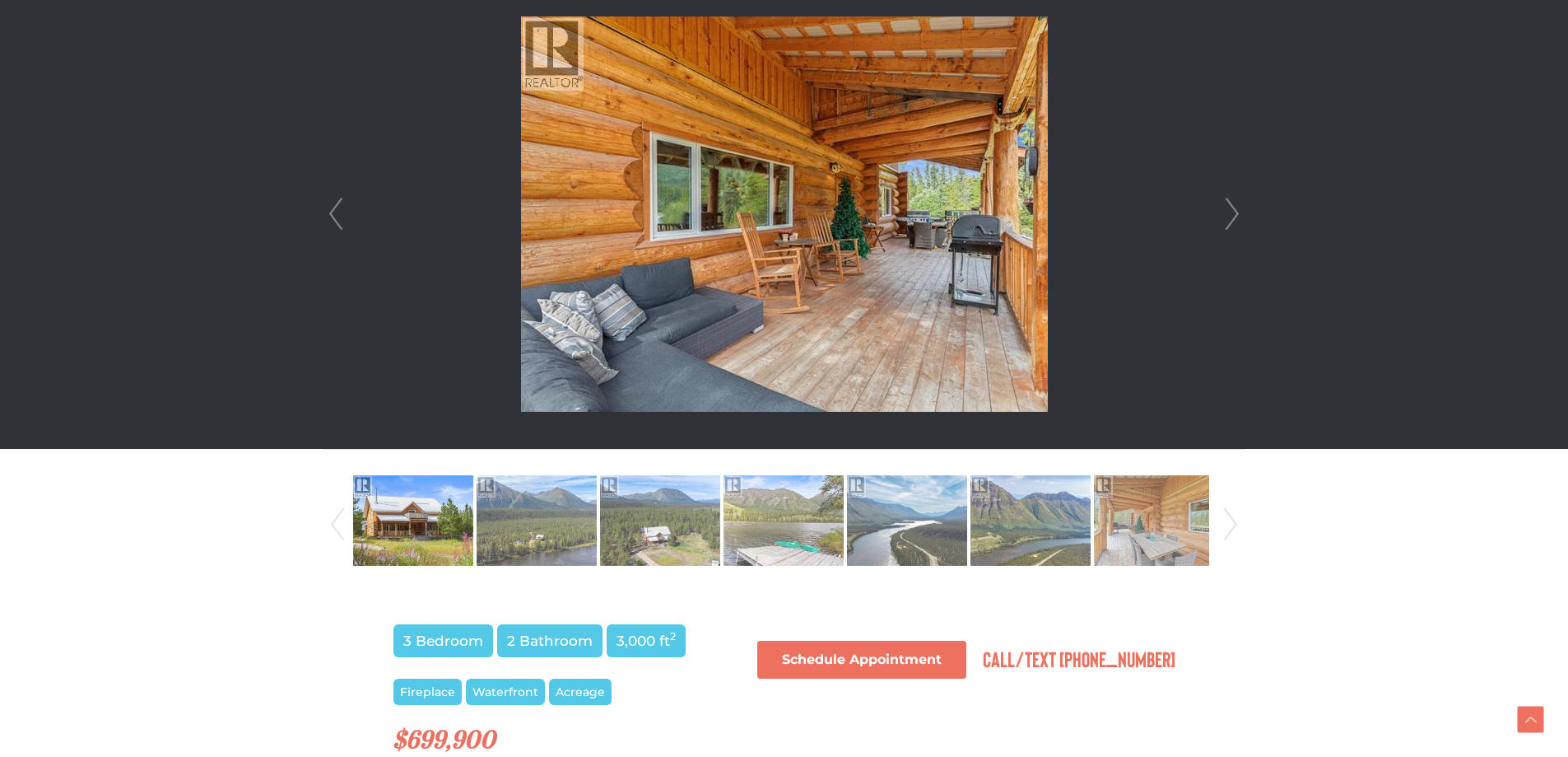
click at [1232, 203] on link "Next" at bounding box center [1232, 213] width 25 height 469
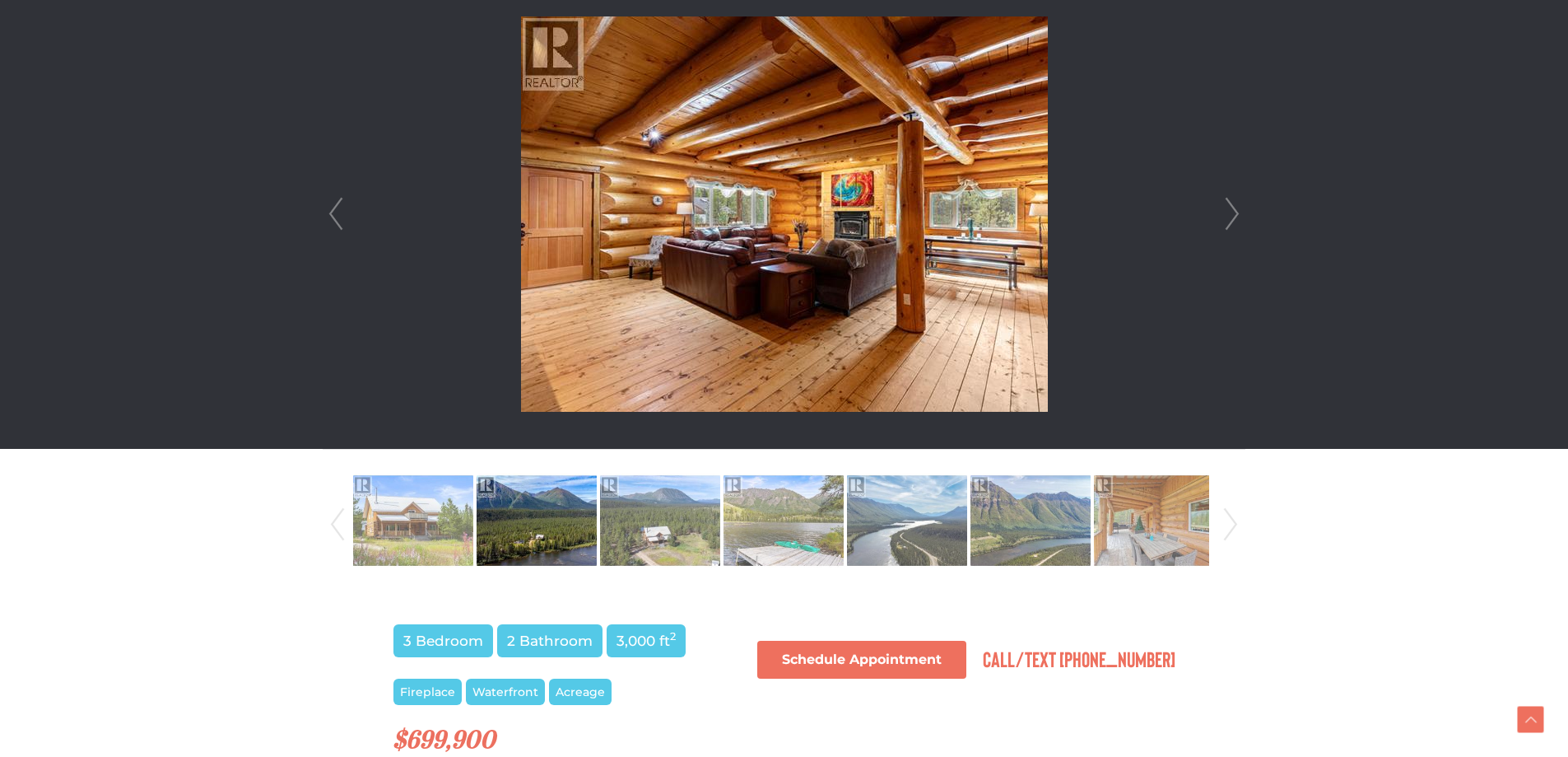
click at [1232, 203] on link "Next" at bounding box center [1232, 213] width 25 height 469
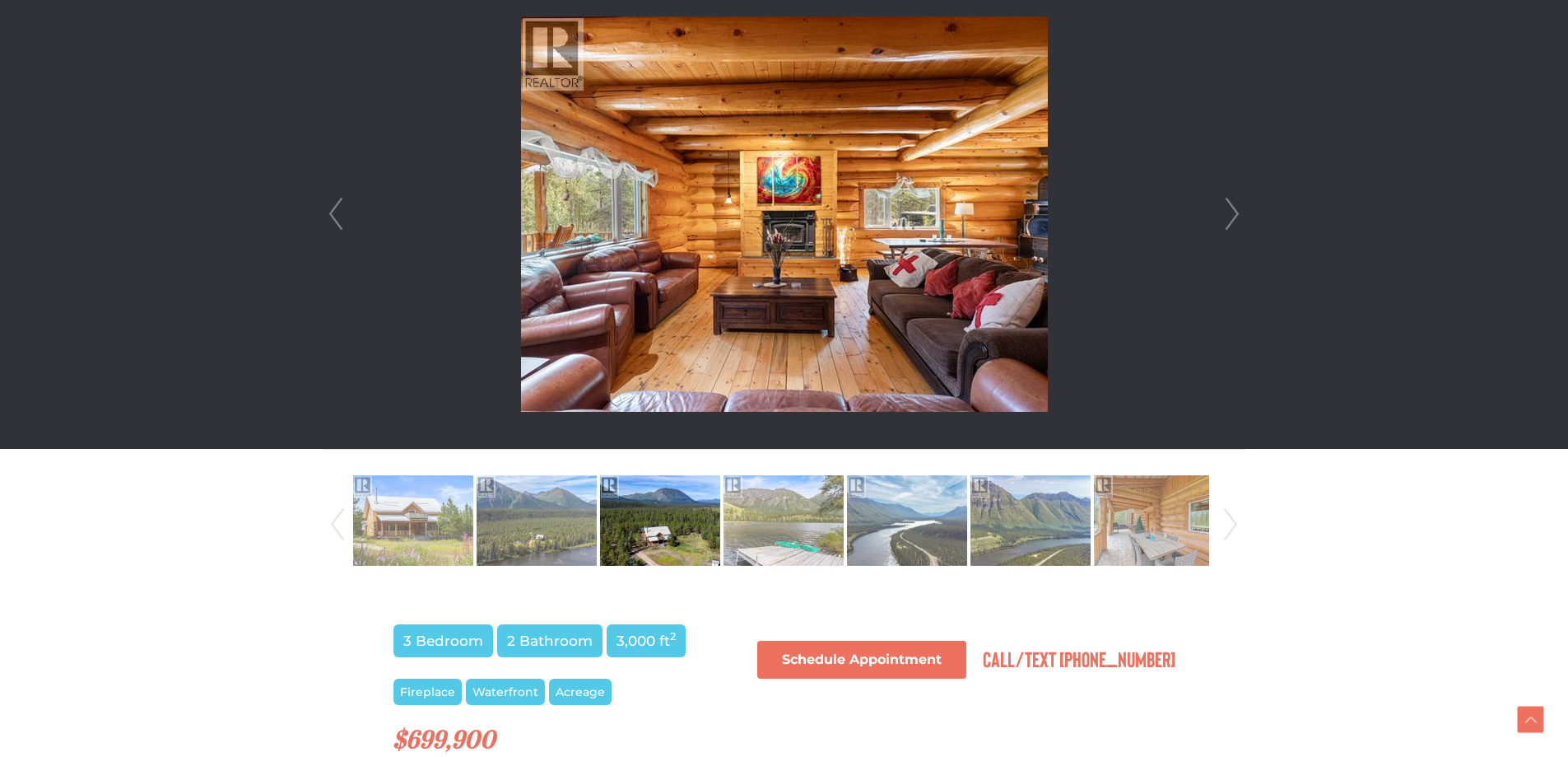
click at [1232, 203] on link "Next" at bounding box center [1232, 213] width 25 height 469
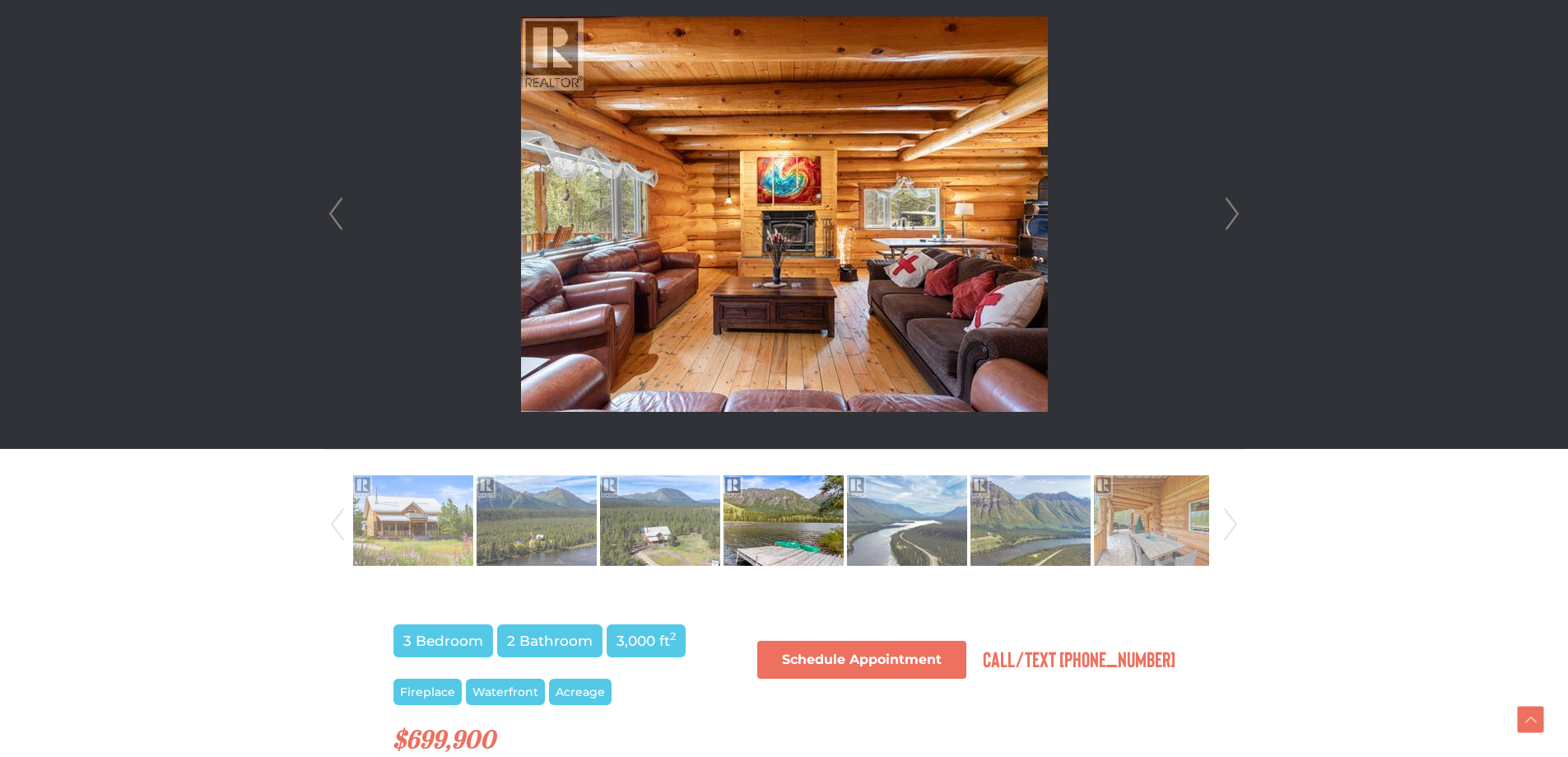
click at [1232, 203] on link "Next" at bounding box center [1232, 213] width 25 height 469
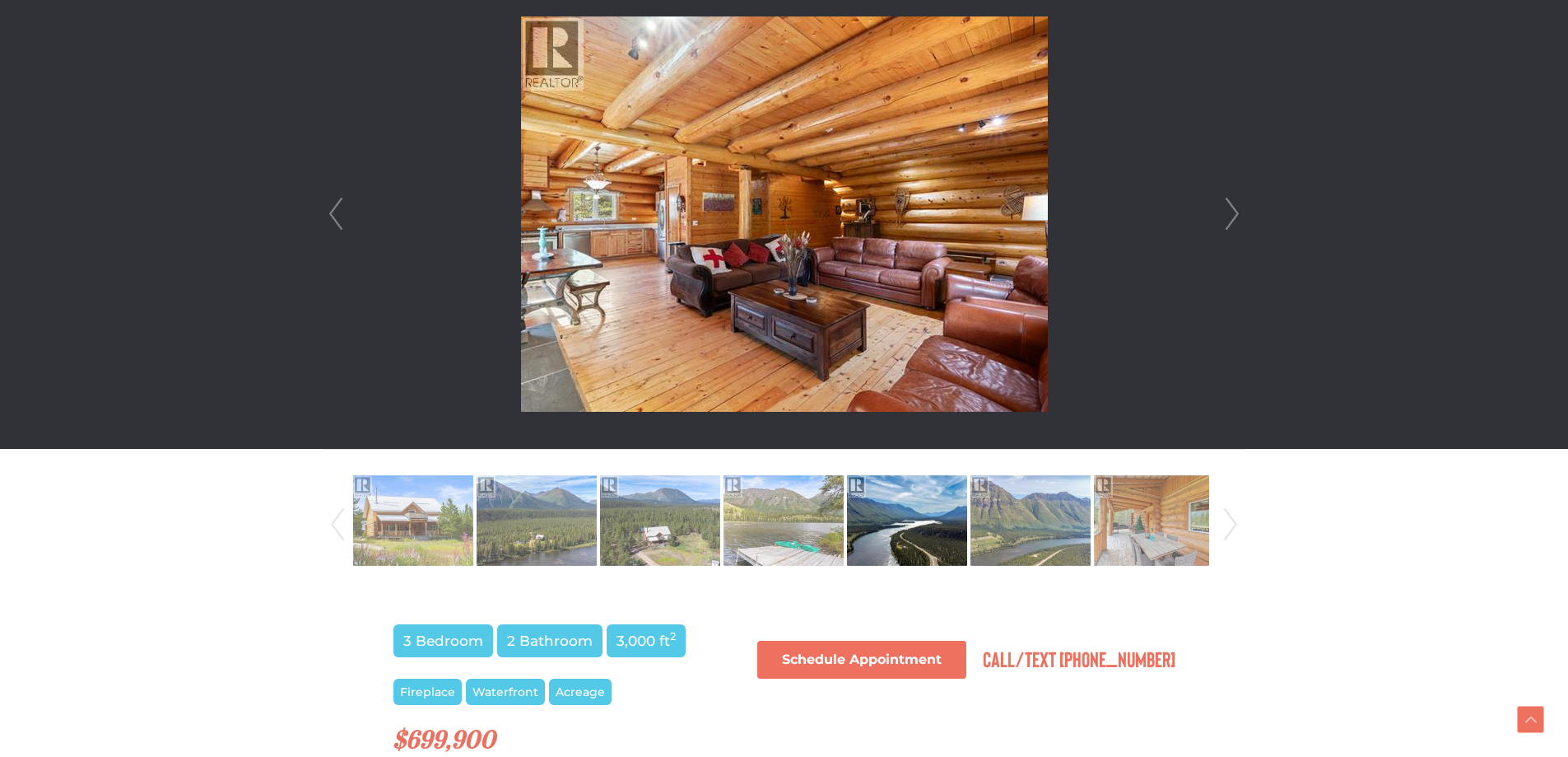
click at [1232, 203] on link "Next" at bounding box center [1232, 213] width 25 height 469
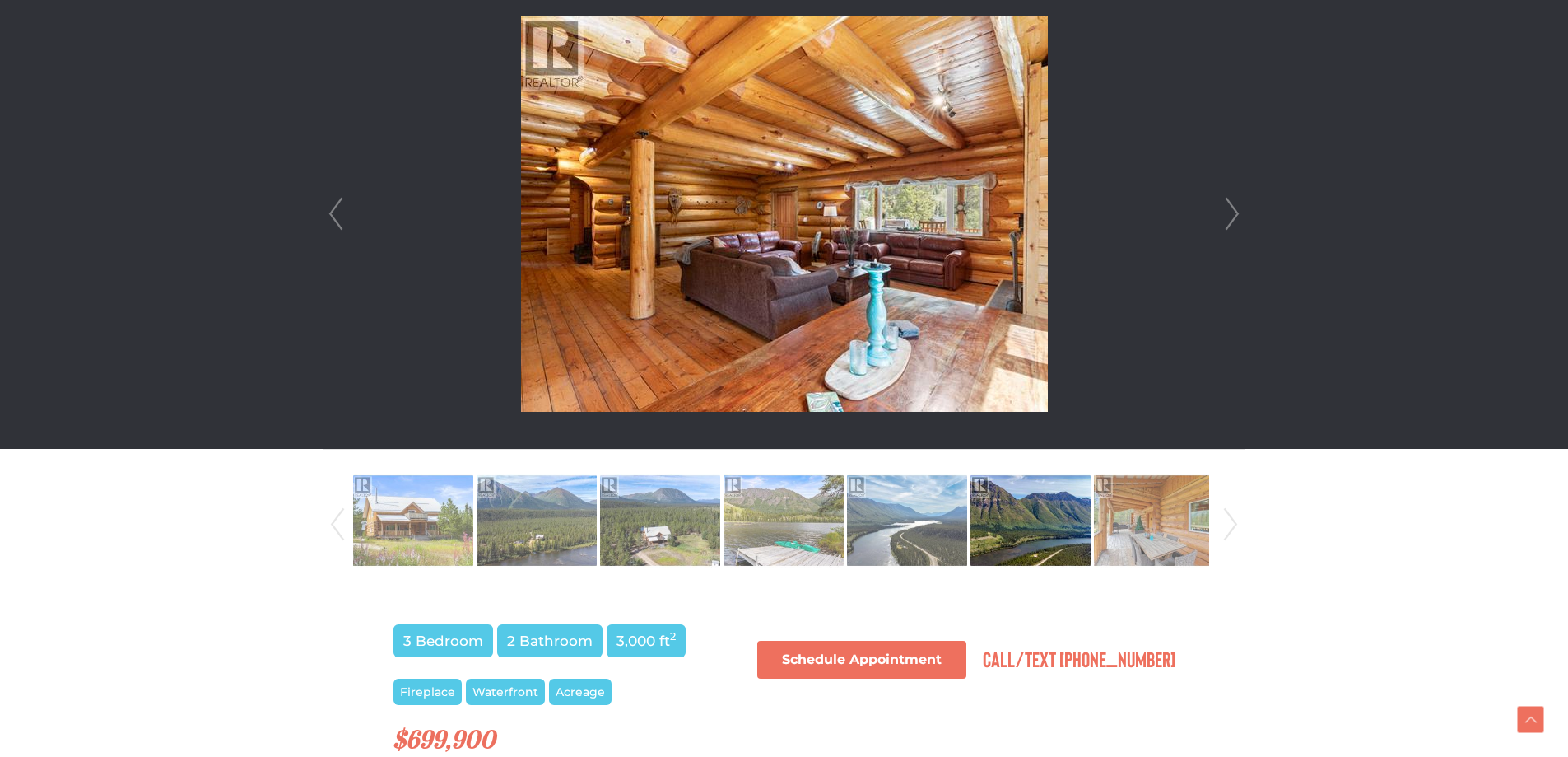
click at [1232, 203] on link "Next" at bounding box center [1232, 213] width 25 height 469
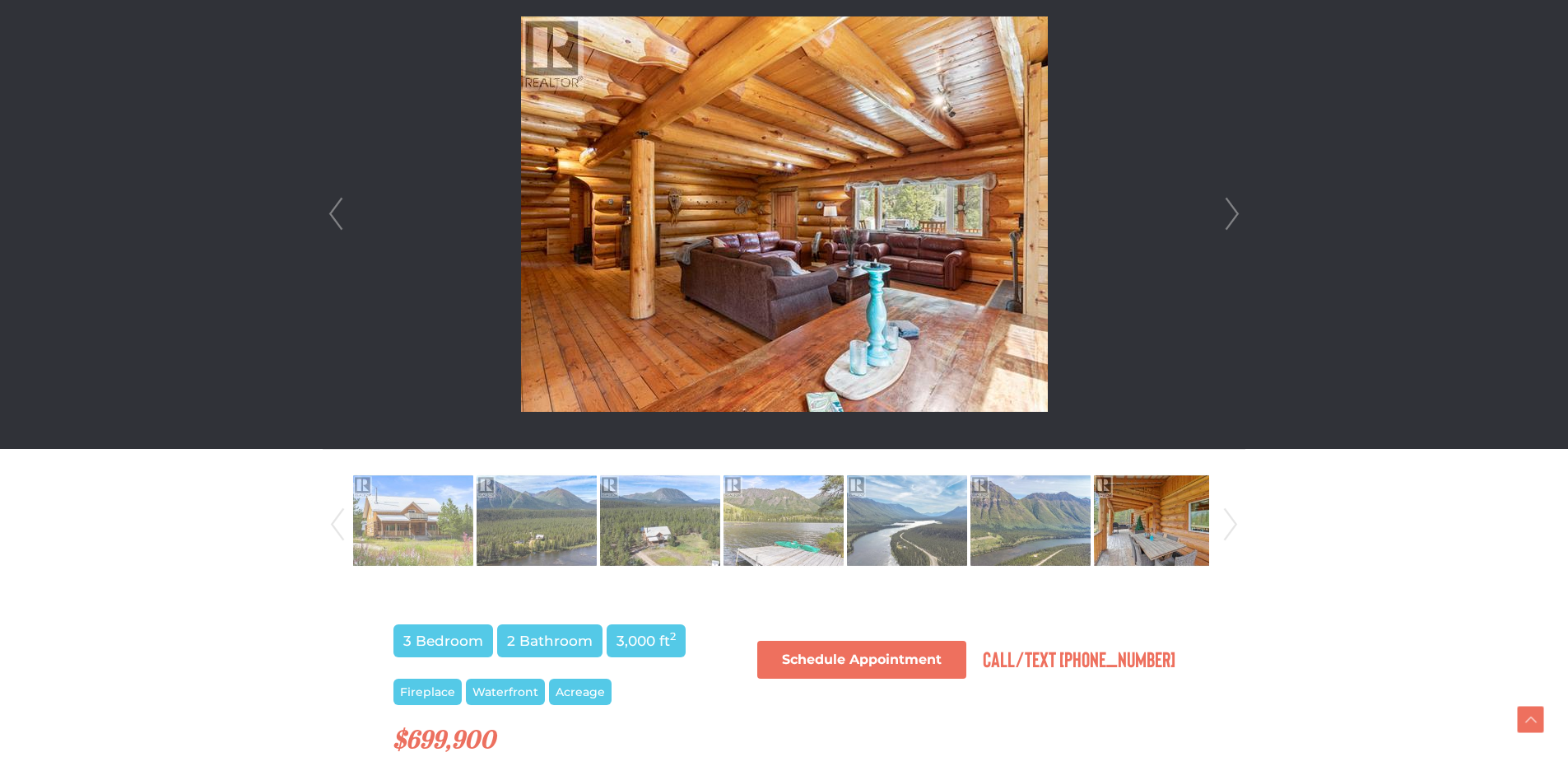
click at [1232, 203] on link "Next" at bounding box center [1232, 213] width 25 height 469
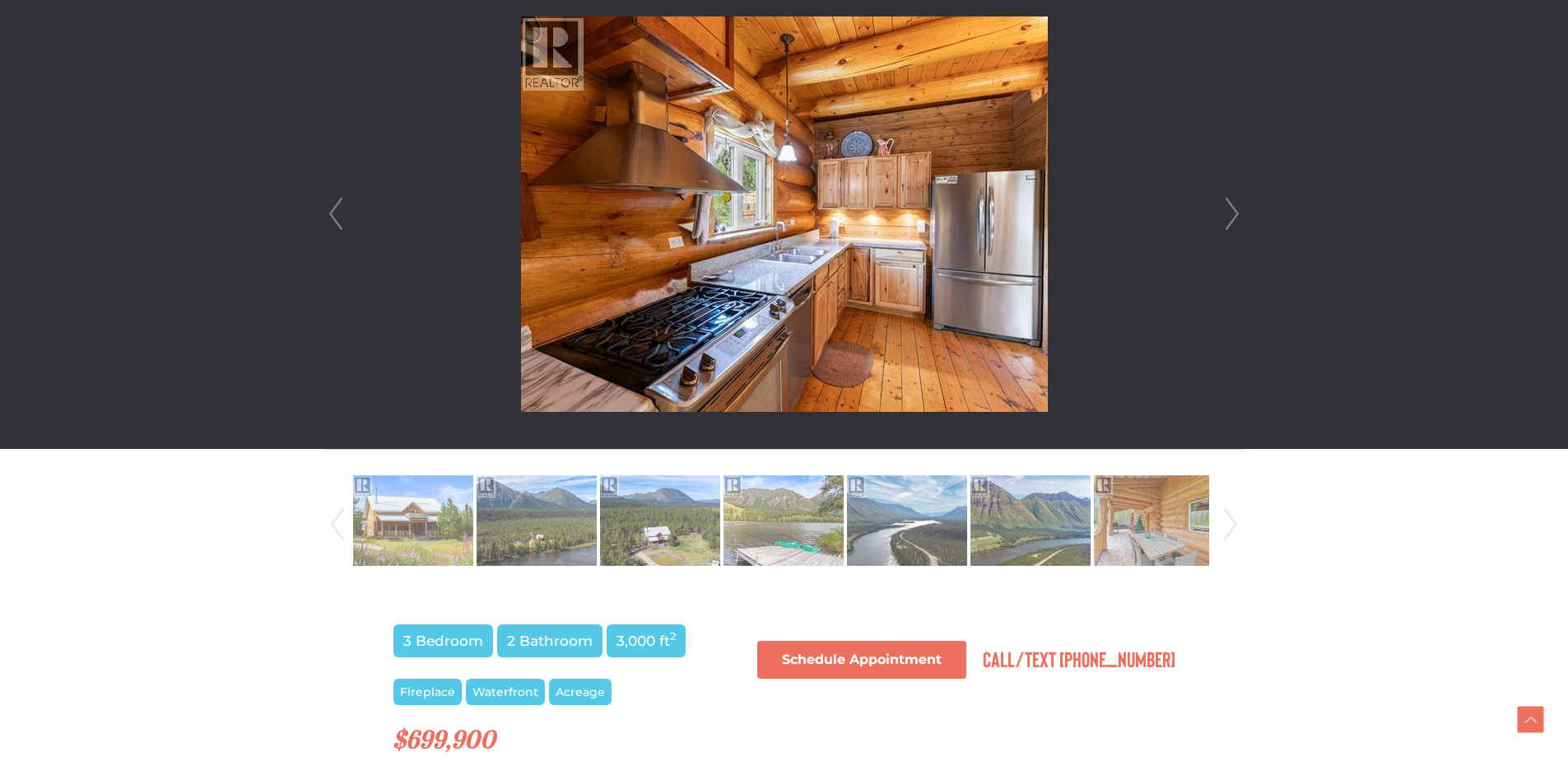
click at [1232, 203] on link "Next" at bounding box center [1232, 213] width 25 height 469
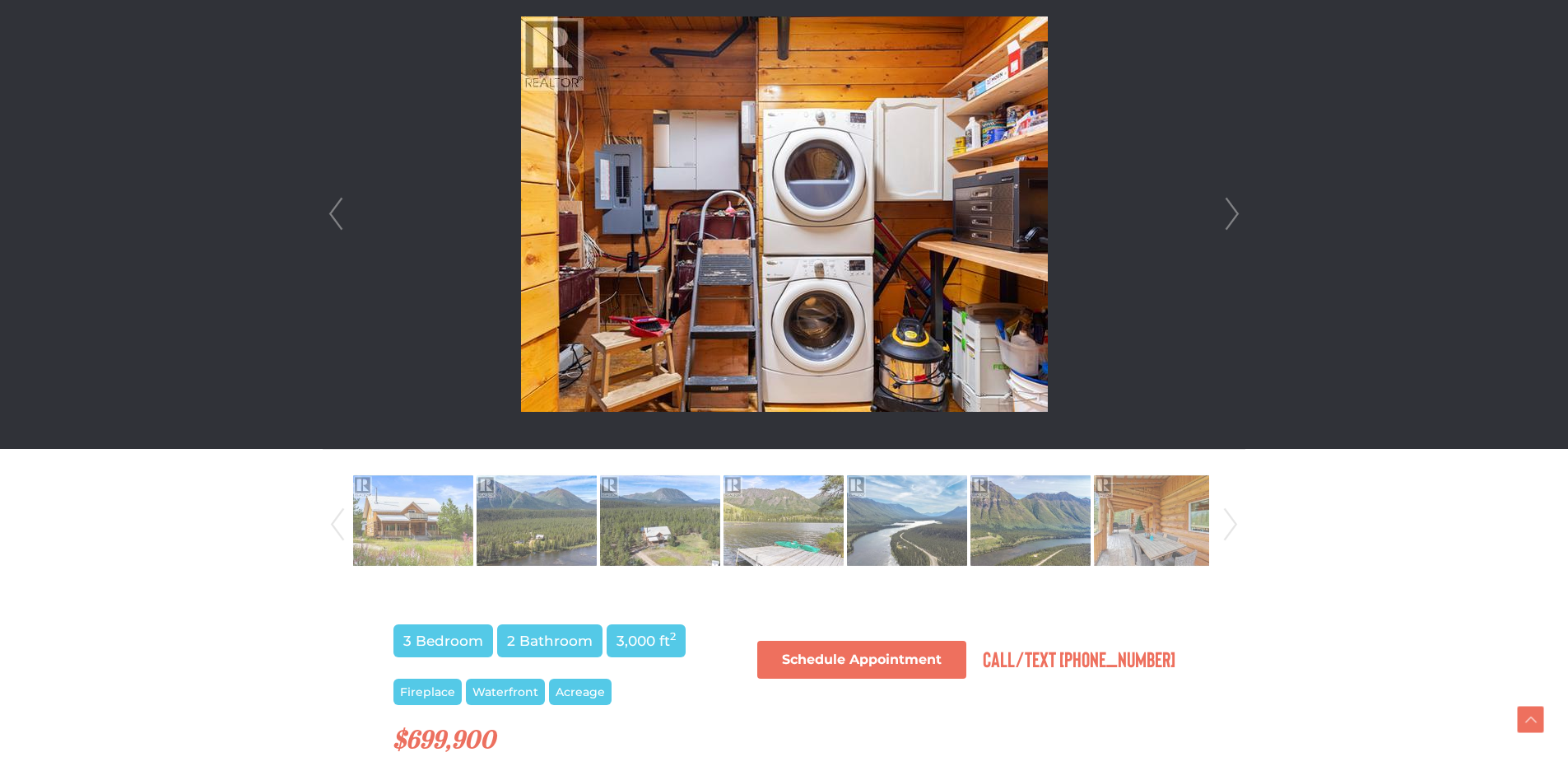
click at [1232, 203] on link "Next" at bounding box center [1232, 213] width 25 height 469
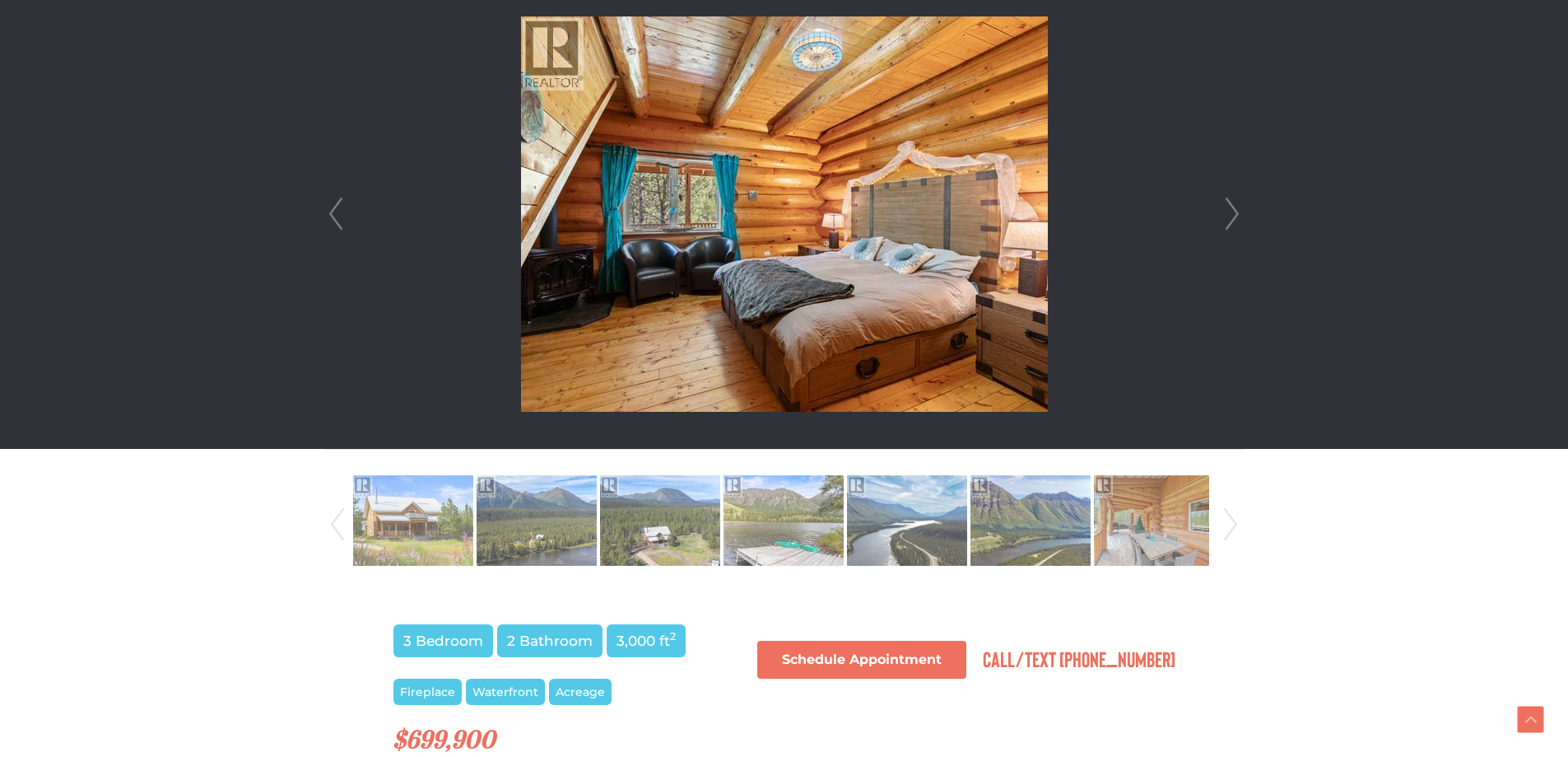
click at [1232, 203] on link "Next" at bounding box center [1232, 213] width 25 height 469
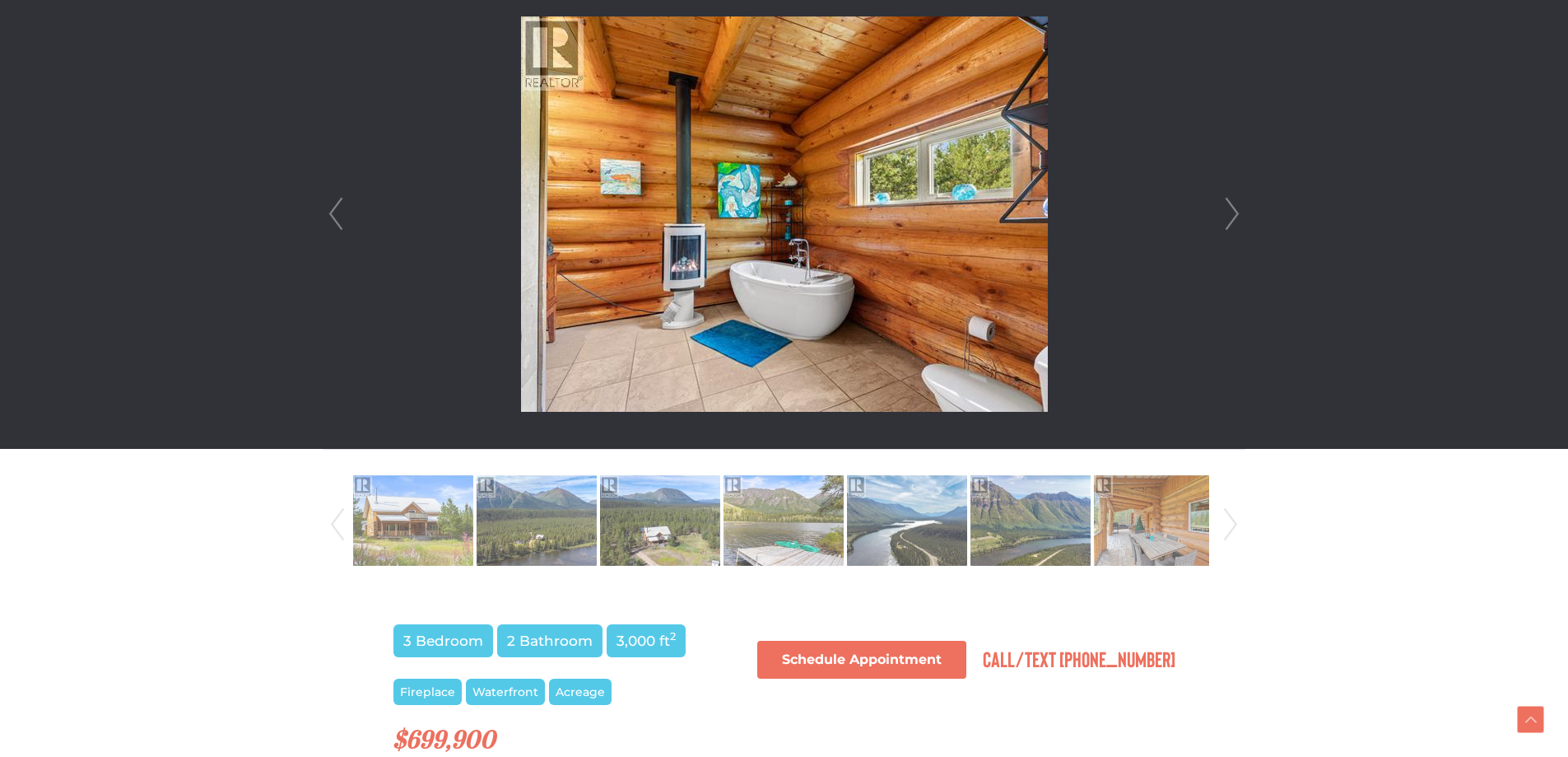
click at [1232, 203] on link "Next" at bounding box center [1232, 213] width 25 height 469
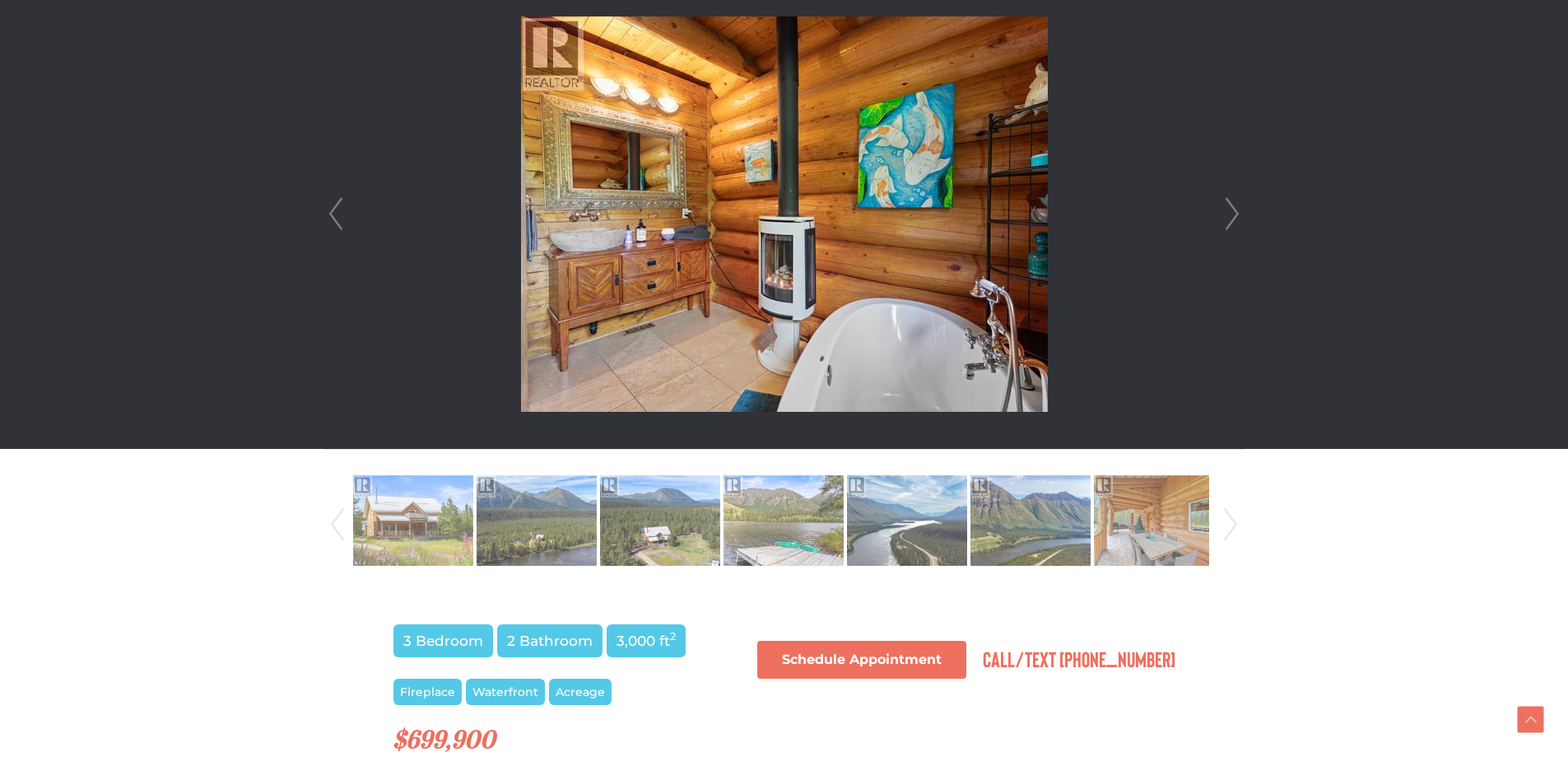
click at [1232, 203] on link "Next" at bounding box center [1232, 213] width 25 height 469
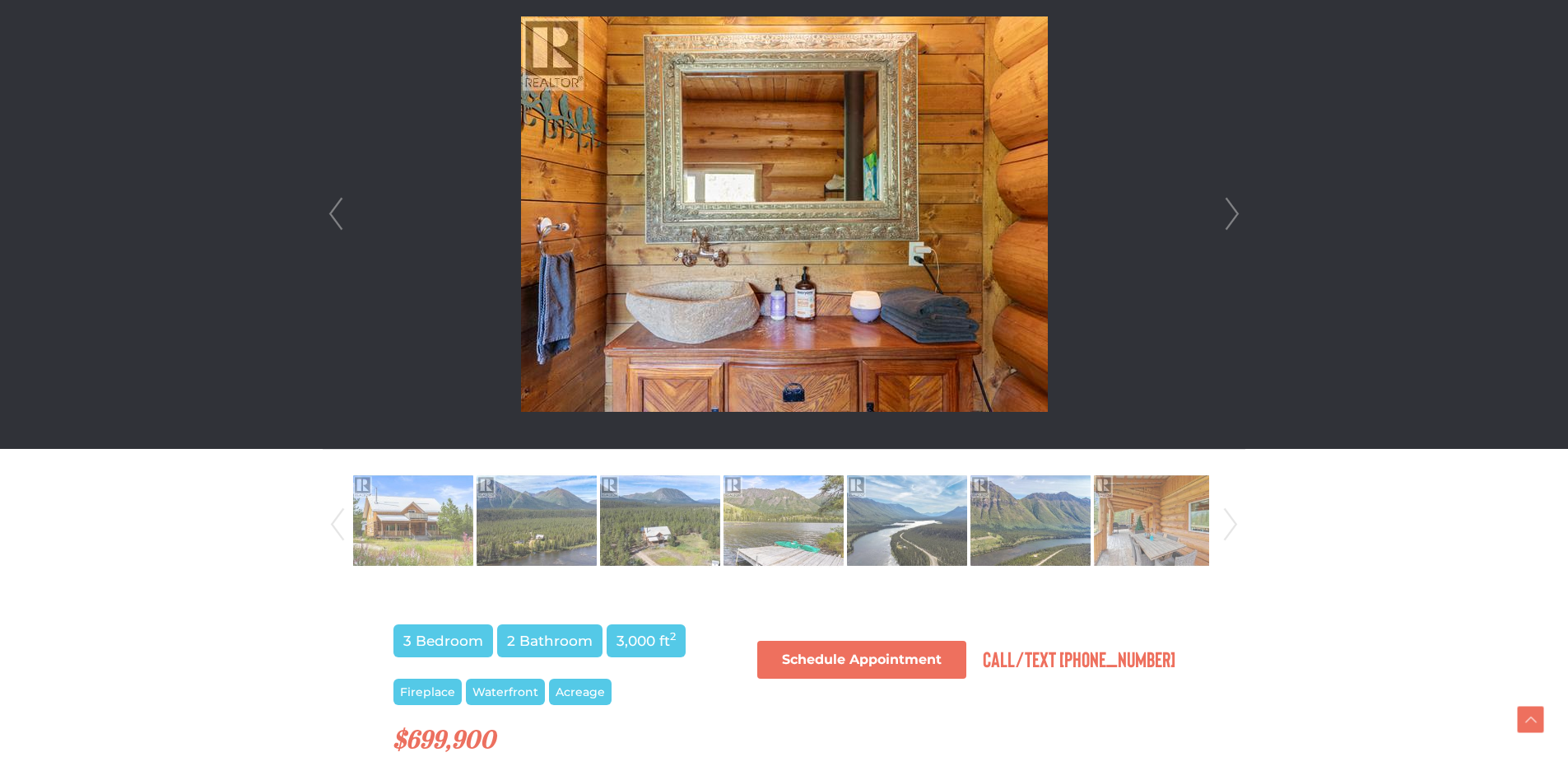
click at [1232, 203] on link "Next" at bounding box center [1232, 213] width 25 height 469
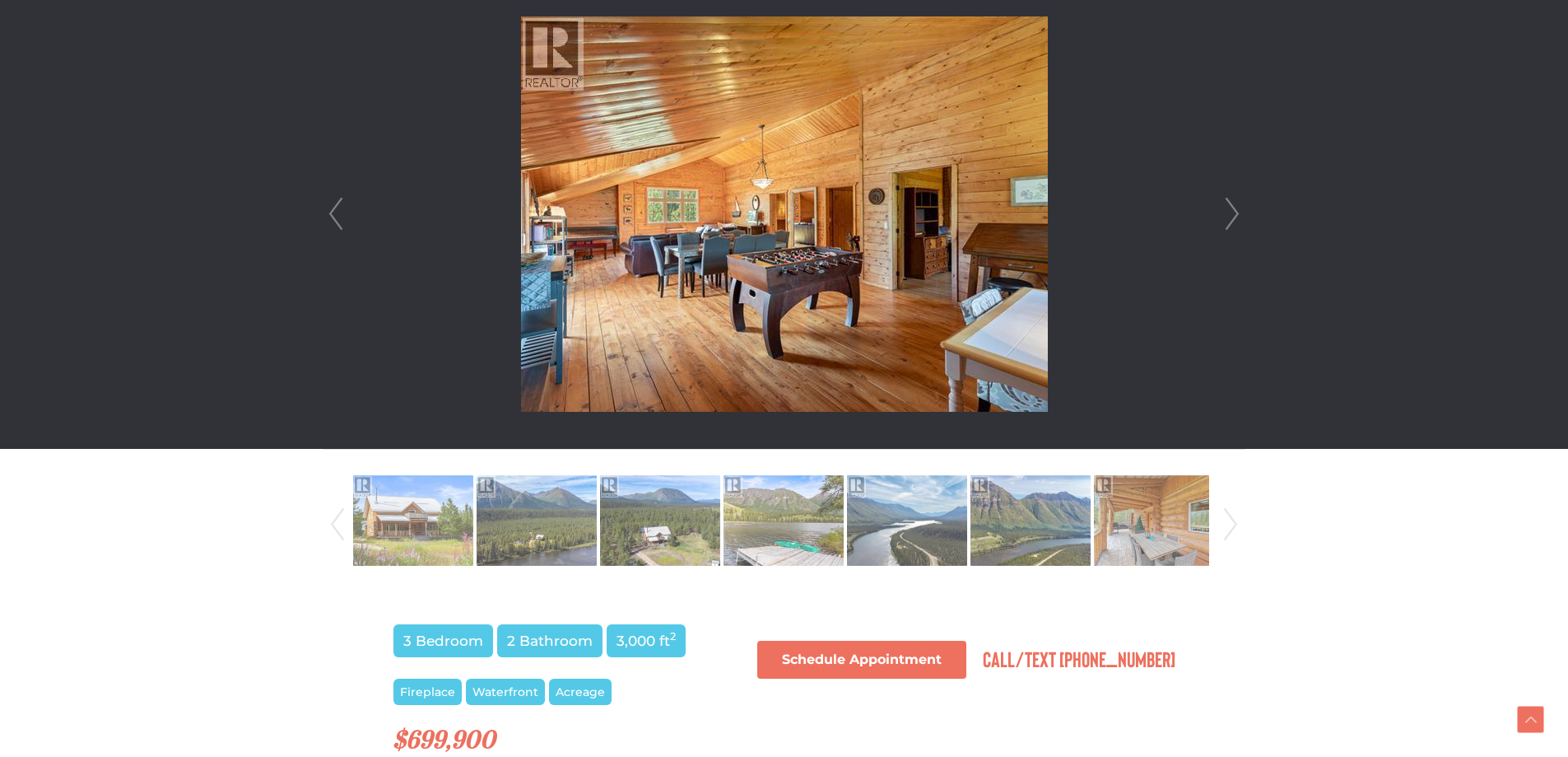
click at [1232, 203] on link "Next" at bounding box center [1232, 213] width 25 height 469
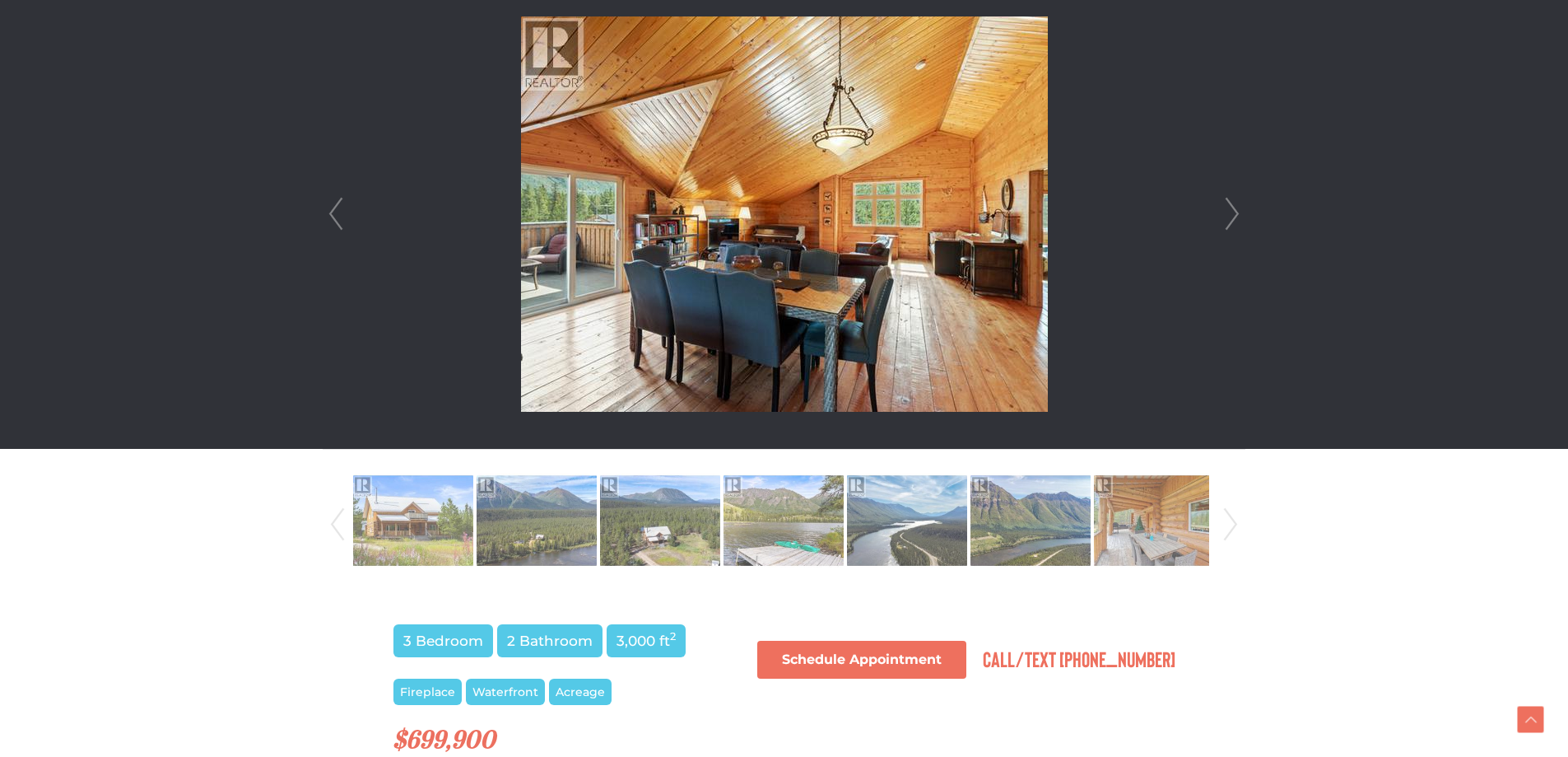
click at [1232, 203] on link "Next" at bounding box center [1232, 213] width 25 height 469
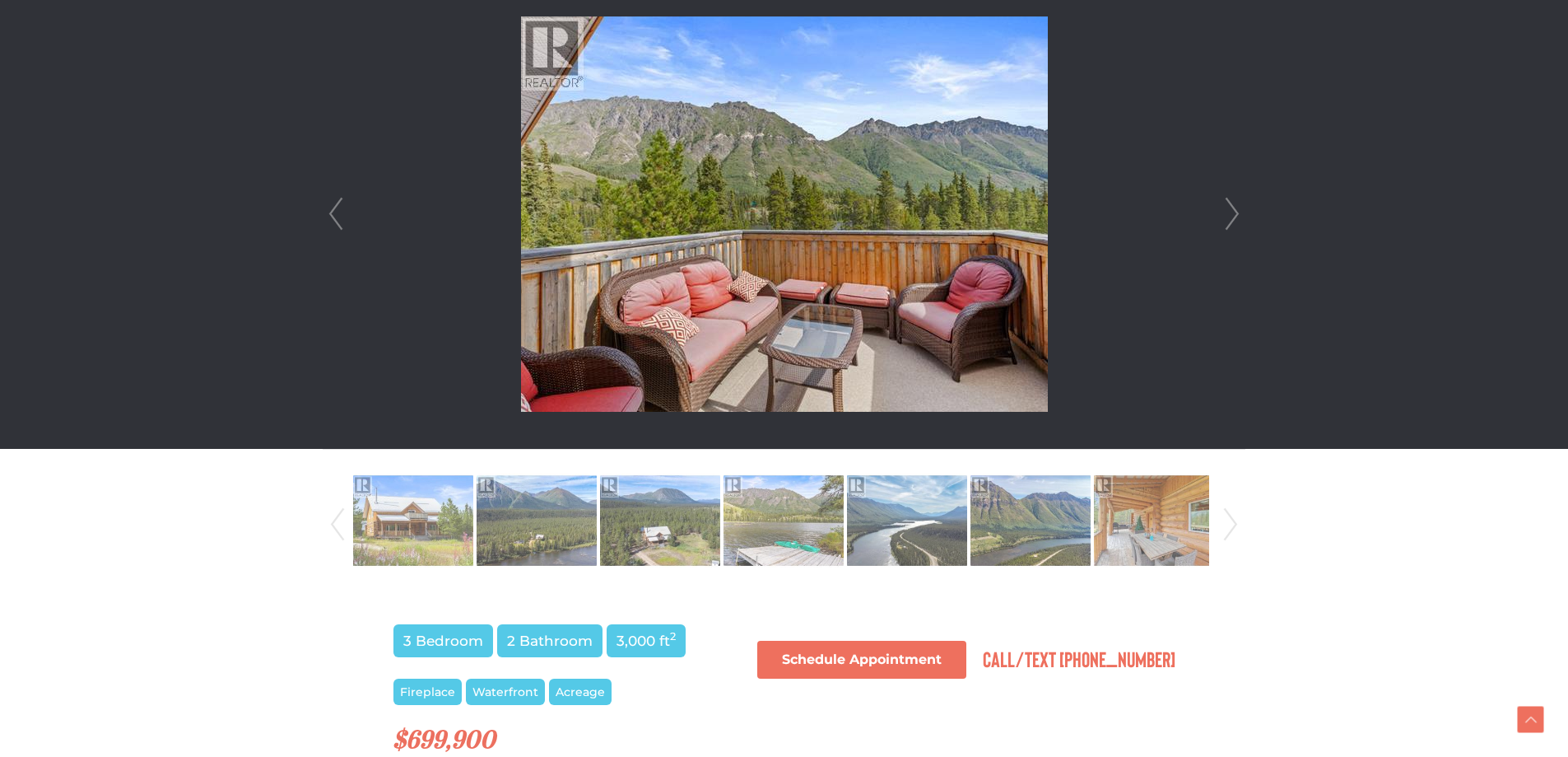
click at [1232, 203] on link "Next" at bounding box center [1232, 213] width 25 height 469
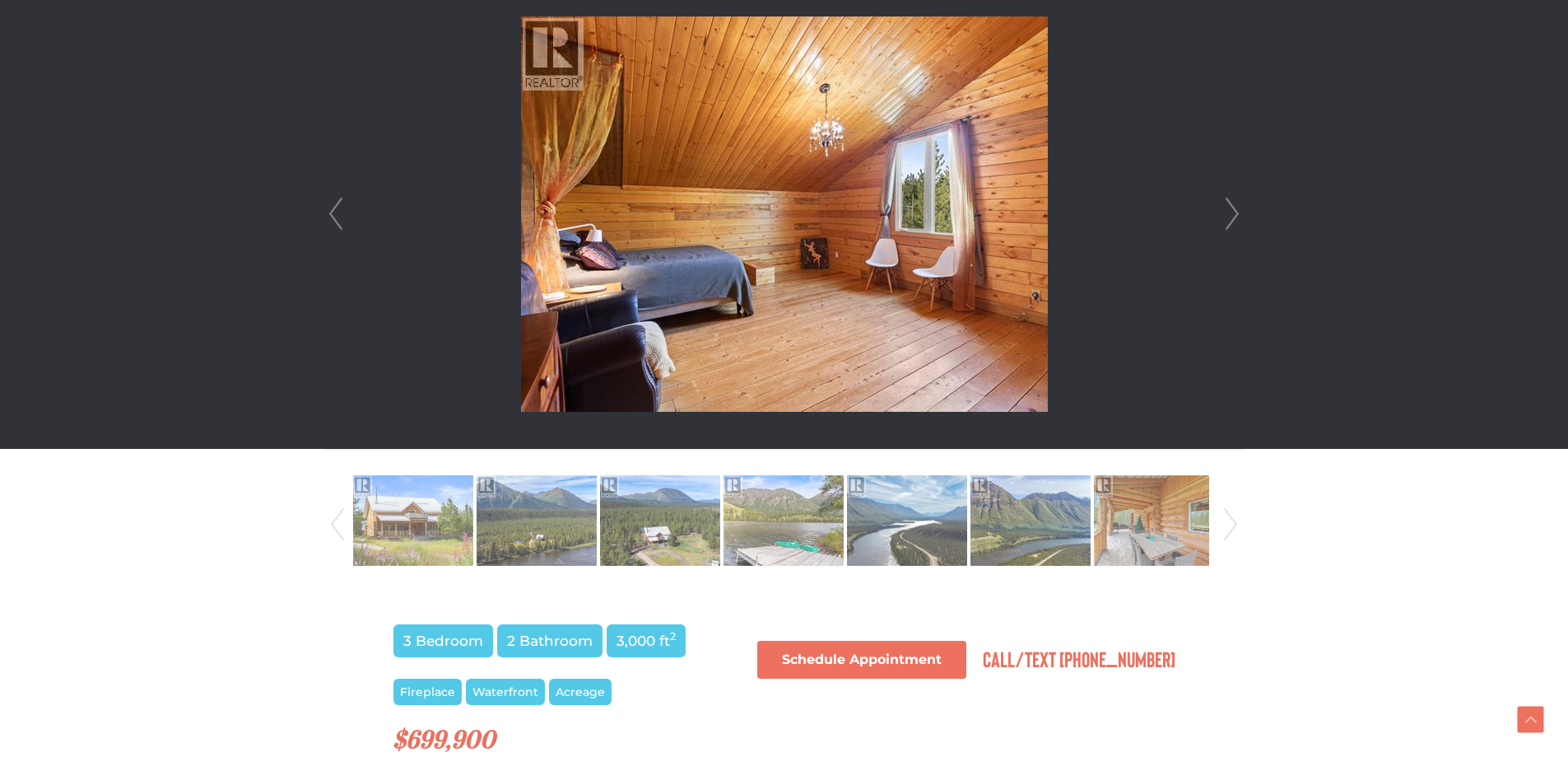
click at [1232, 203] on link "Next" at bounding box center [1232, 213] width 25 height 469
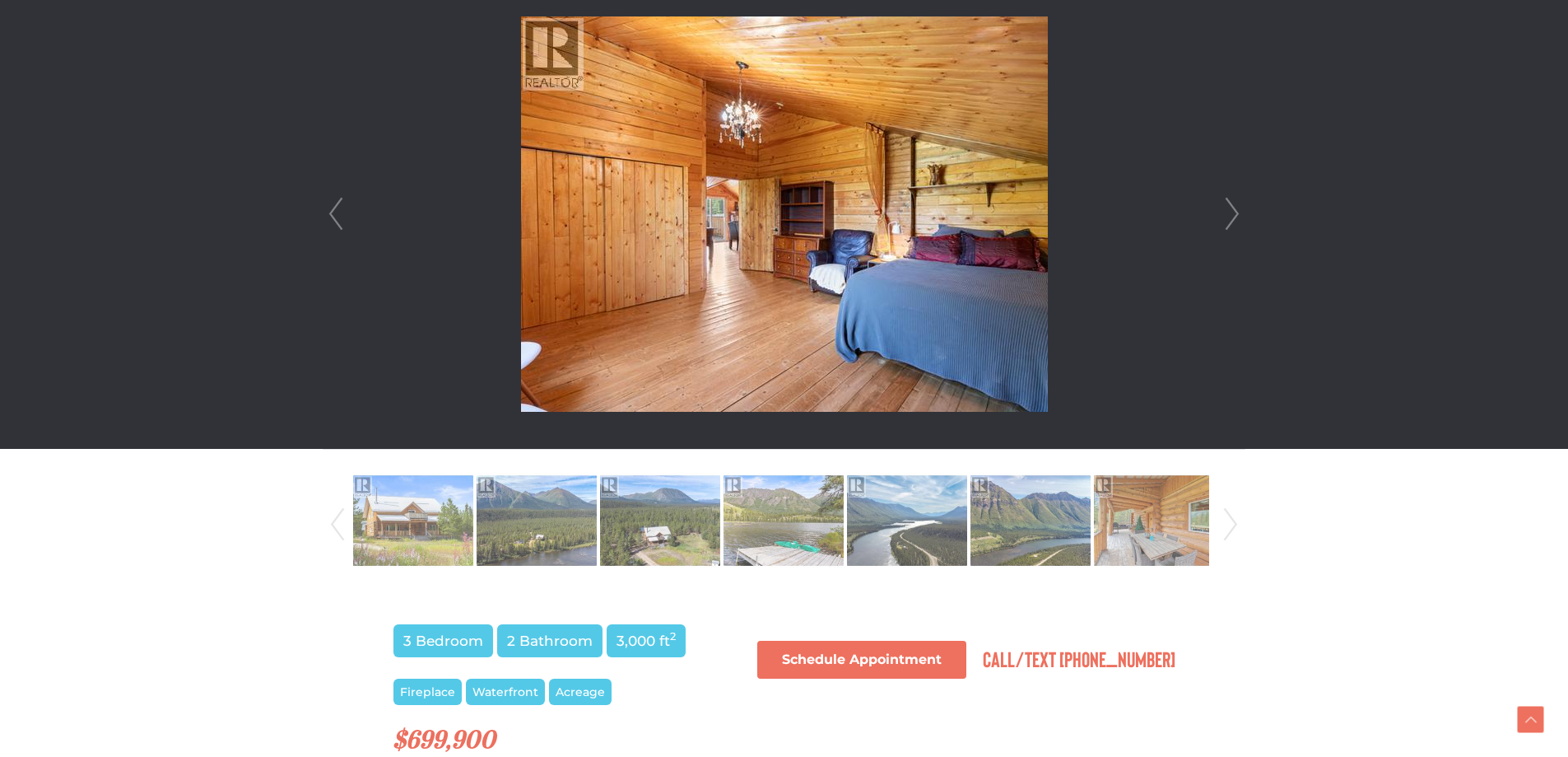
click at [1232, 203] on link "Next" at bounding box center [1232, 213] width 25 height 469
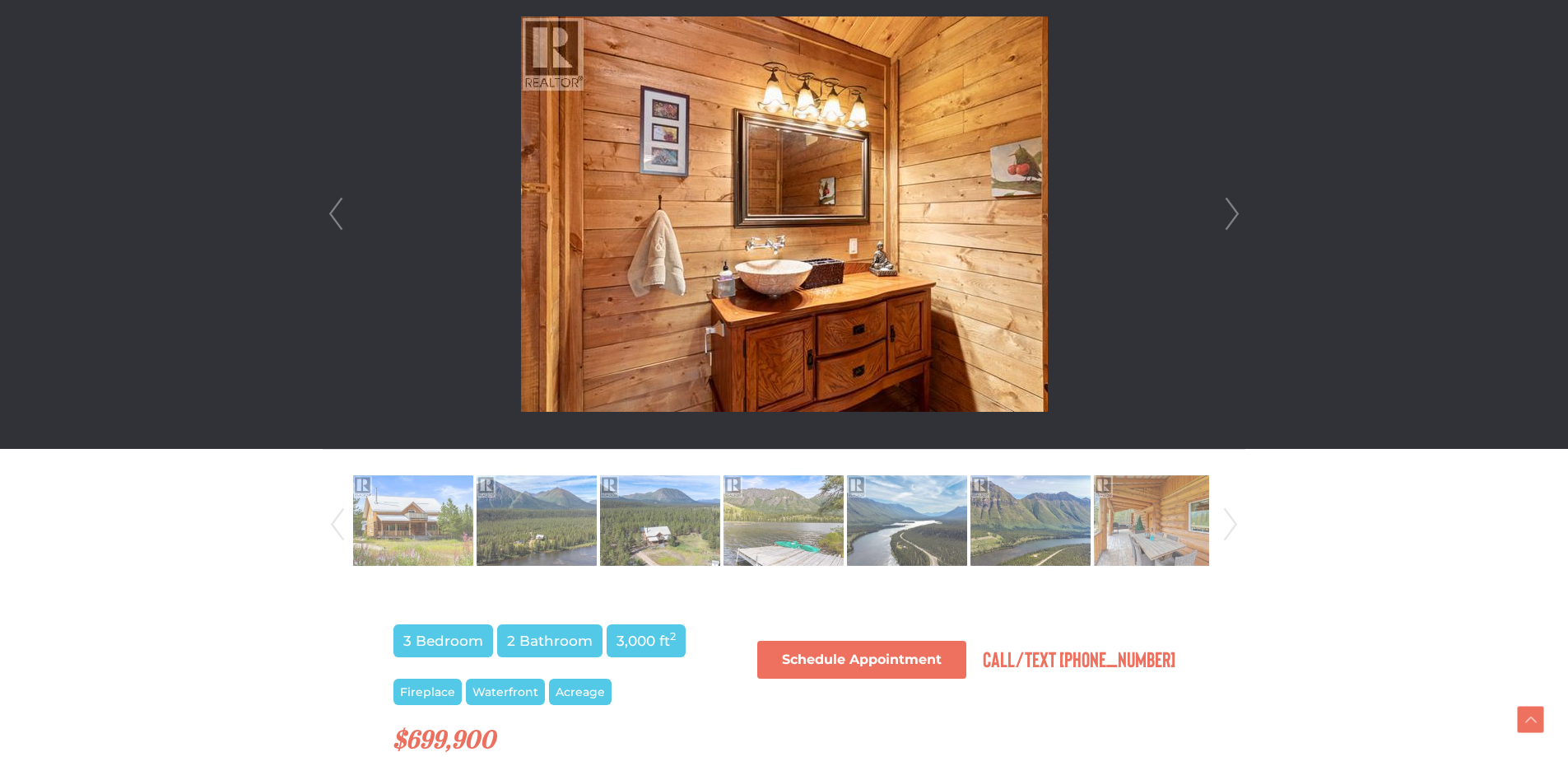
click at [1232, 203] on link "Next" at bounding box center [1232, 213] width 25 height 469
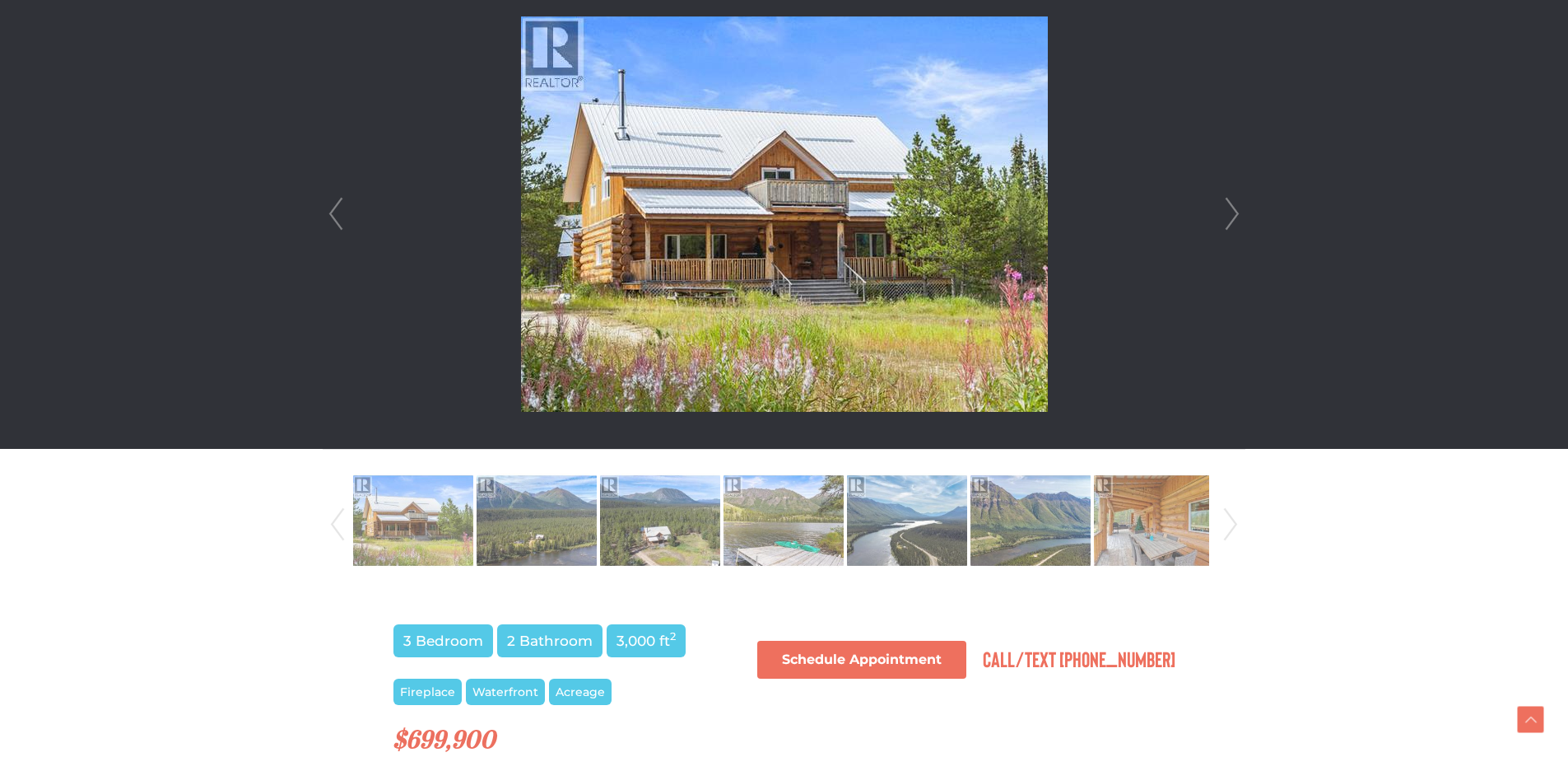
click at [1232, 203] on link "Next" at bounding box center [1232, 213] width 25 height 469
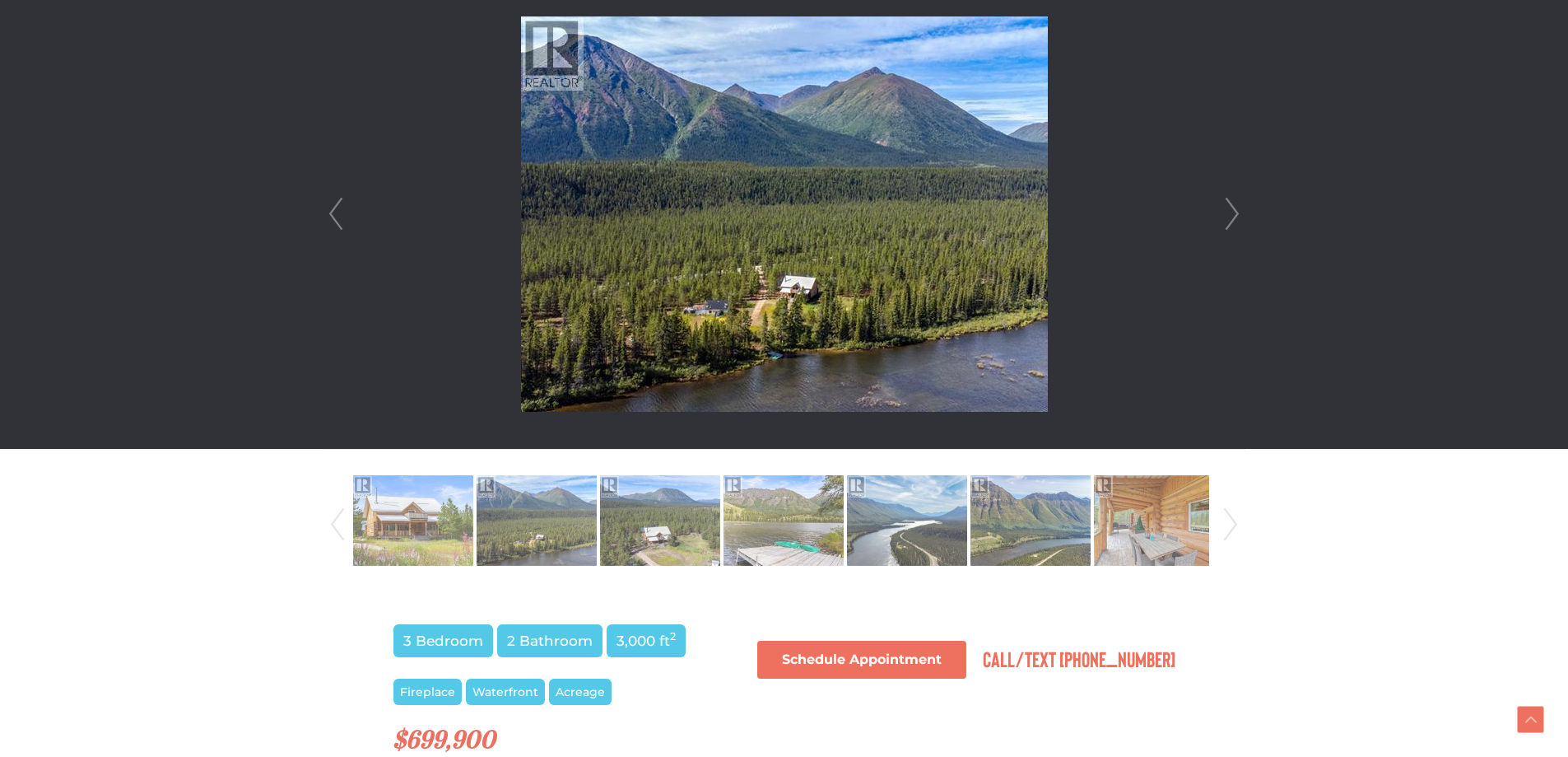
click at [1232, 203] on link "Next" at bounding box center [1232, 213] width 25 height 469
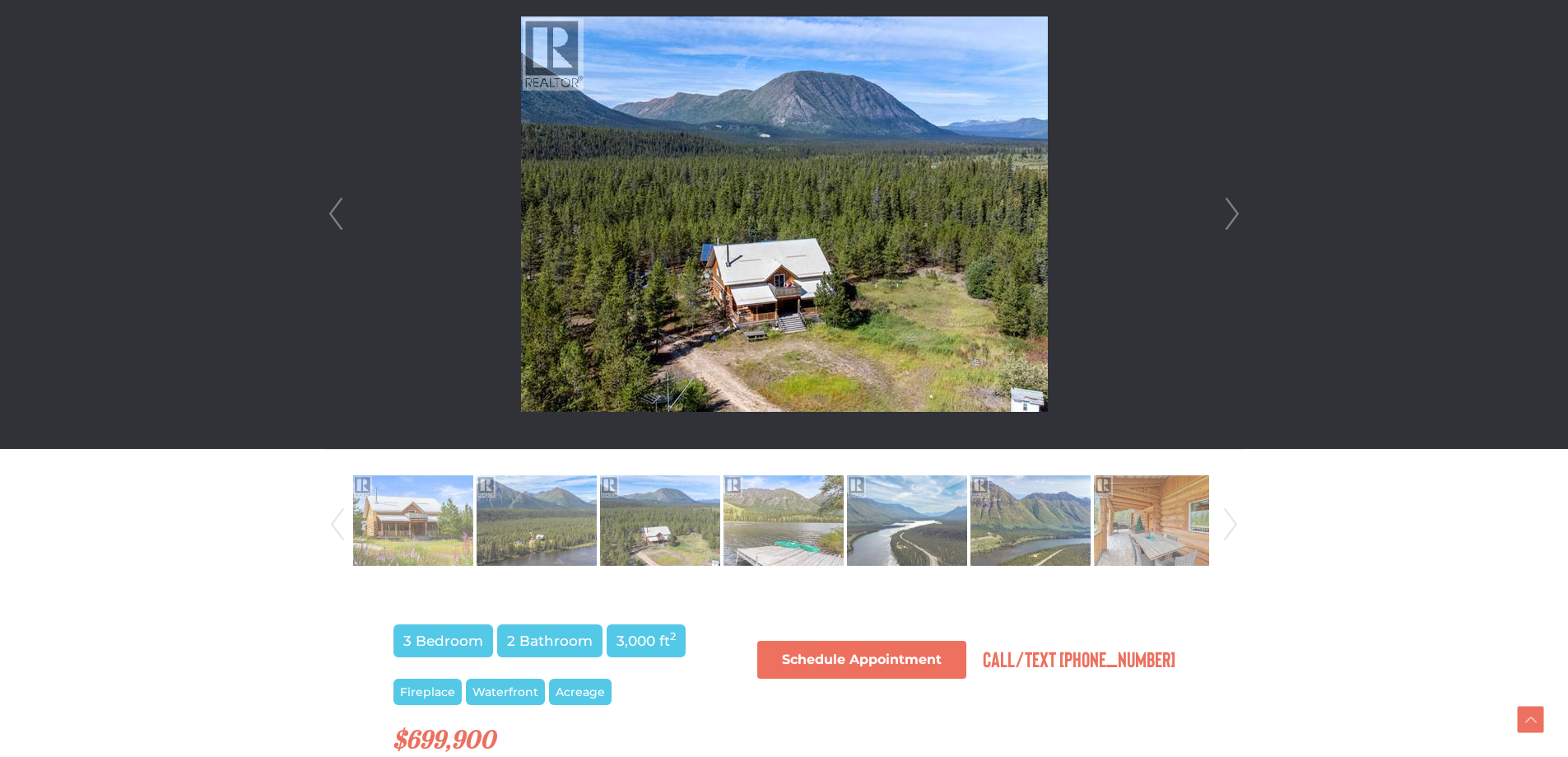
click at [1232, 203] on link "Next" at bounding box center [1232, 213] width 25 height 469
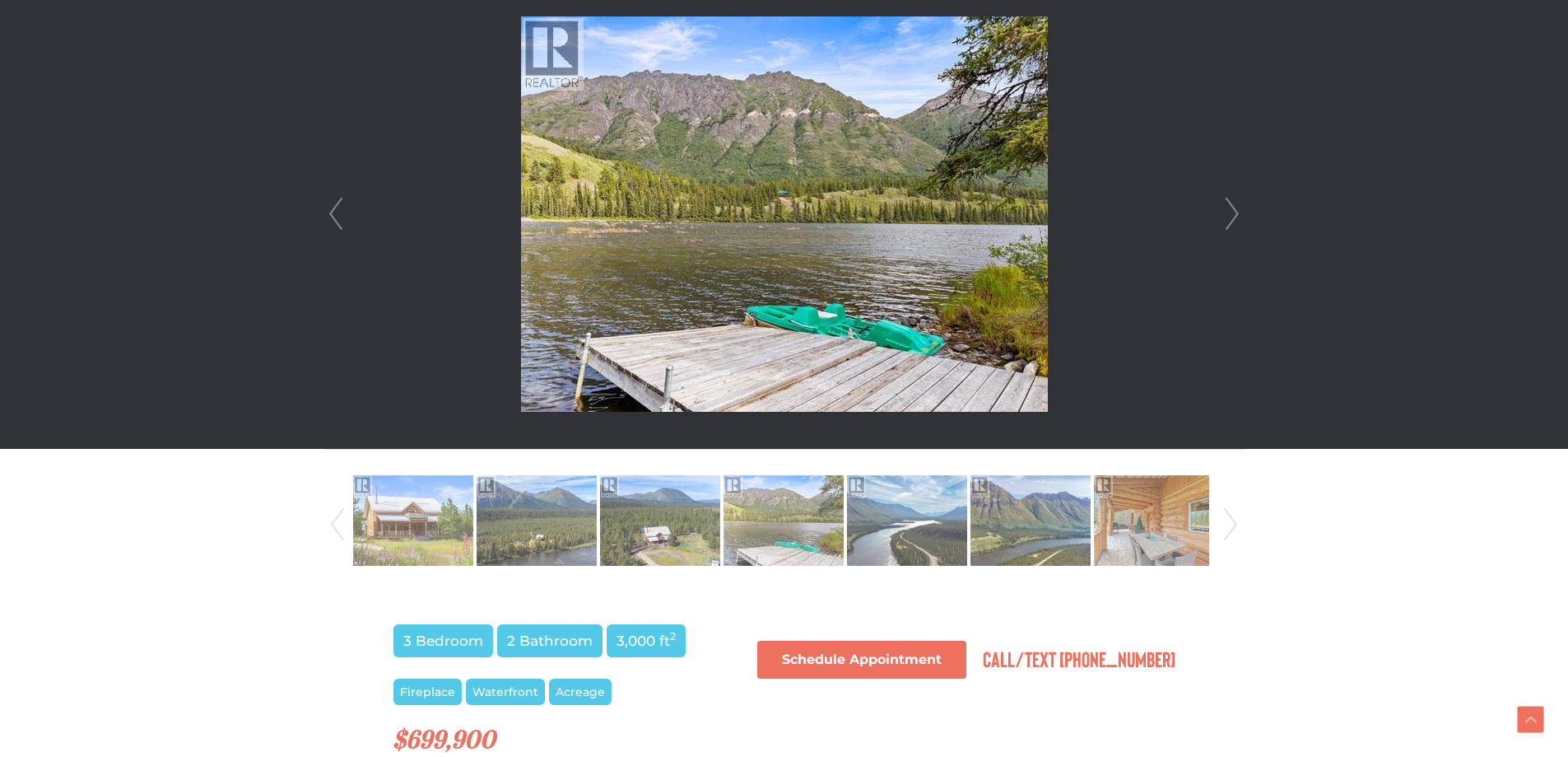
click at [1232, 203] on link "Next" at bounding box center [1232, 213] width 25 height 469
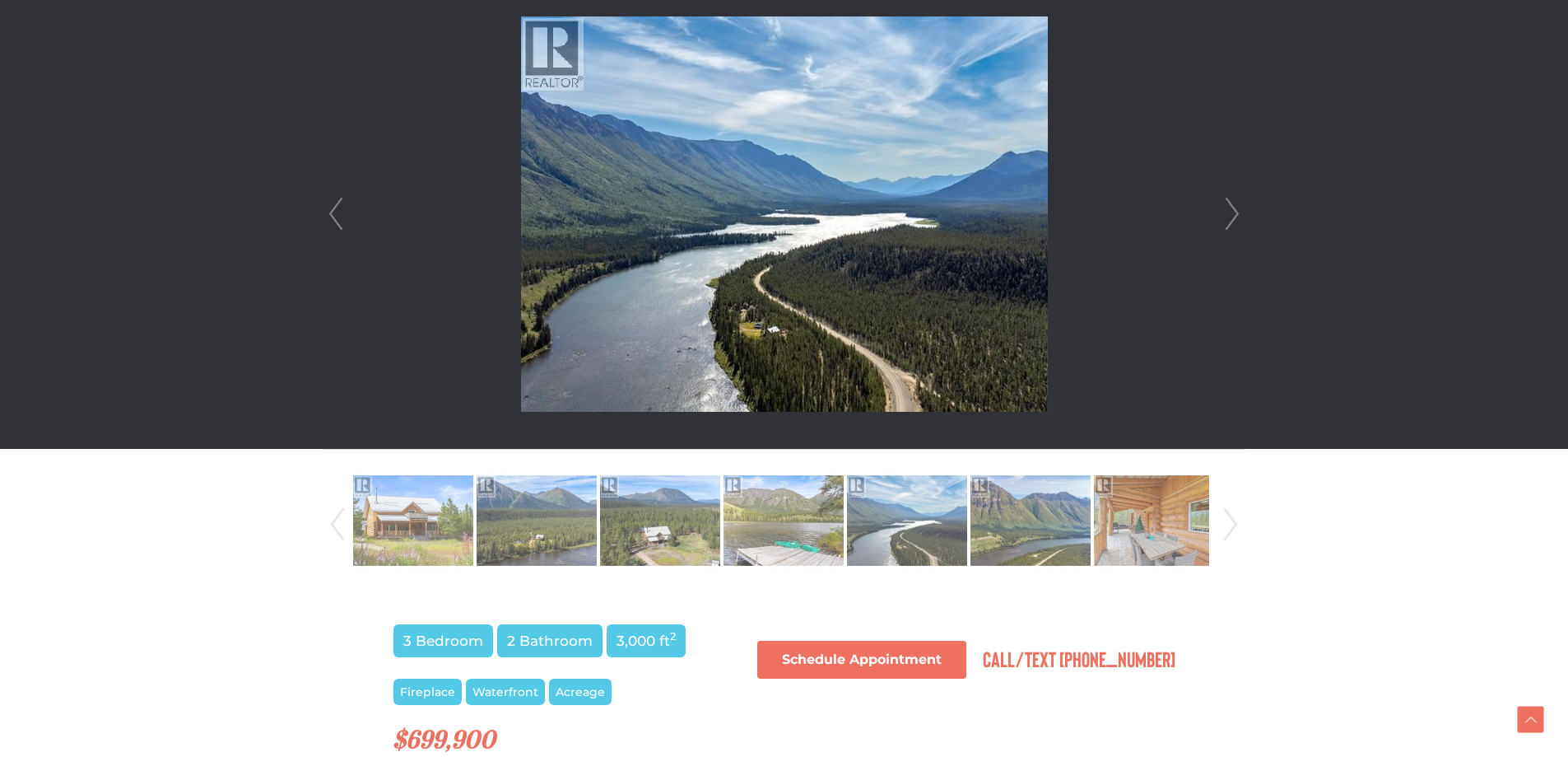
click at [1232, 203] on link "Next" at bounding box center [1232, 213] width 25 height 469
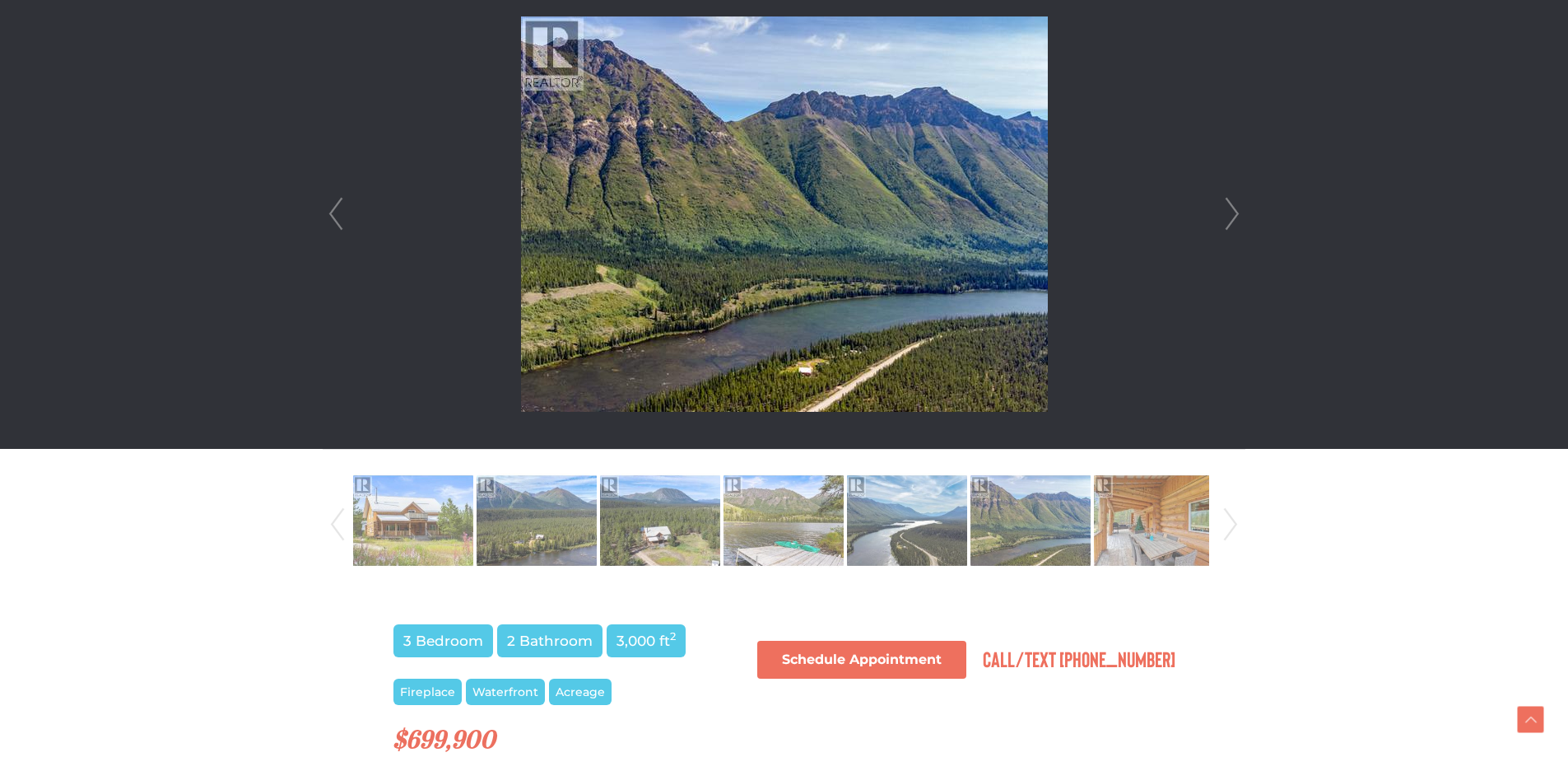
click at [1232, 203] on link "Next" at bounding box center [1232, 213] width 25 height 469
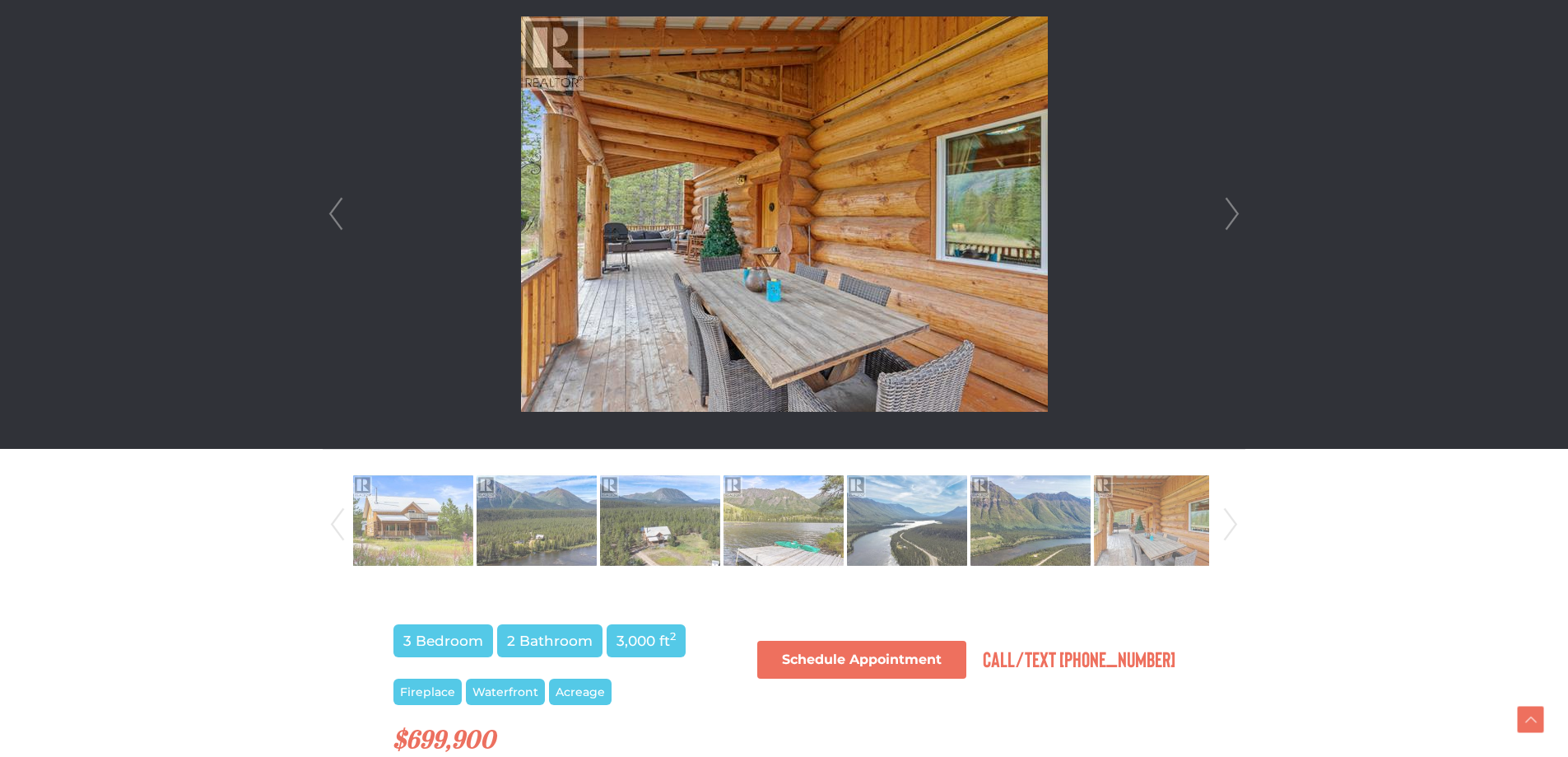
click at [1232, 203] on link "Next" at bounding box center [1232, 213] width 25 height 469
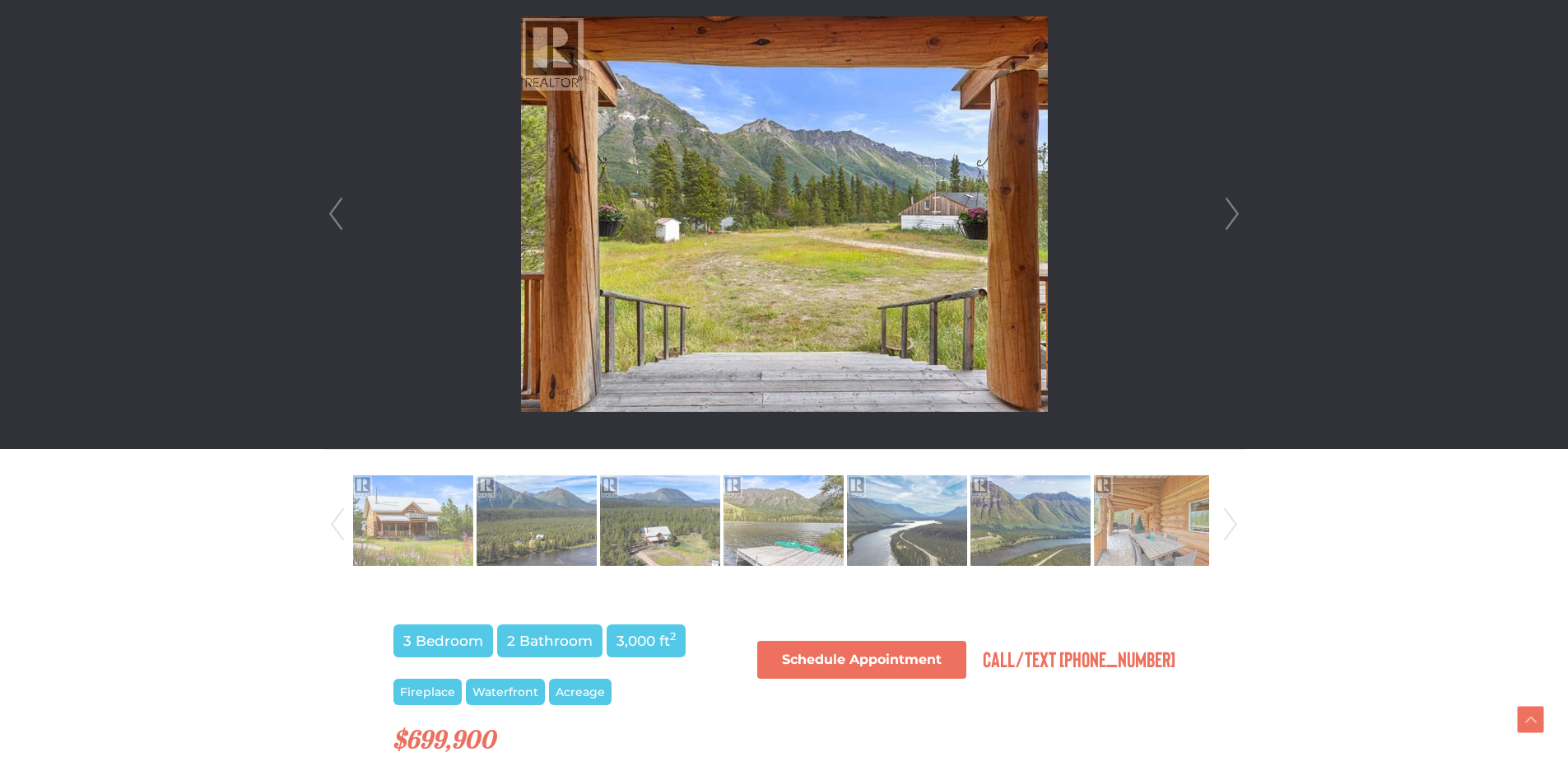
click at [1232, 203] on link "Next" at bounding box center [1232, 213] width 25 height 469
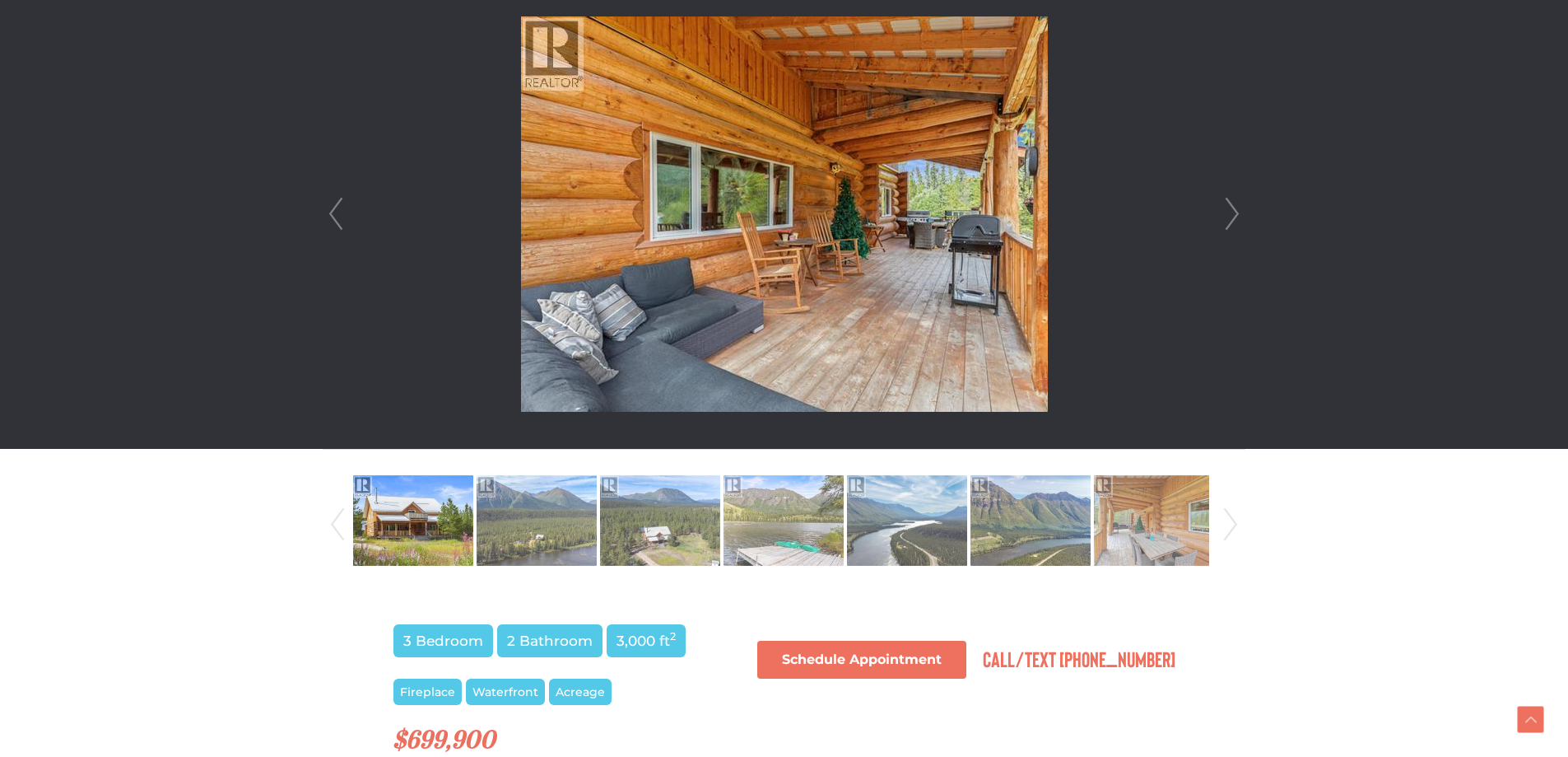
click at [1232, 203] on link "Next" at bounding box center [1232, 213] width 25 height 469
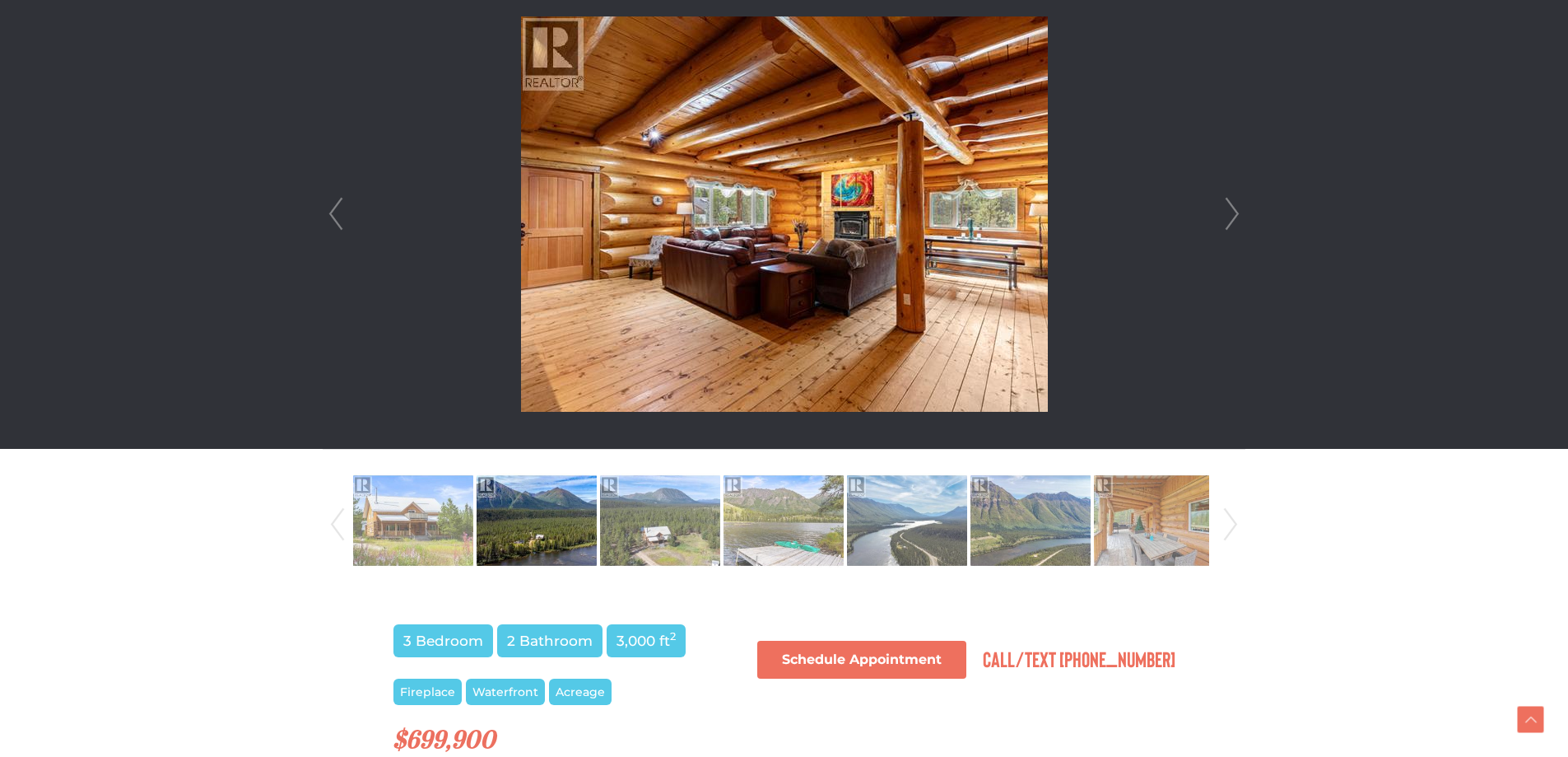
click at [1232, 203] on link "Next" at bounding box center [1232, 213] width 25 height 469
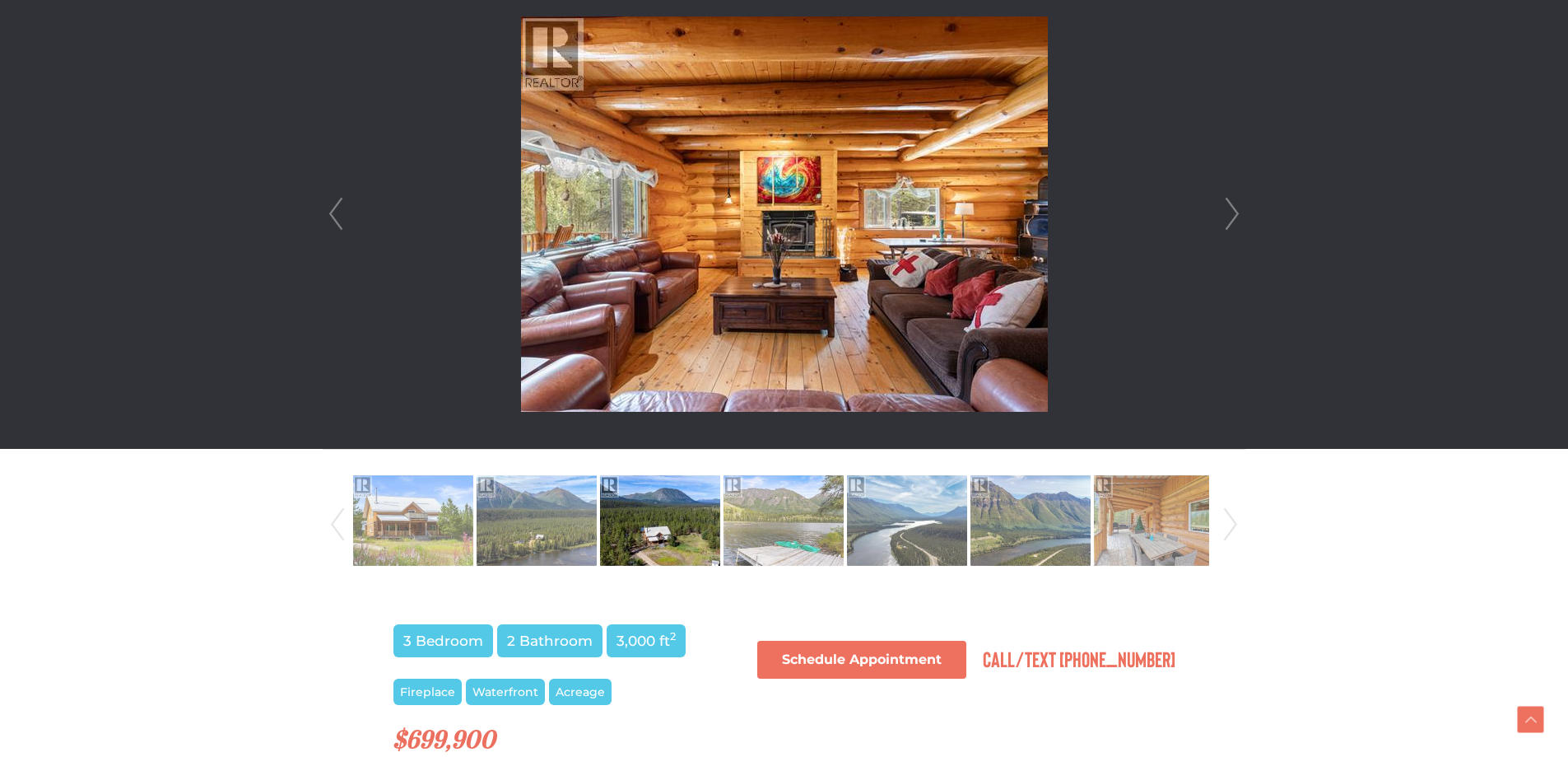
click at [1232, 203] on link "Next" at bounding box center [1232, 213] width 25 height 469
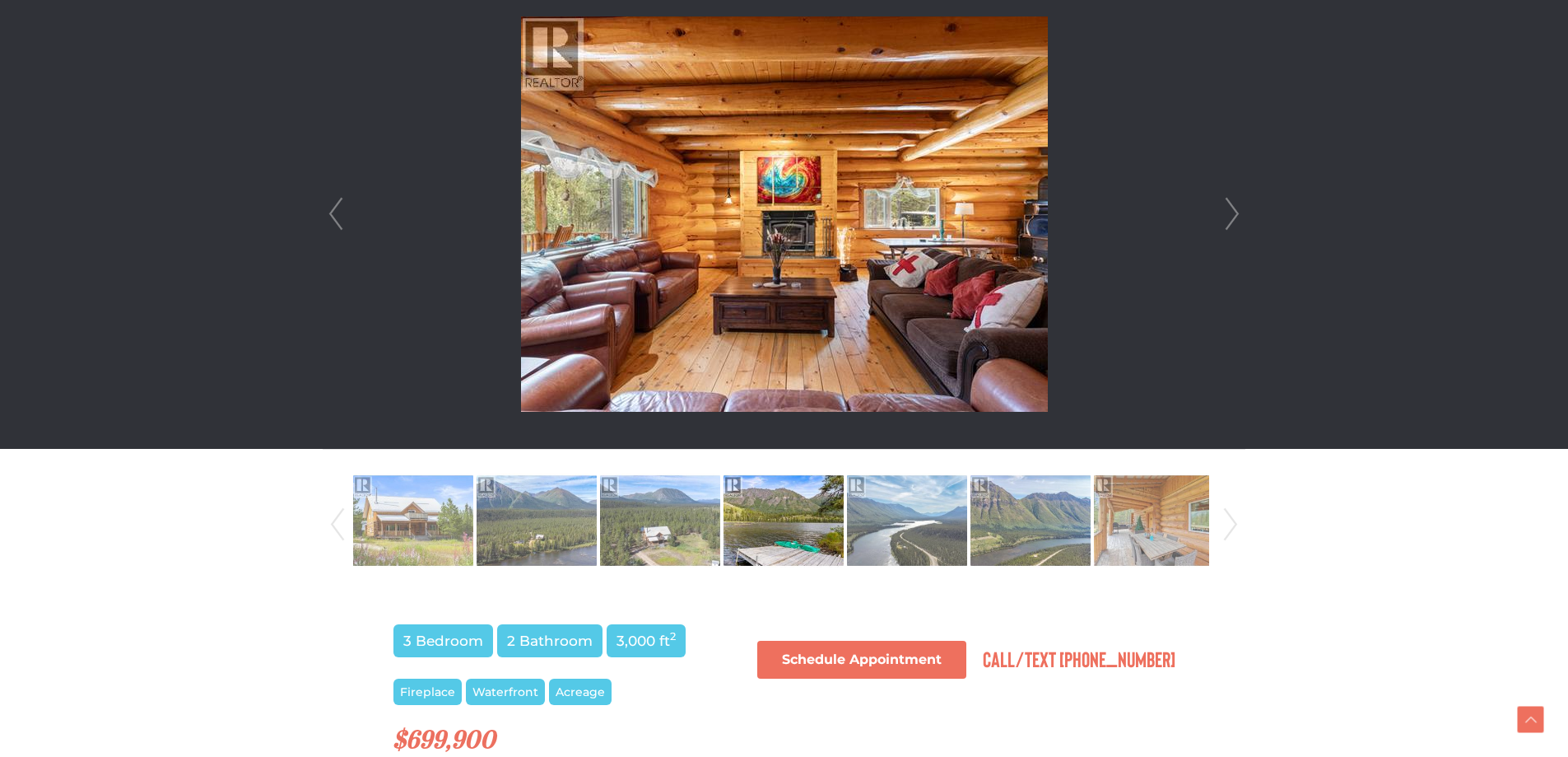
click at [1232, 203] on link "Next" at bounding box center [1232, 213] width 25 height 469
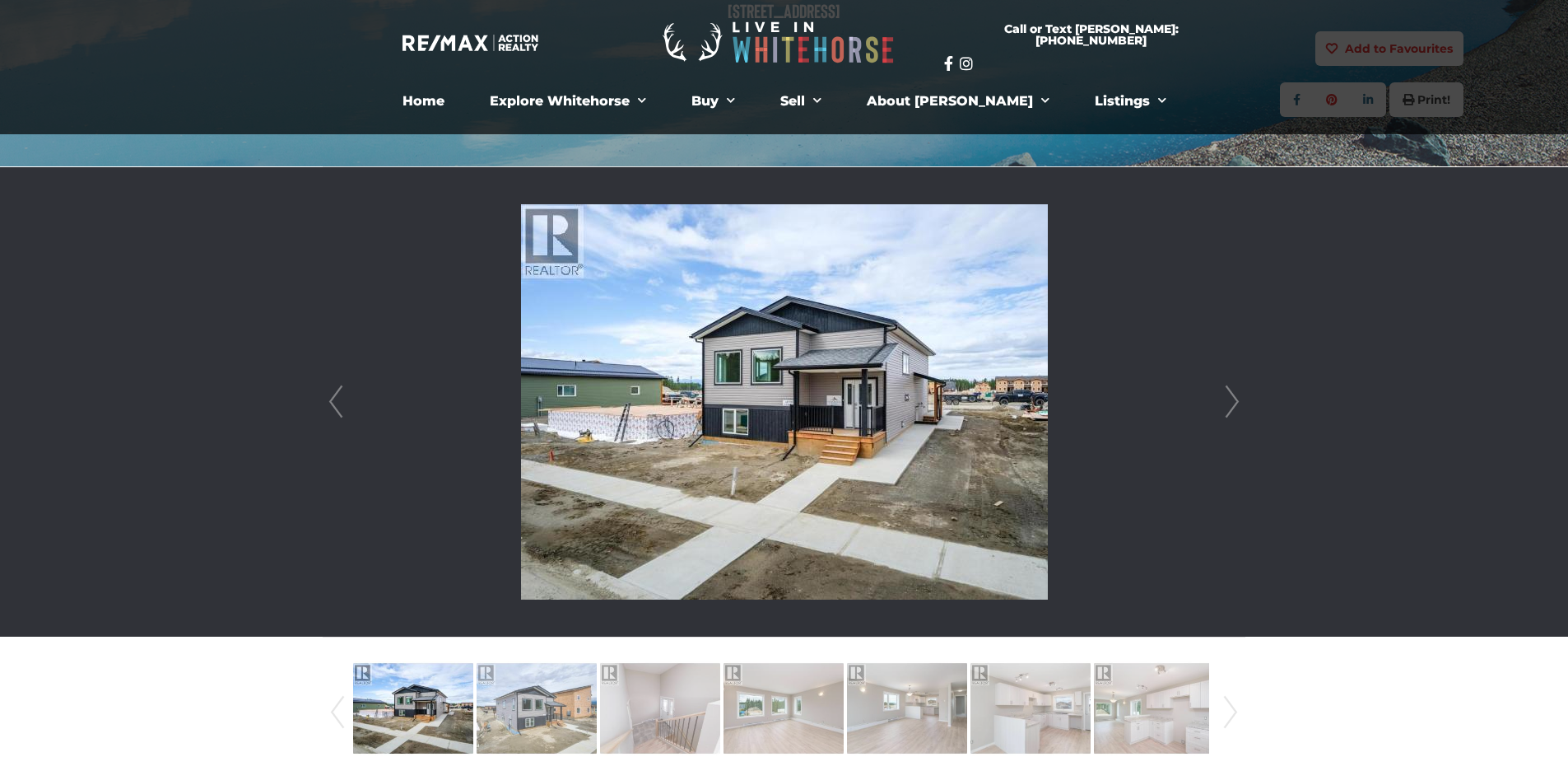
scroll to position [329, 0]
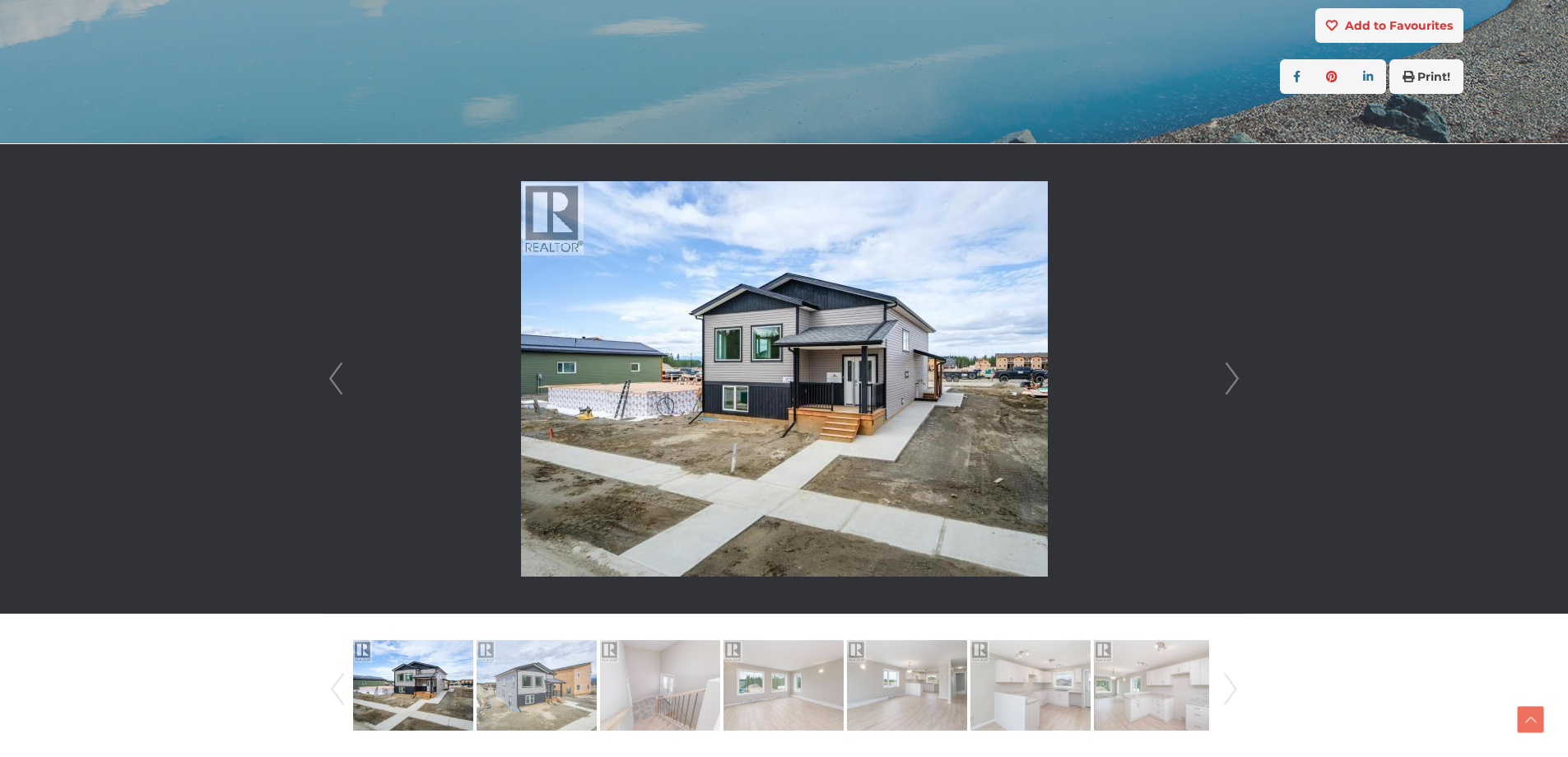
click at [1234, 363] on link "Next" at bounding box center [1232, 378] width 25 height 469
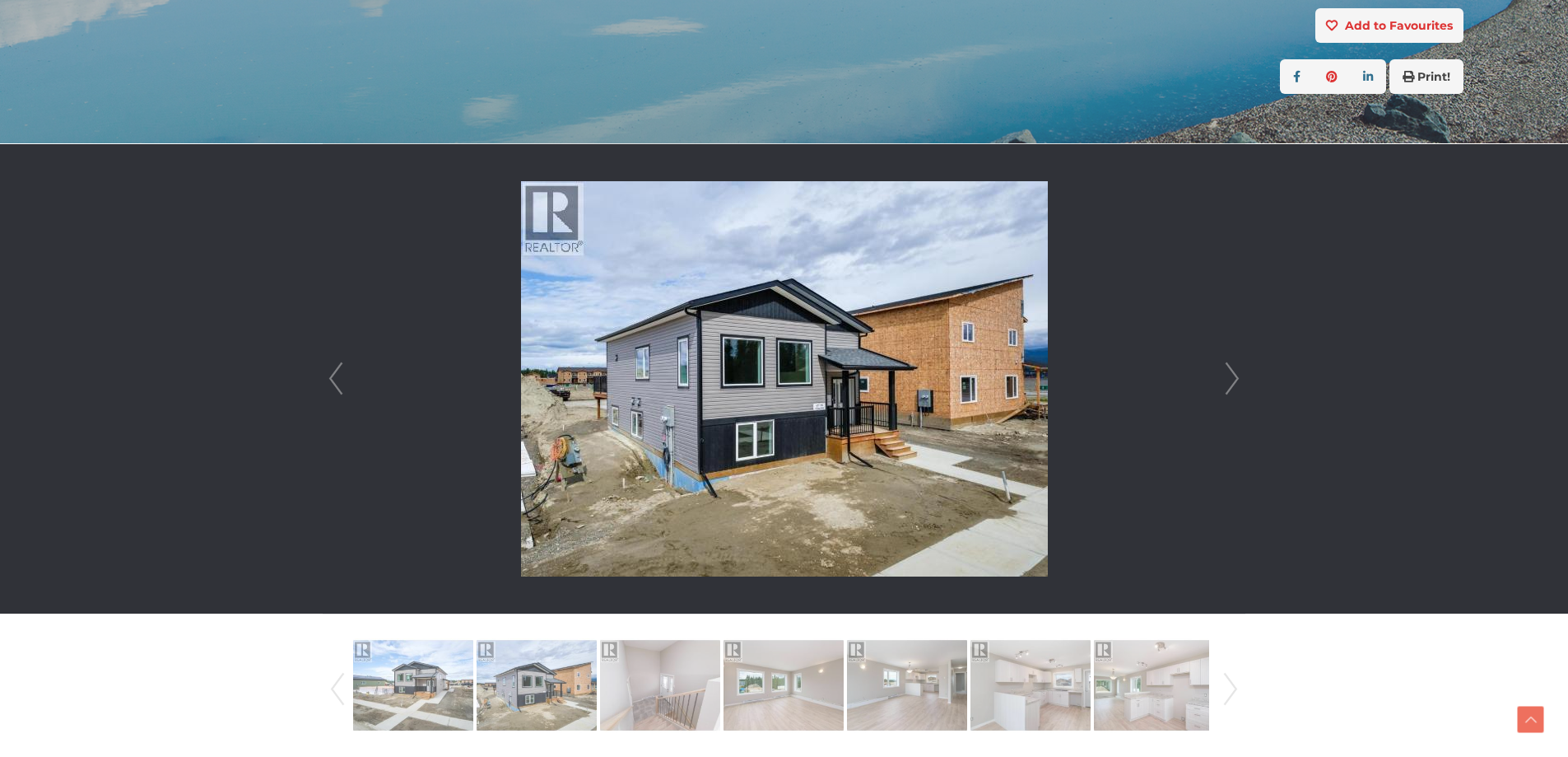
click at [1234, 363] on link "Next" at bounding box center [1232, 378] width 25 height 469
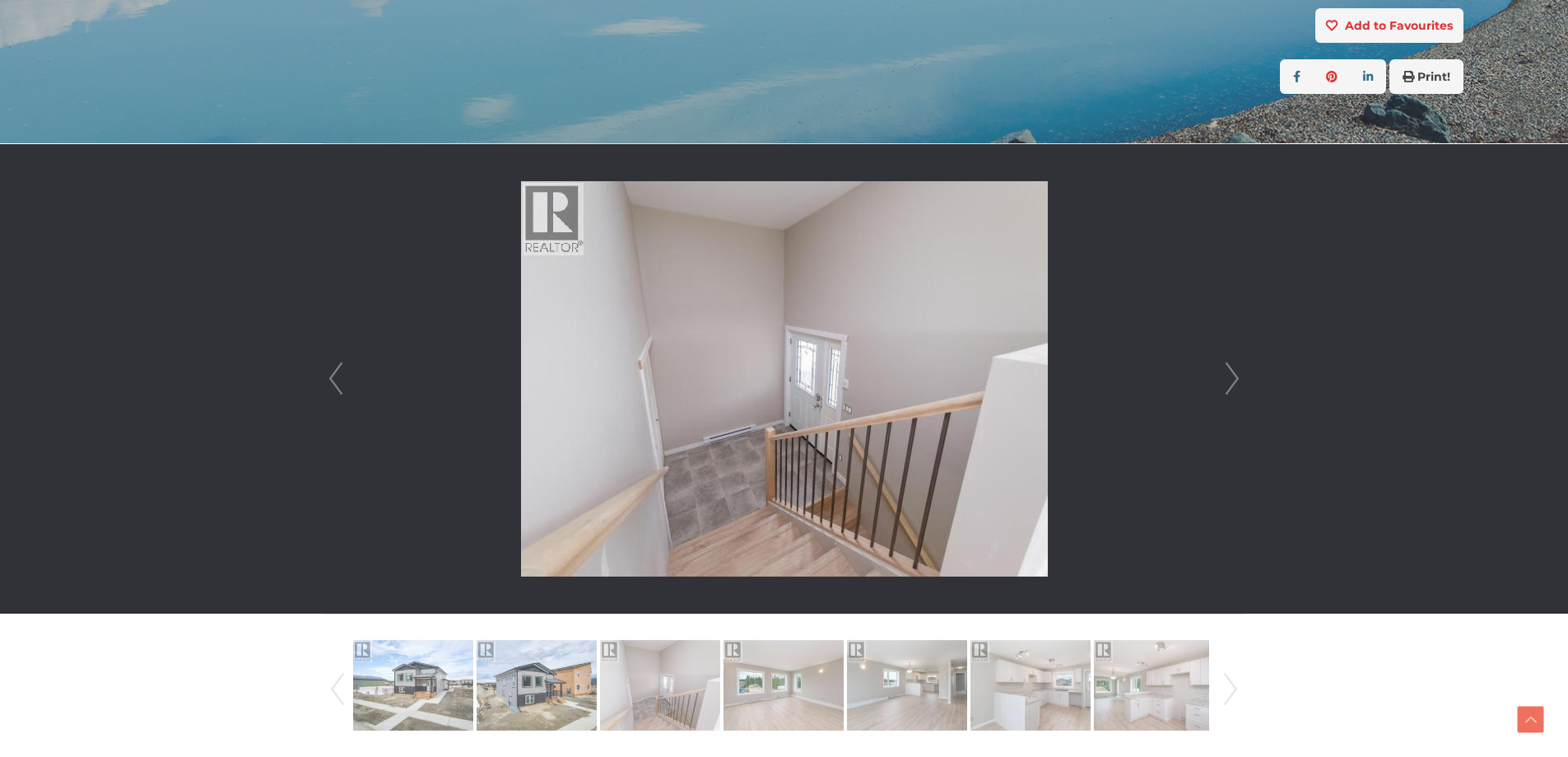
click at [1234, 363] on link "Next" at bounding box center [1232, 378] width 25 height 469
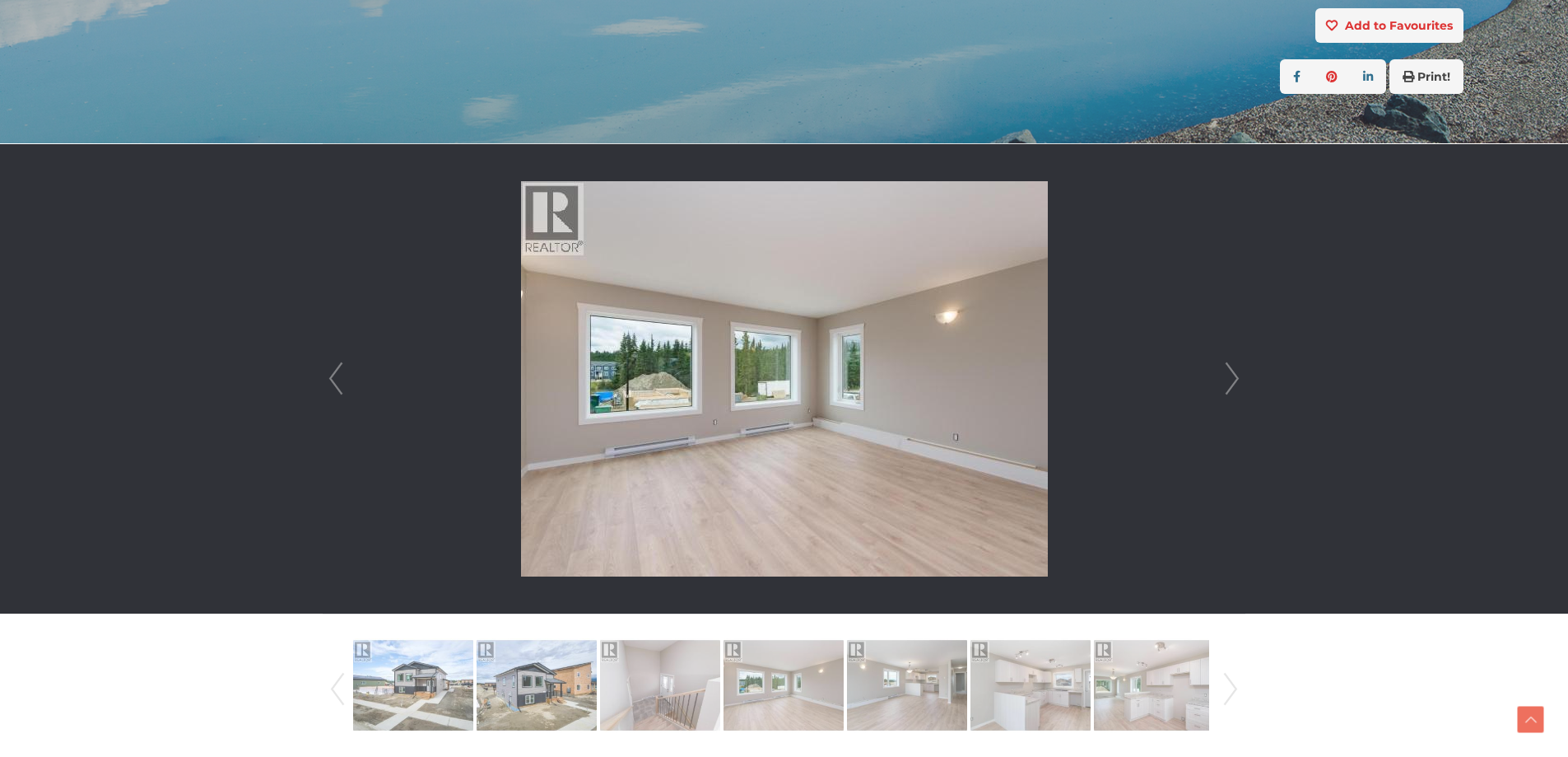
click at [1234, 363] on link "Next" at bounding box center [1232, 378] width 25 height 469
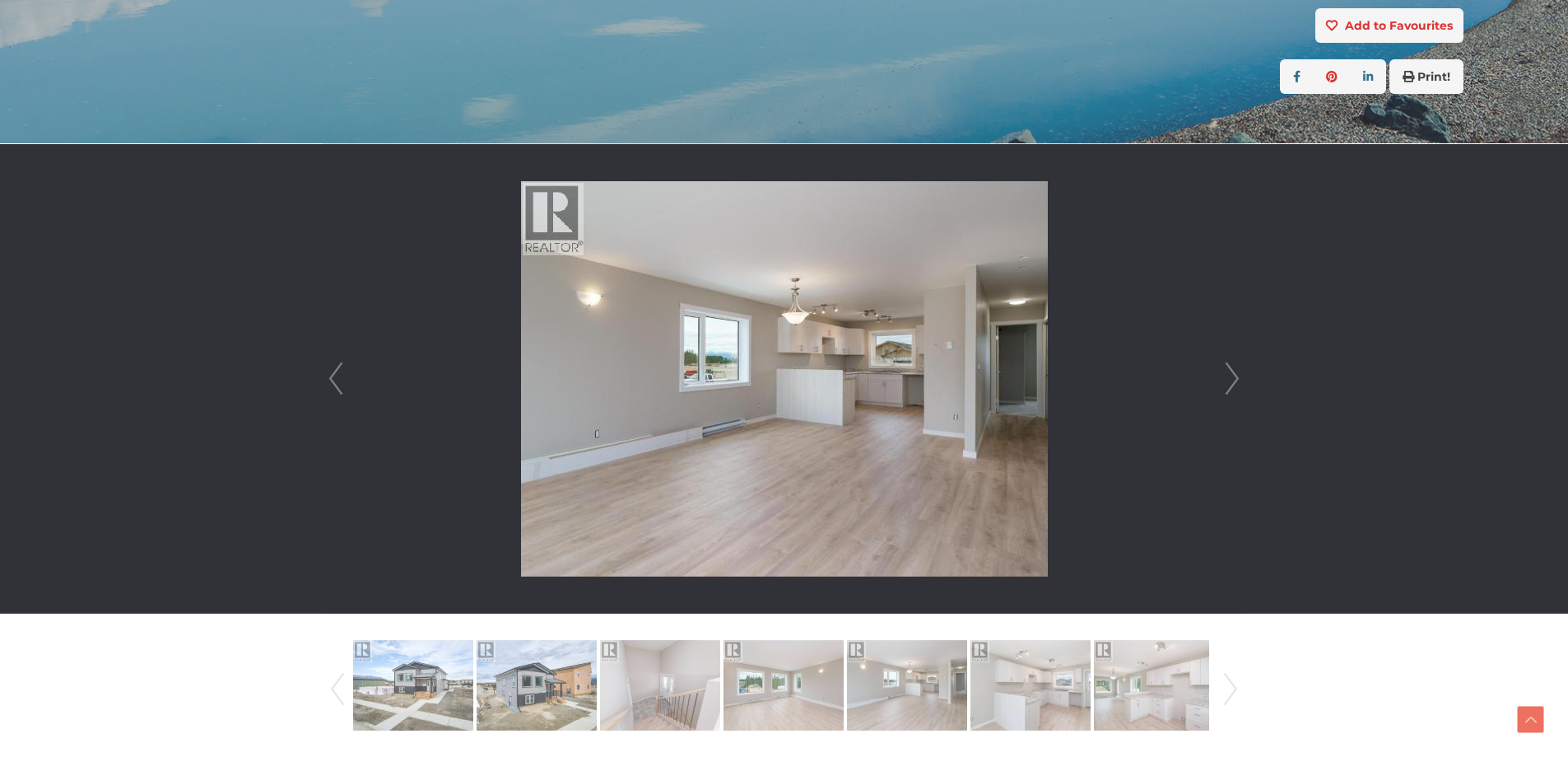
click at [1234, 363] on link "Next" at bounding box center [1232, 378] width 25 height 469
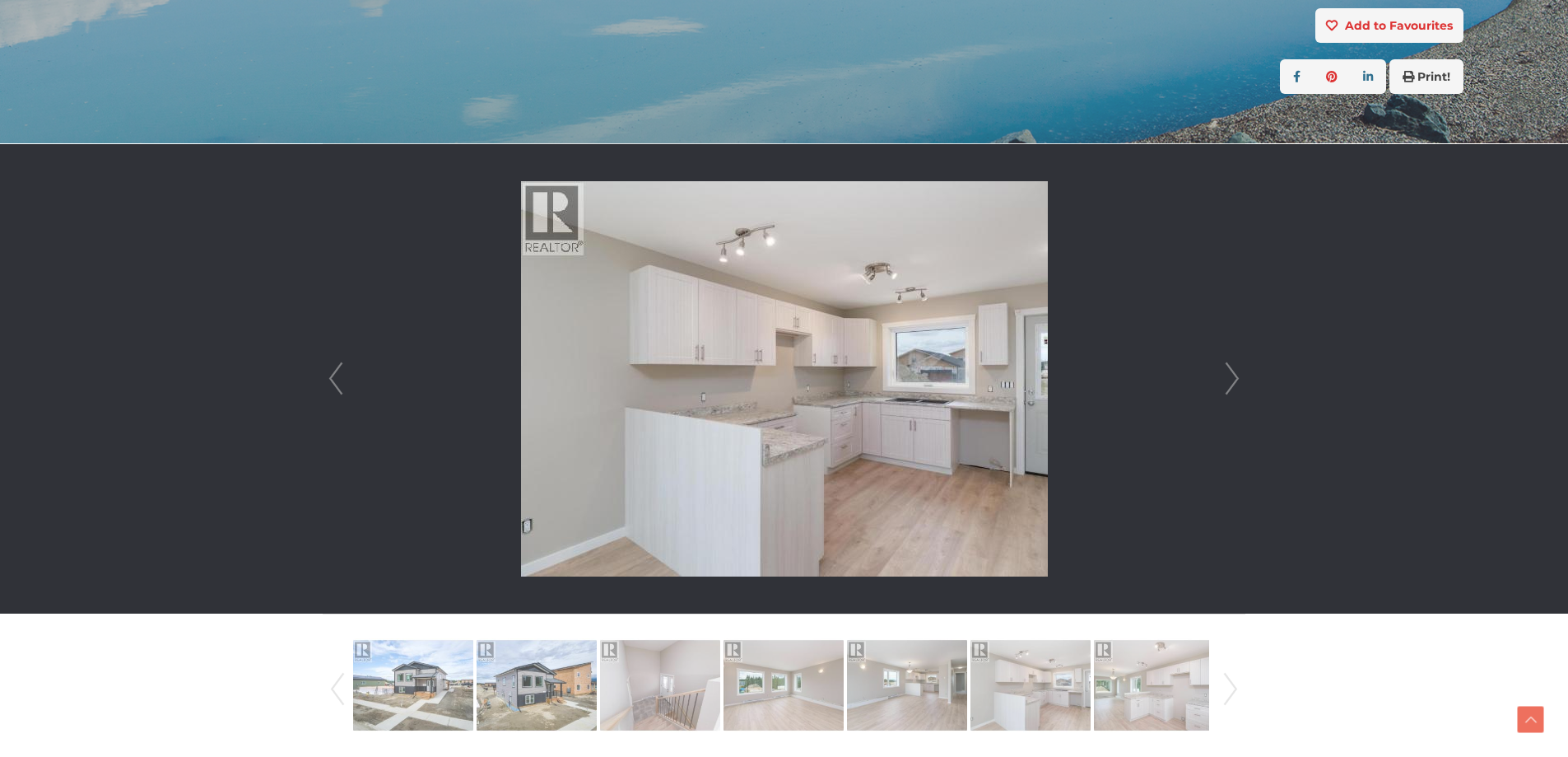
click at [1234, 363] on link "Next" at bounding box center [1232, 378] width 25 height 469
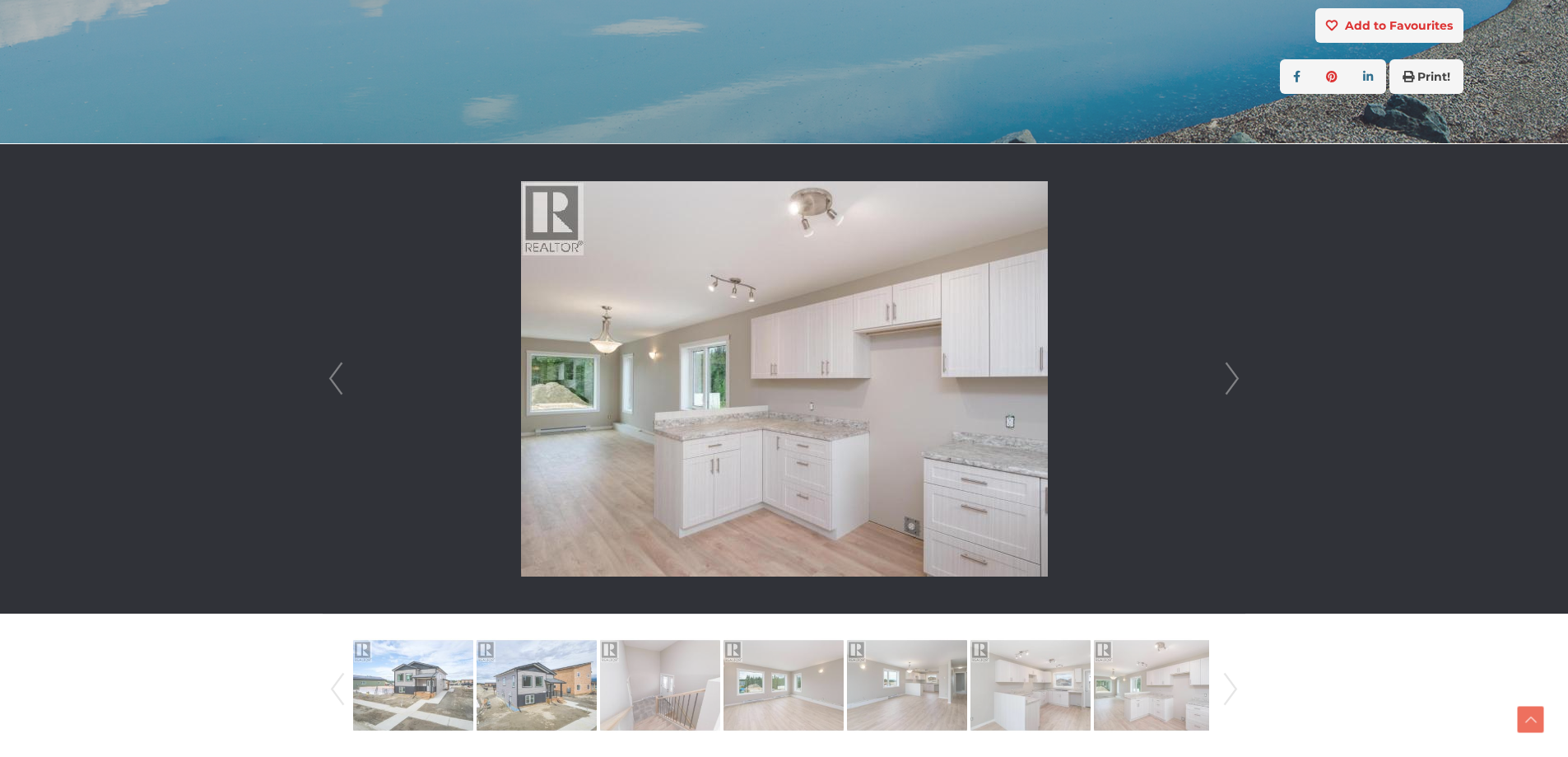
click at [1234, 363] on link "Next" at bounding box center [1232, 378] width 25 height 469
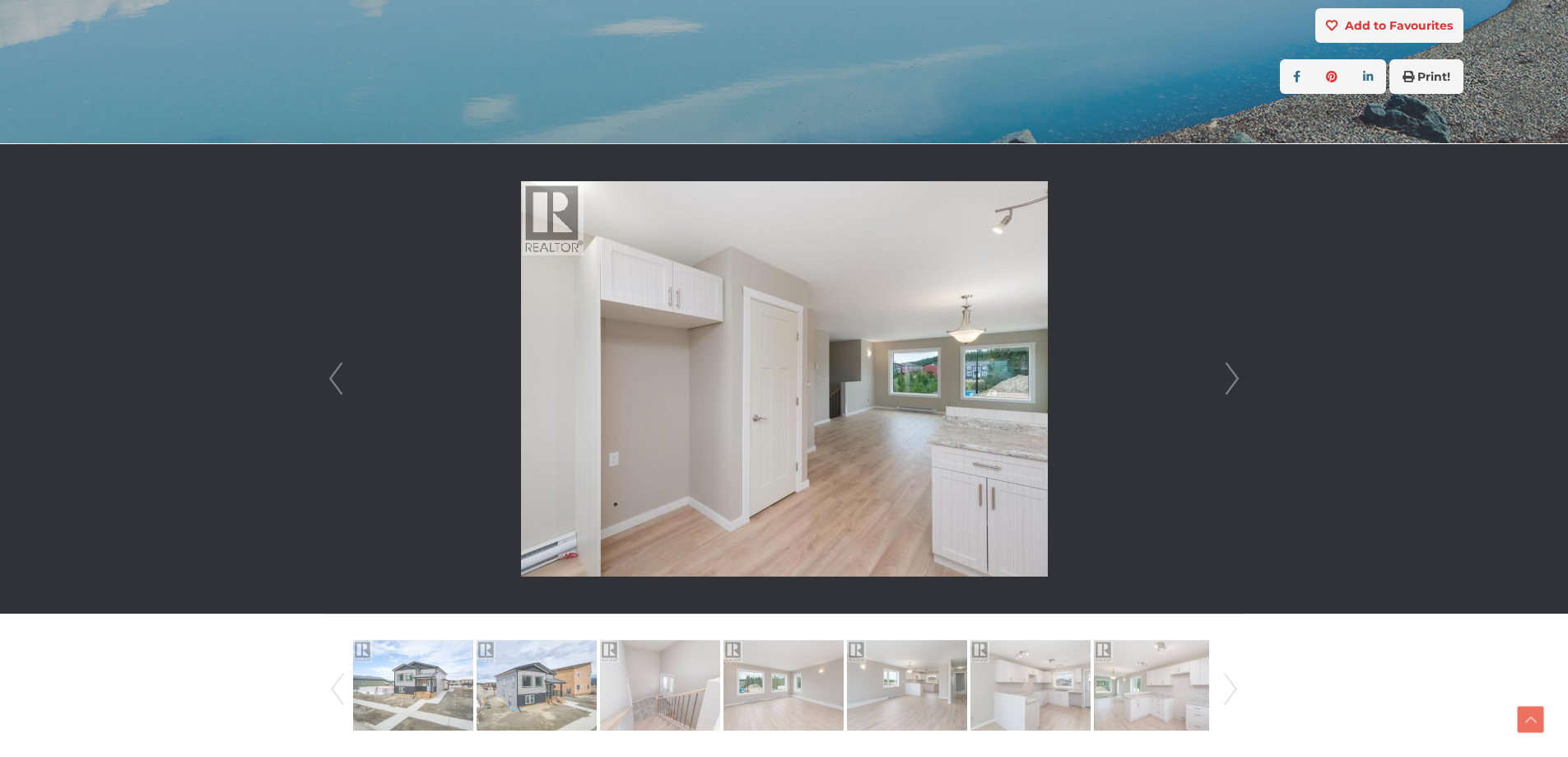
click at [1234, 363] on link "Next" at bounding box center [1232, 378] width 25 height 469
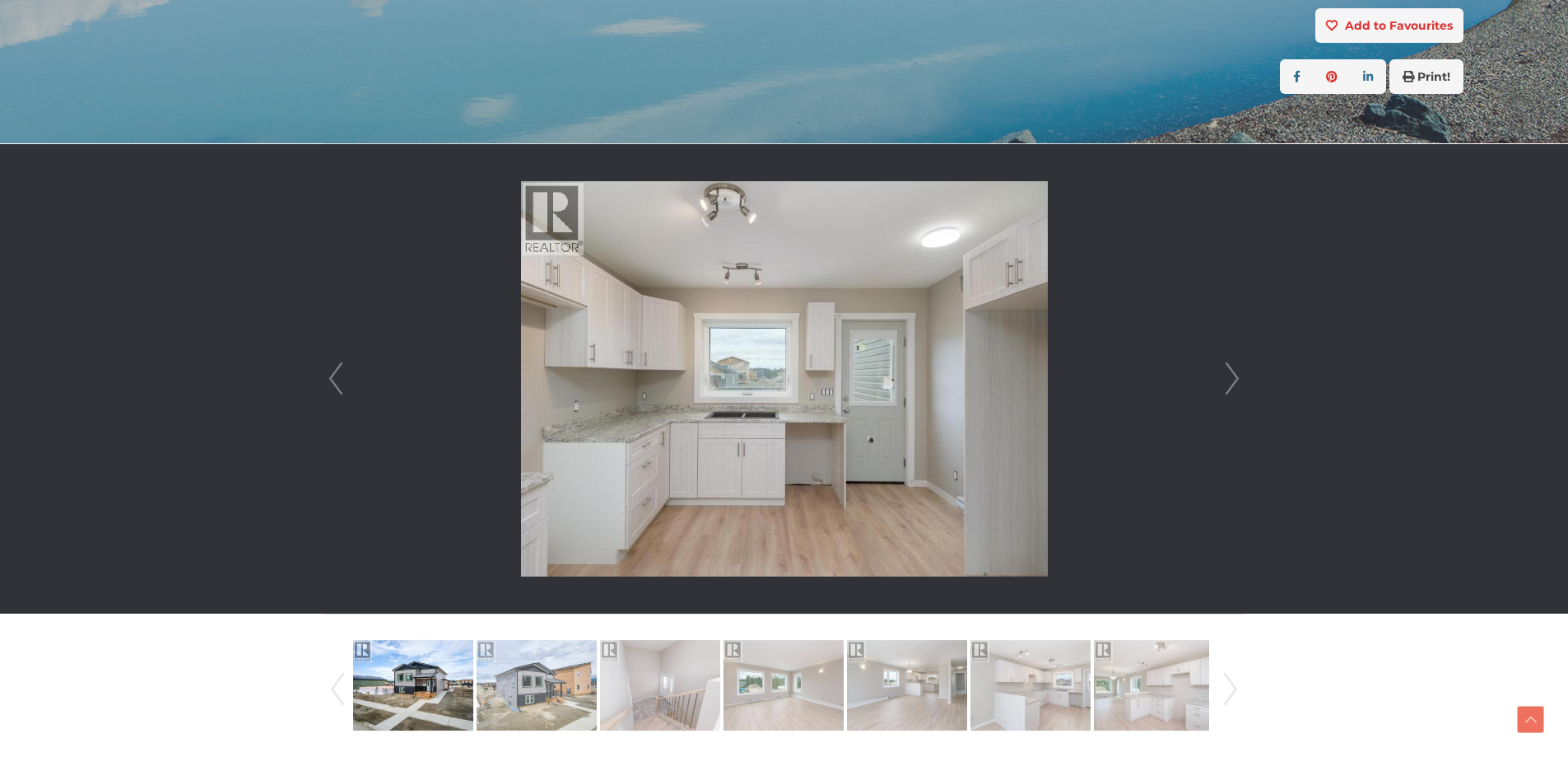
click at [1234, 363] on link "Next" at bounding box center [1232, 378] width 25 height 469
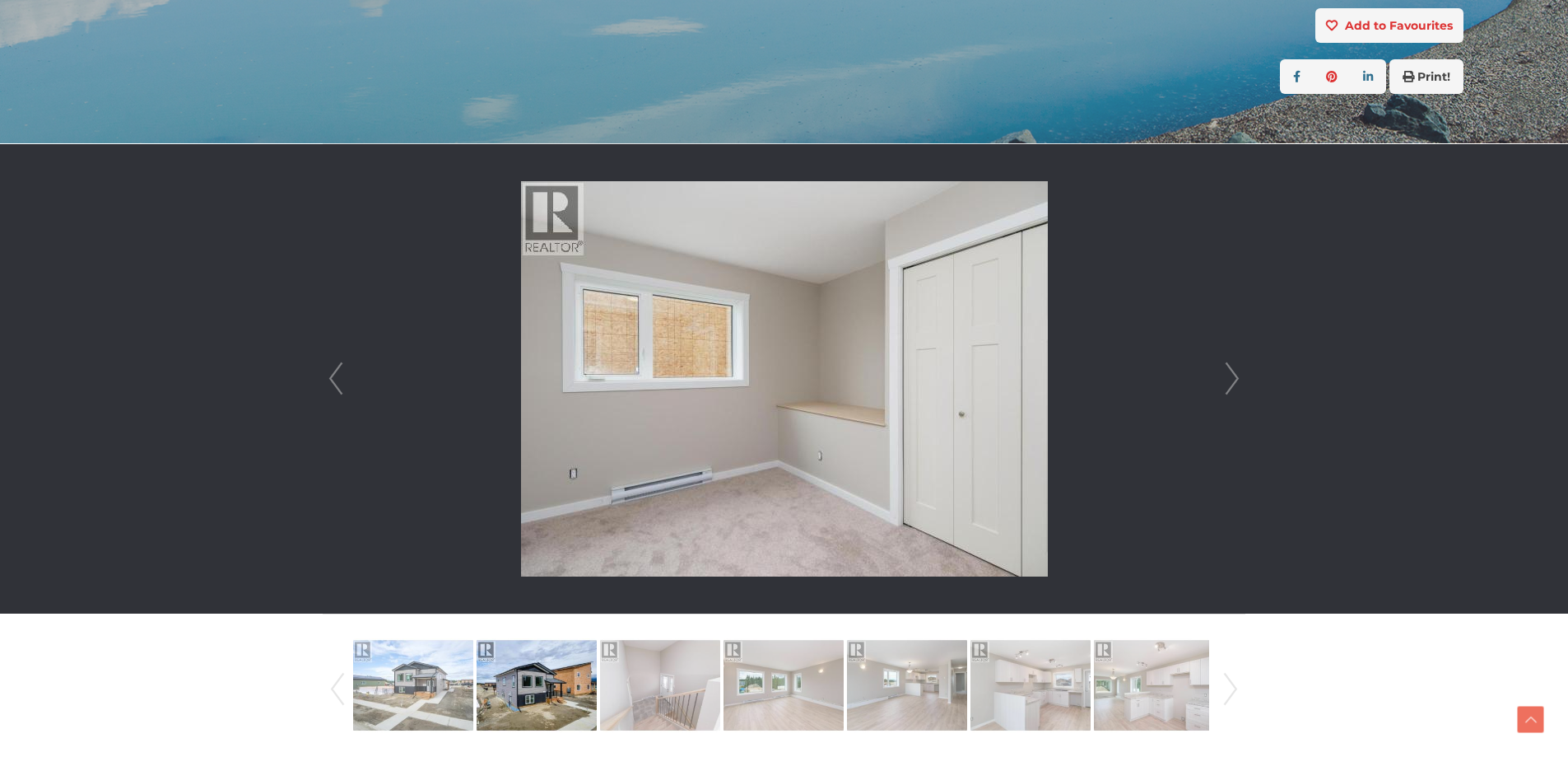
click at [1234, 363] on link "Next" at bounding box center [1232, 378] width 25 height 469
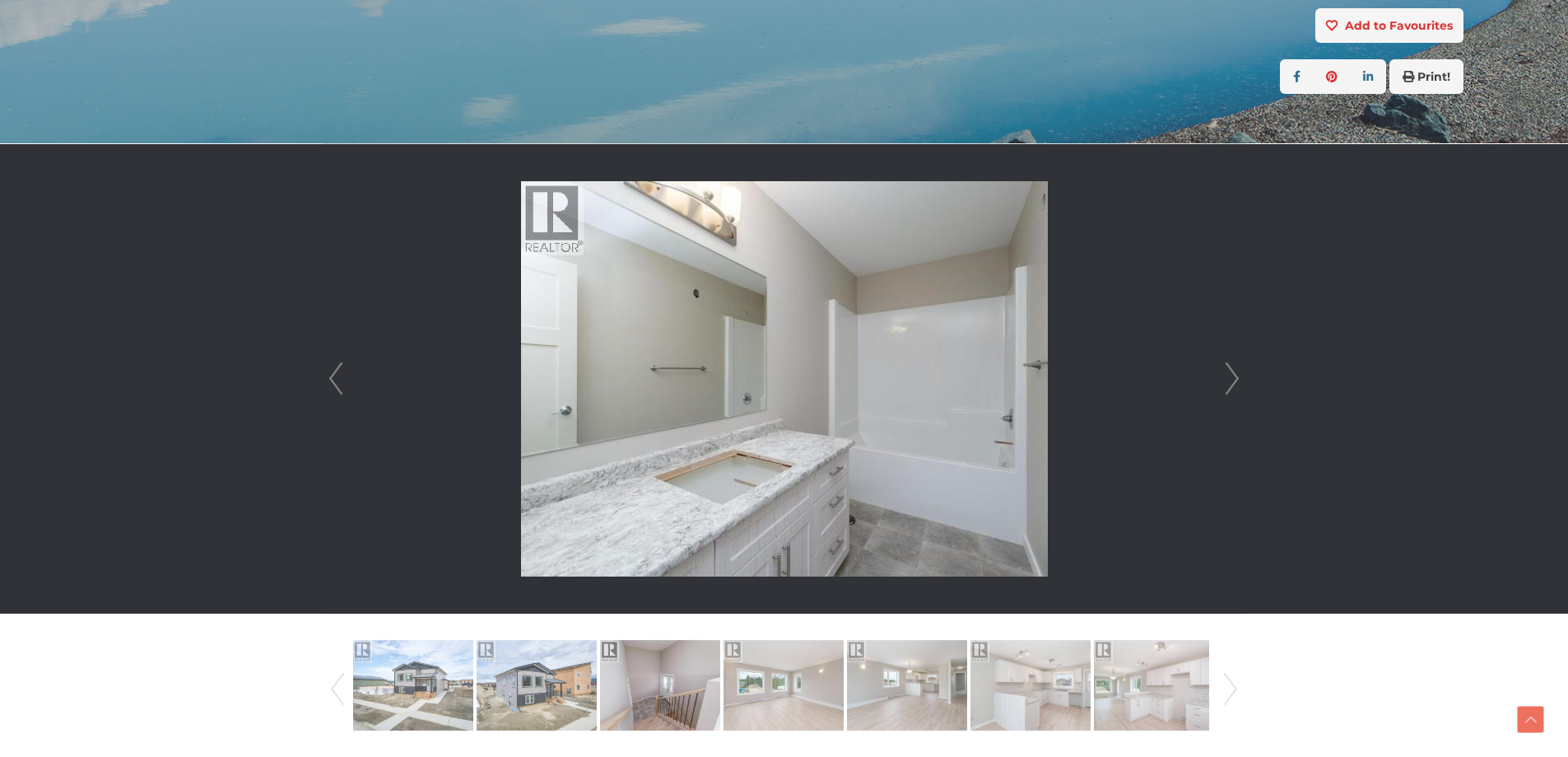
click at [1234, 363] on link "Next" at bounding box center [1232, 378] width 25 height 469
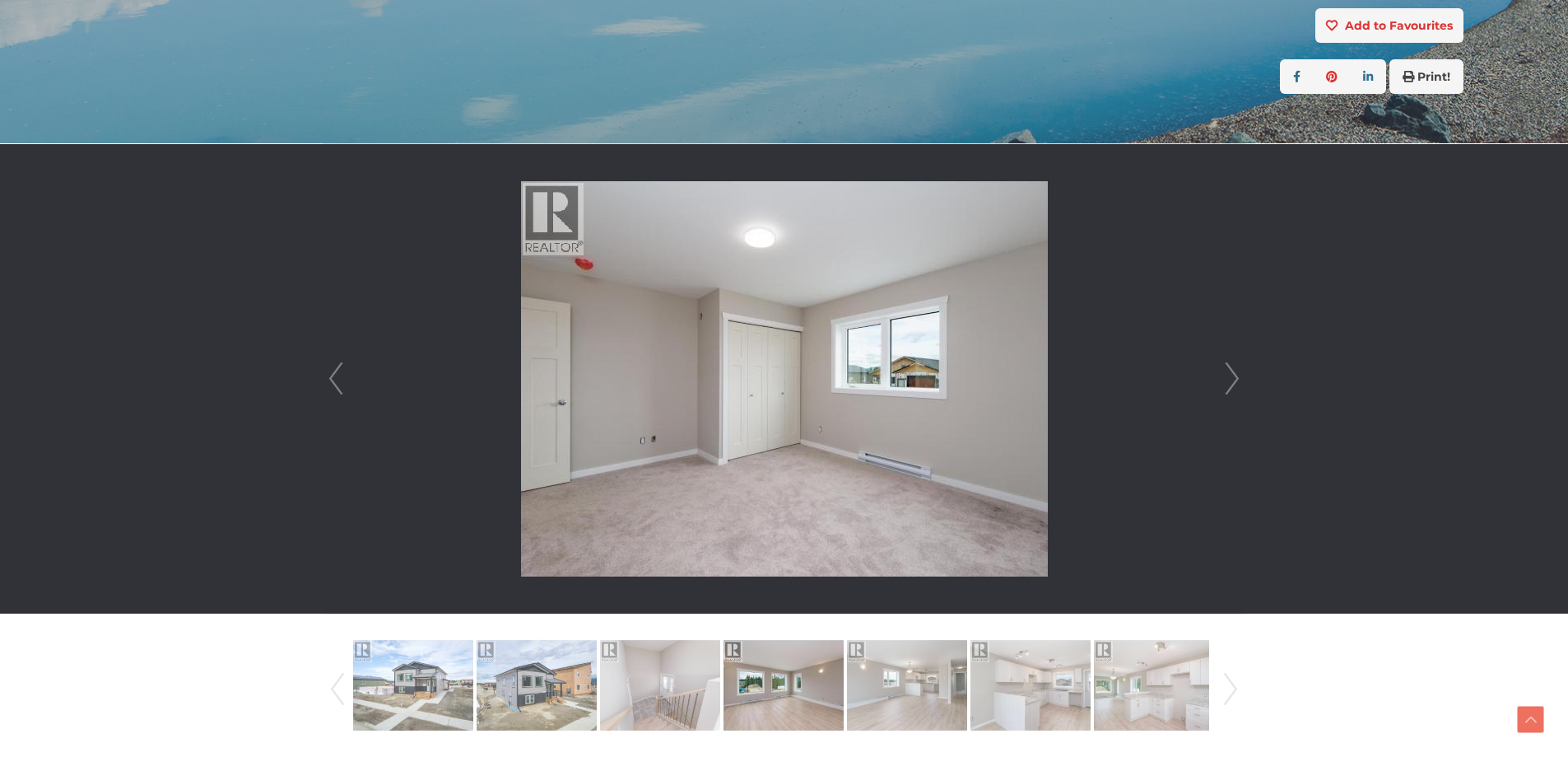
click at [336, 369] on link "Prev" at bounding box center [336, 378] width 25 height 469
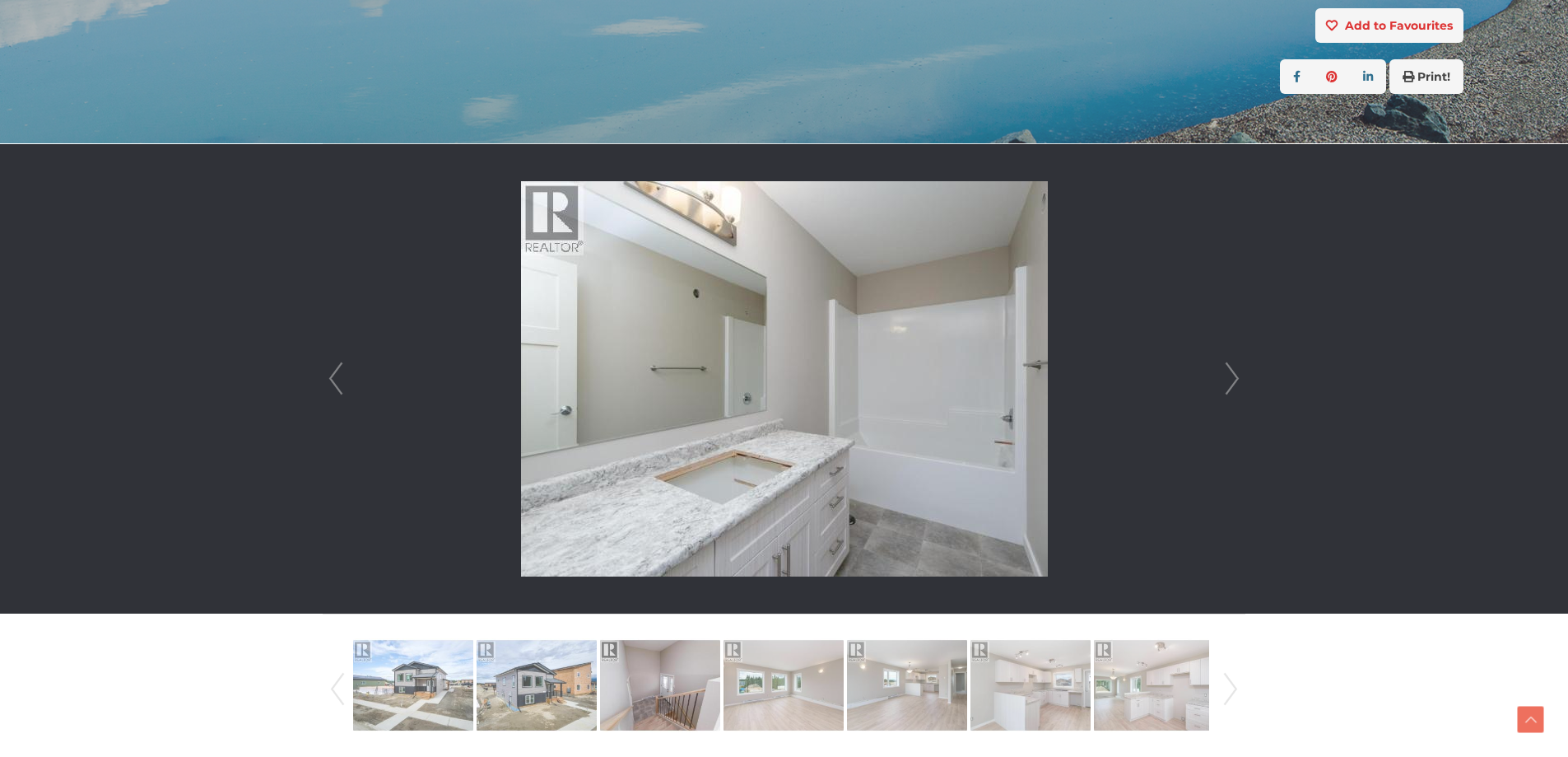
click at [1231, 373] on link "Next" at bounding box center [1232, 378] width 25 height 469
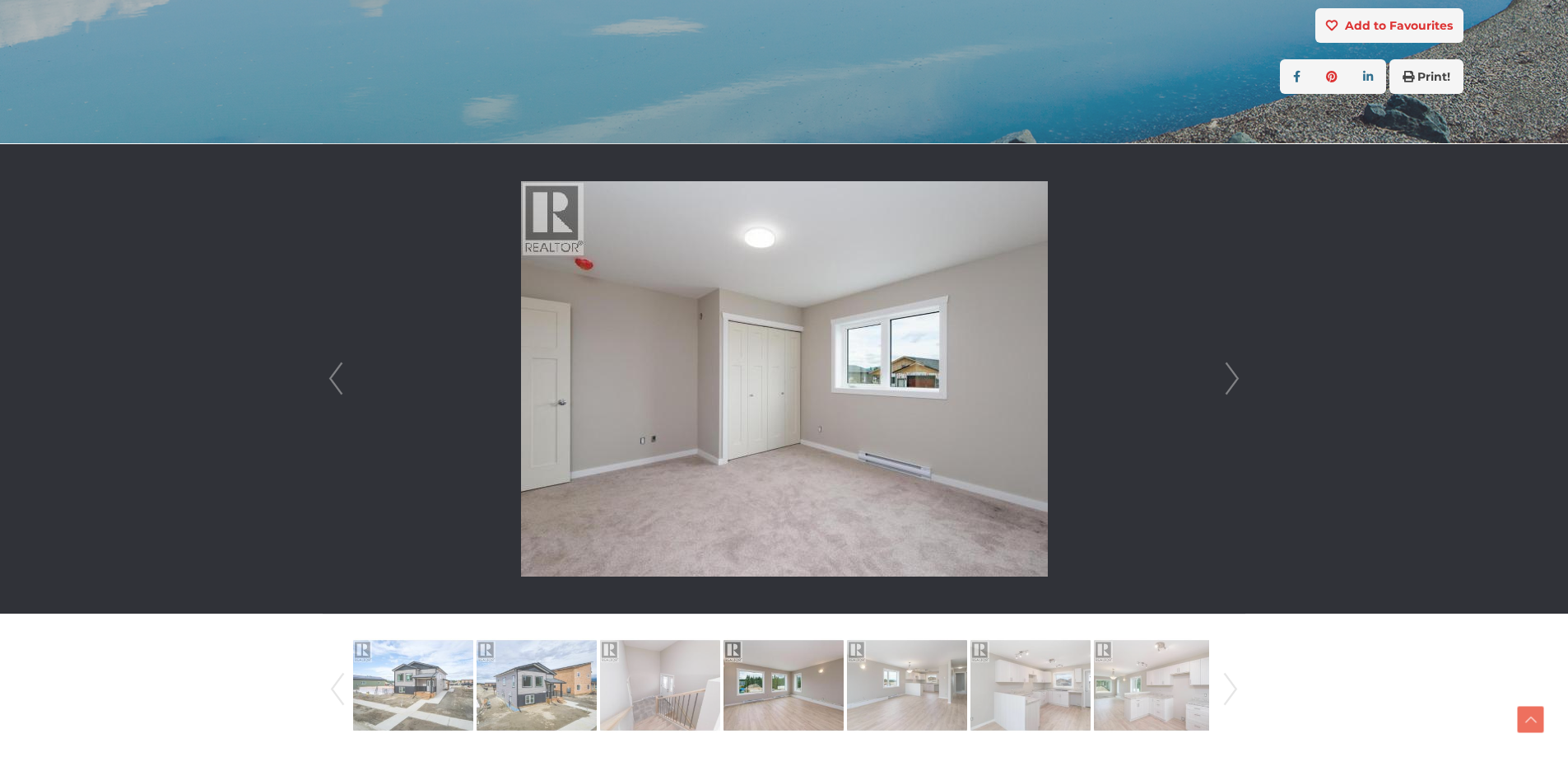
click at [1231, 373] on link "Next" at bounding box center [1232, 378] width 25 height 469
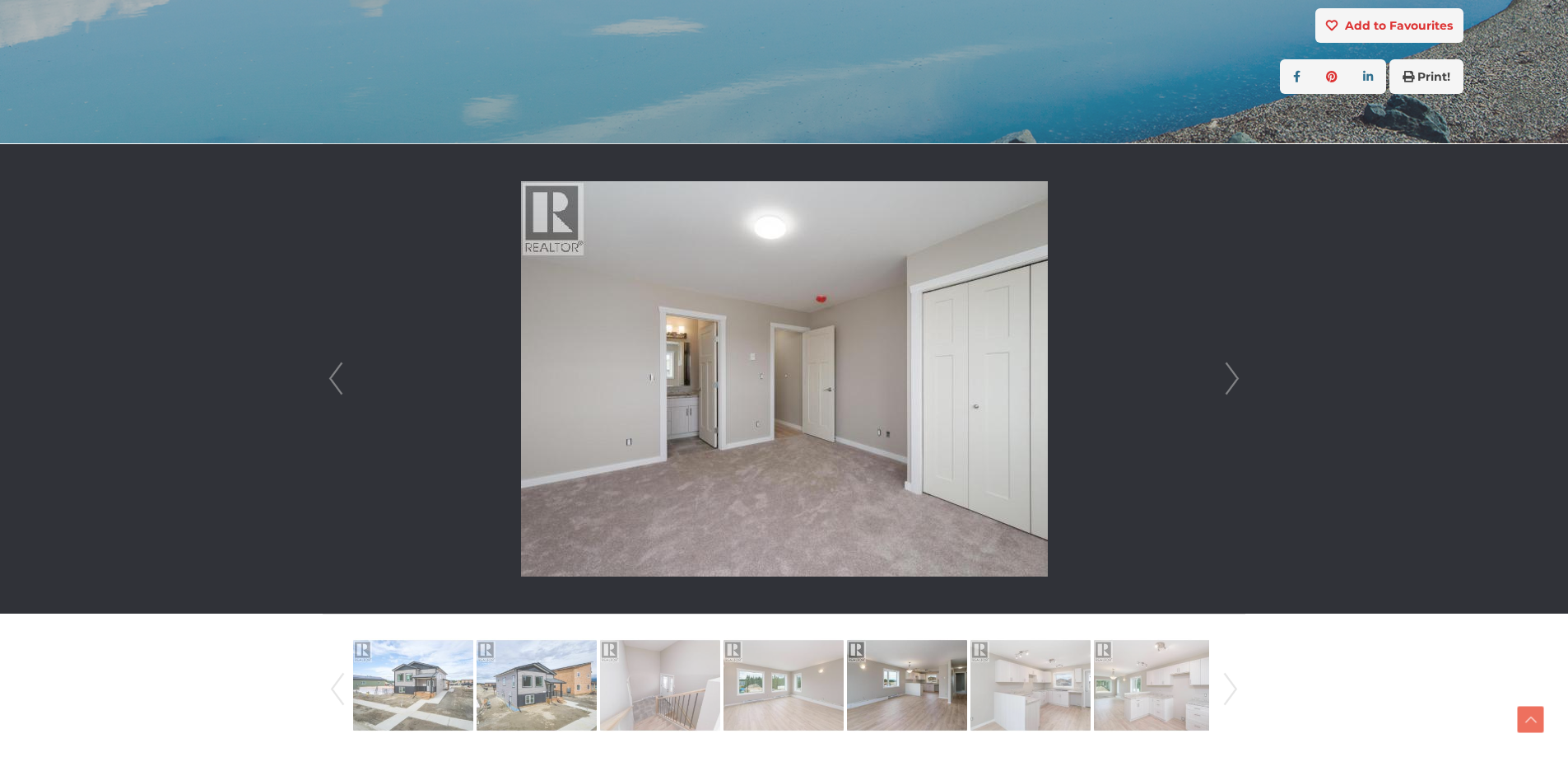
click at [1231, 373] on link "Next" at bounding box center [1232, 378] width 25 height 469
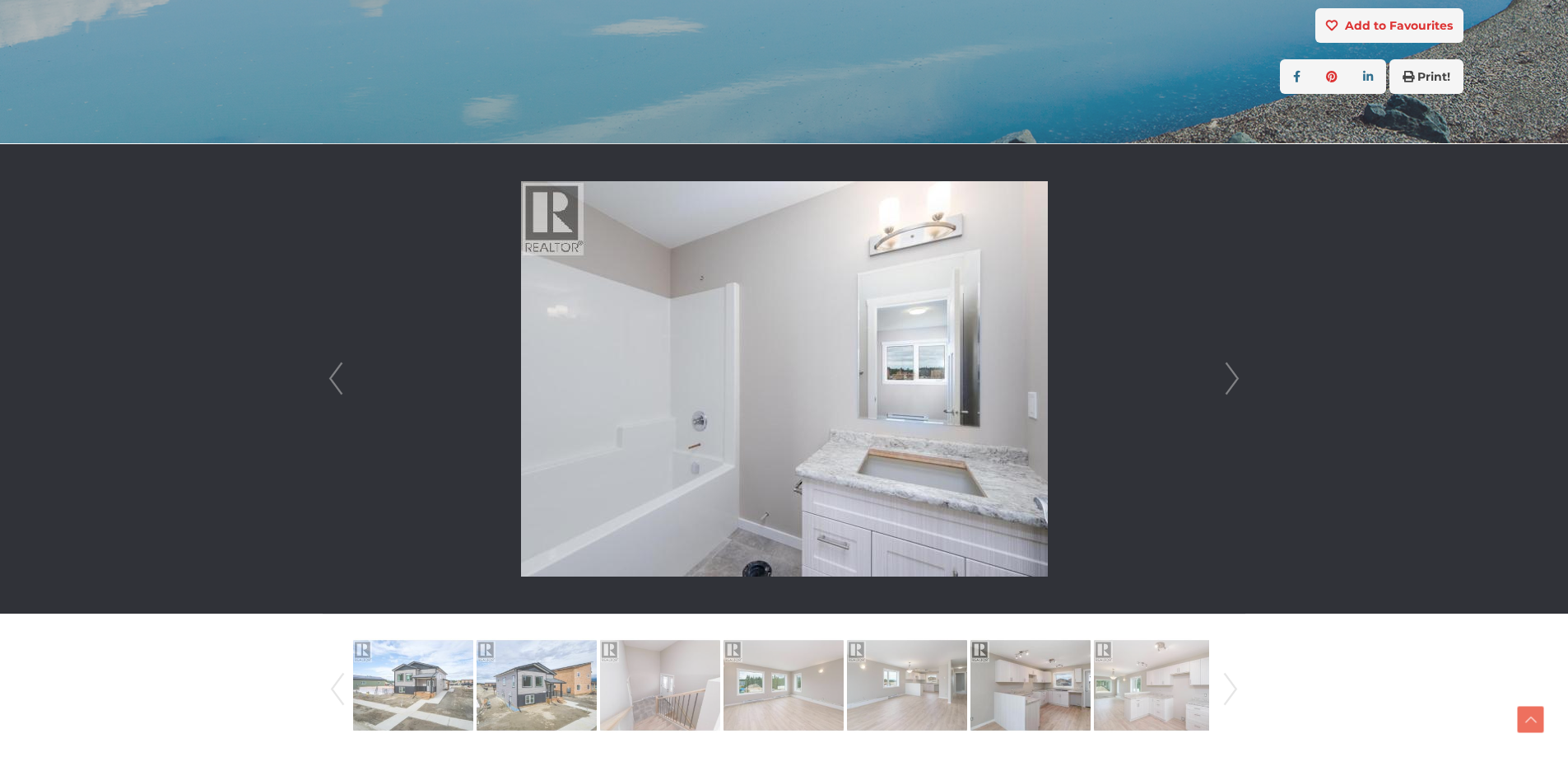
click at [1231, 373] on link "Next" at bounding box center [1232, 378] width 25 height 469
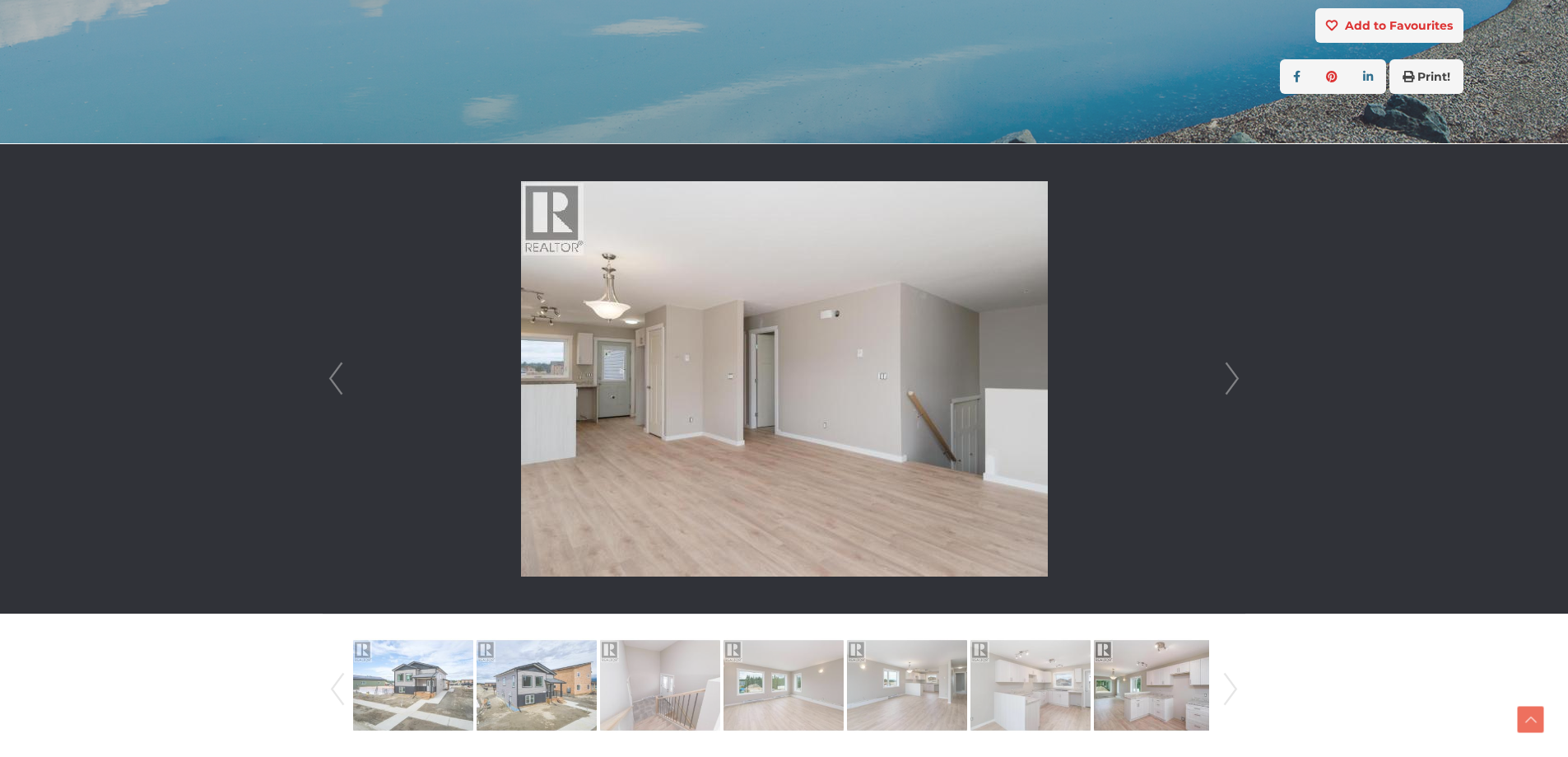
click at [1231, 372] on link "Next" at bounding box center [1232, 378] width 25 height 469
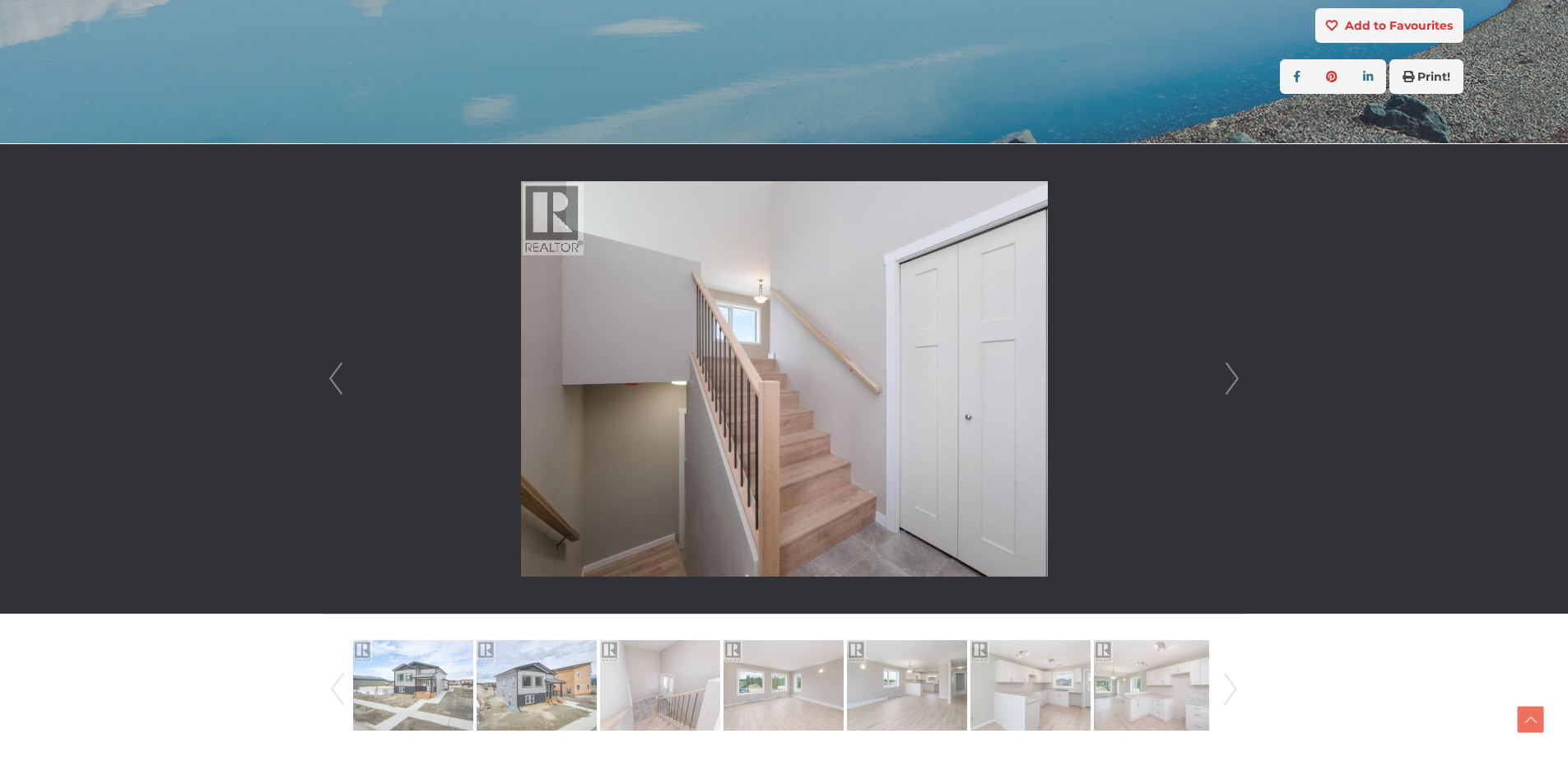
click at [1231, 372] on link "Next" at bounding box center [1232, 378] width 25 height 469
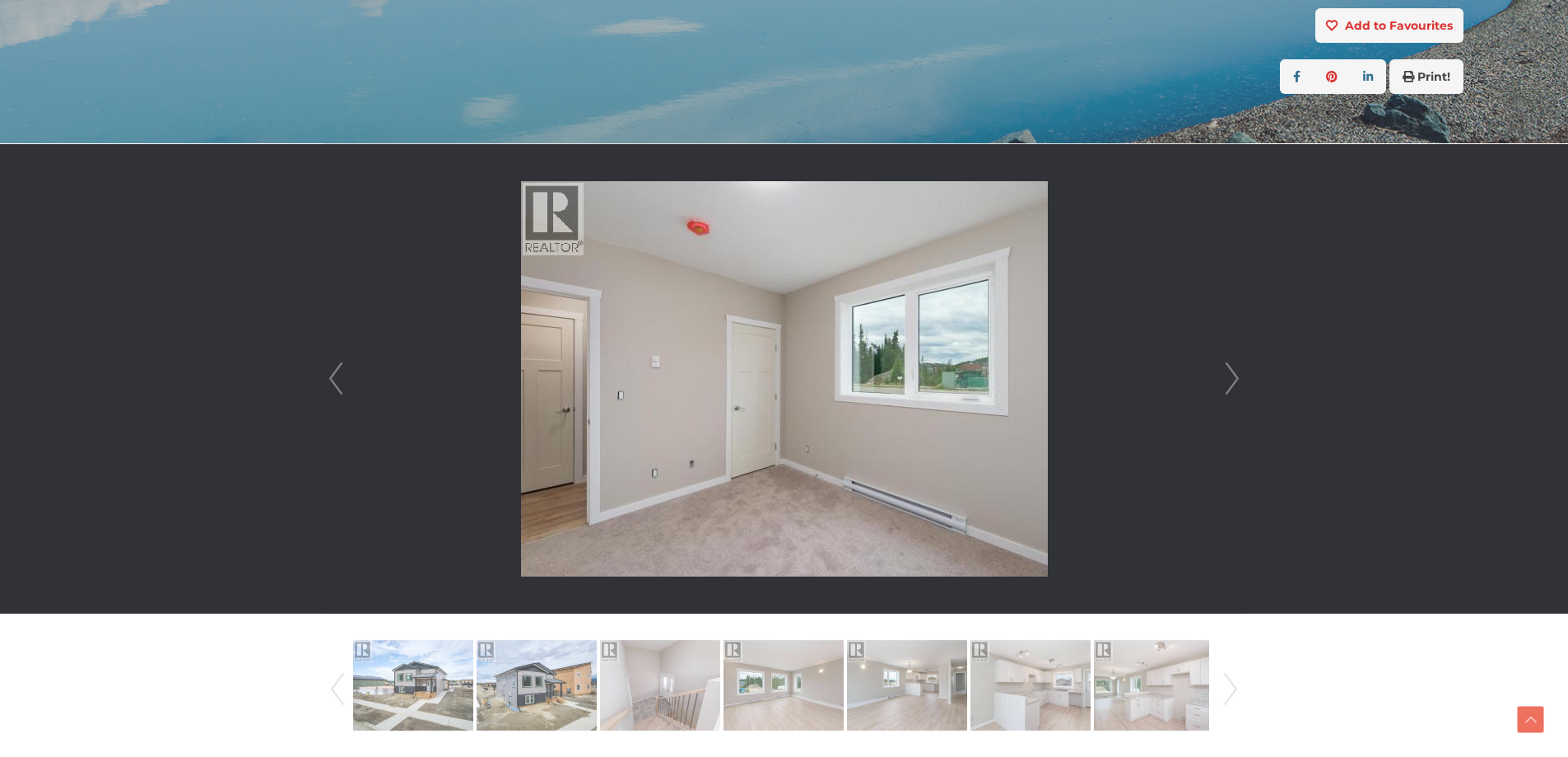
click at [1231, 372] on link "Next" at bounding box center [1232, 378] width 25 height 469
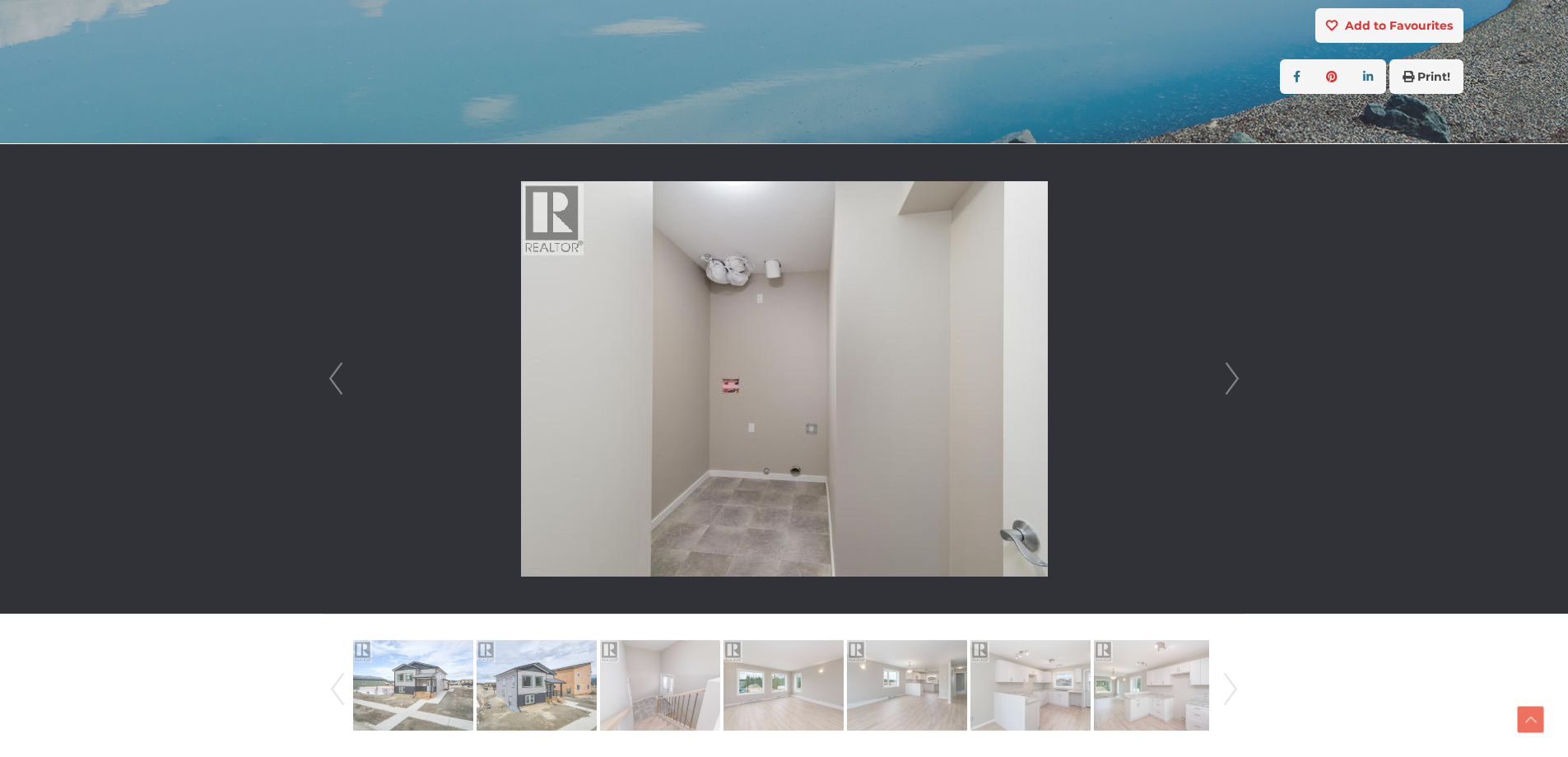
click at [1231, 372] on link "Next" at bounding box center [1232, 378] width 25 height 469
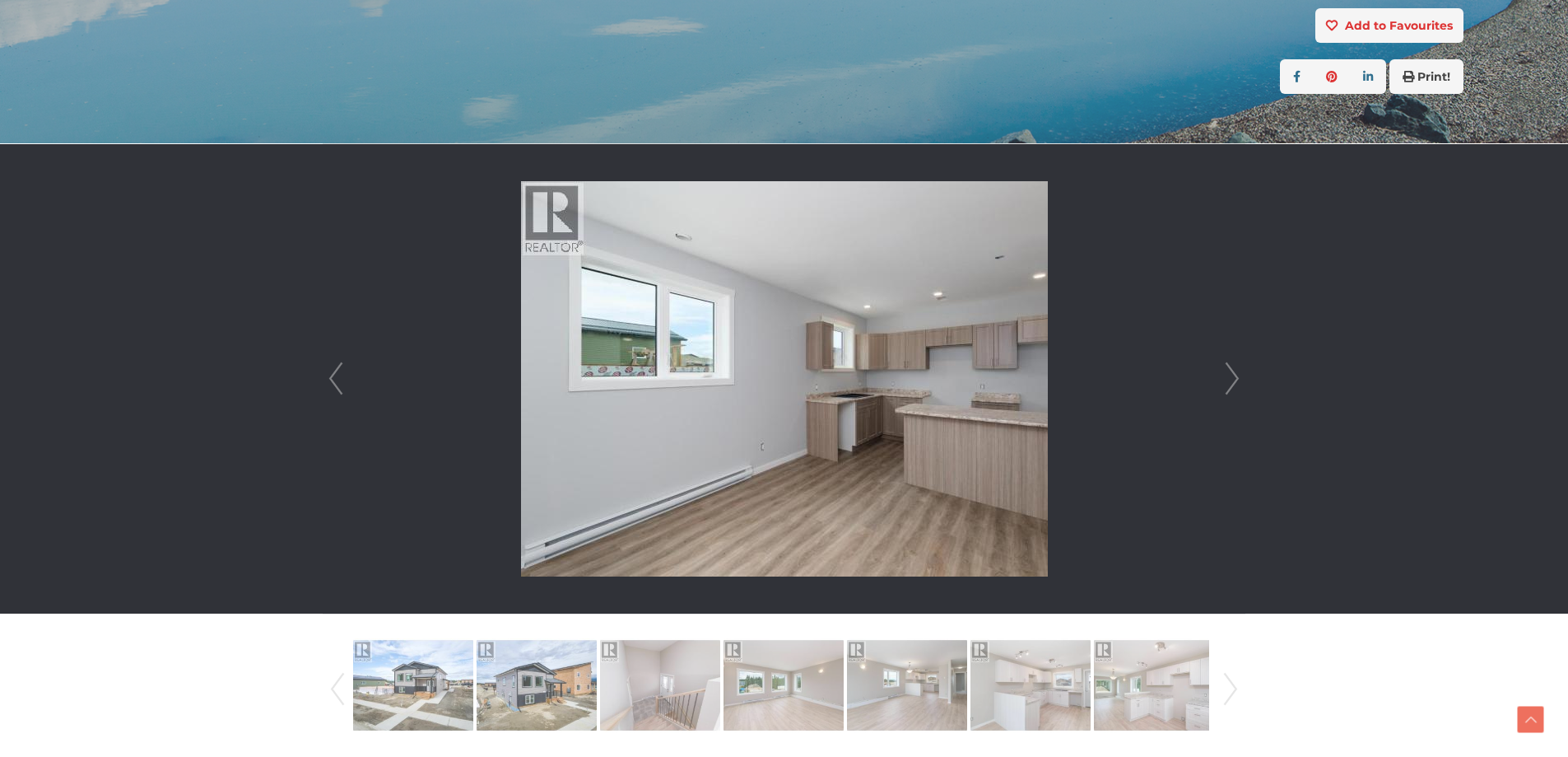
click at [1231, 372] on link "Next" at bounding box center [1232, 378] width 25 height 469
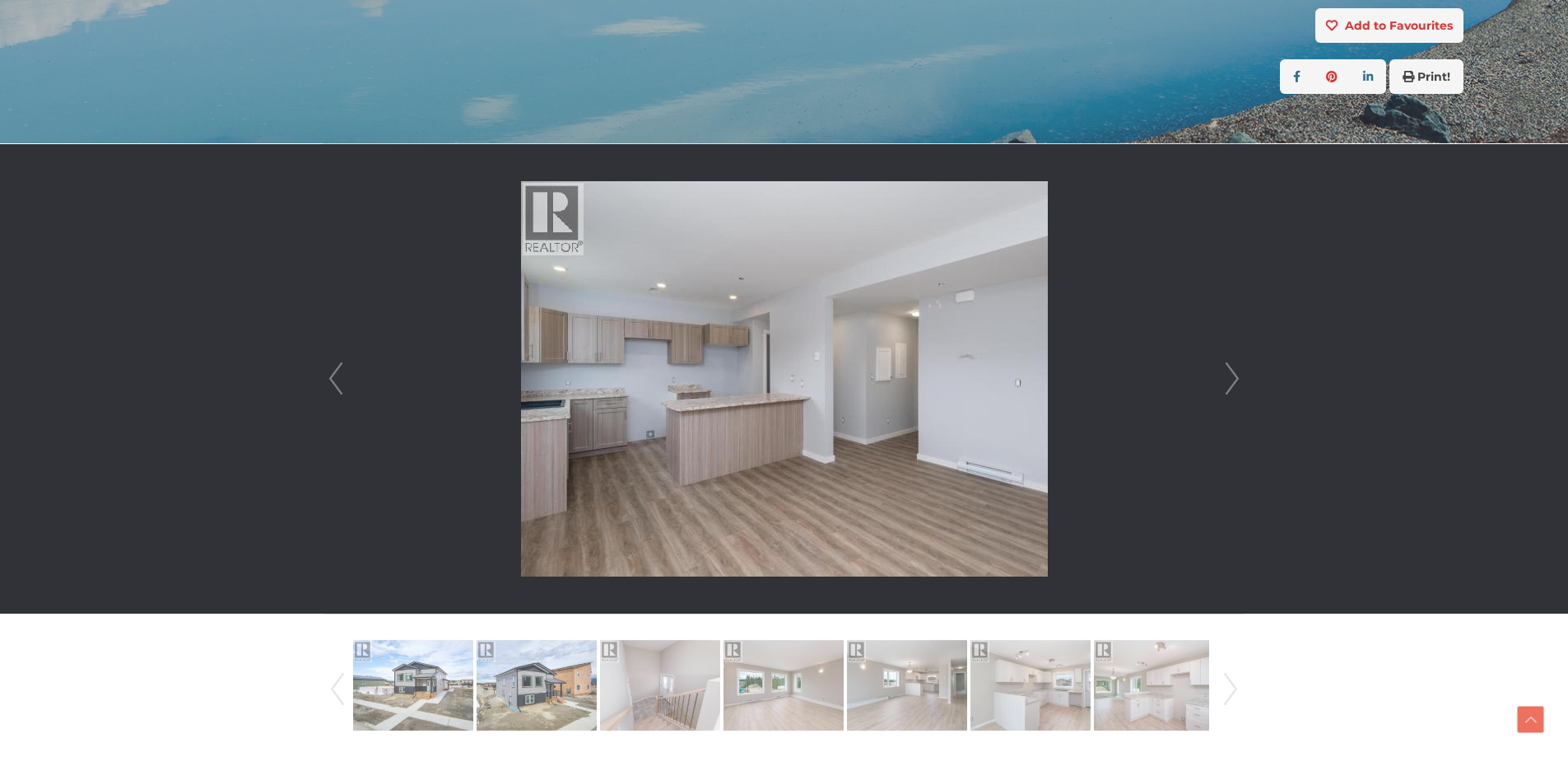
click at [1231, 372] on link "Next" at bounding box center [1232, 378] width 25 height 469
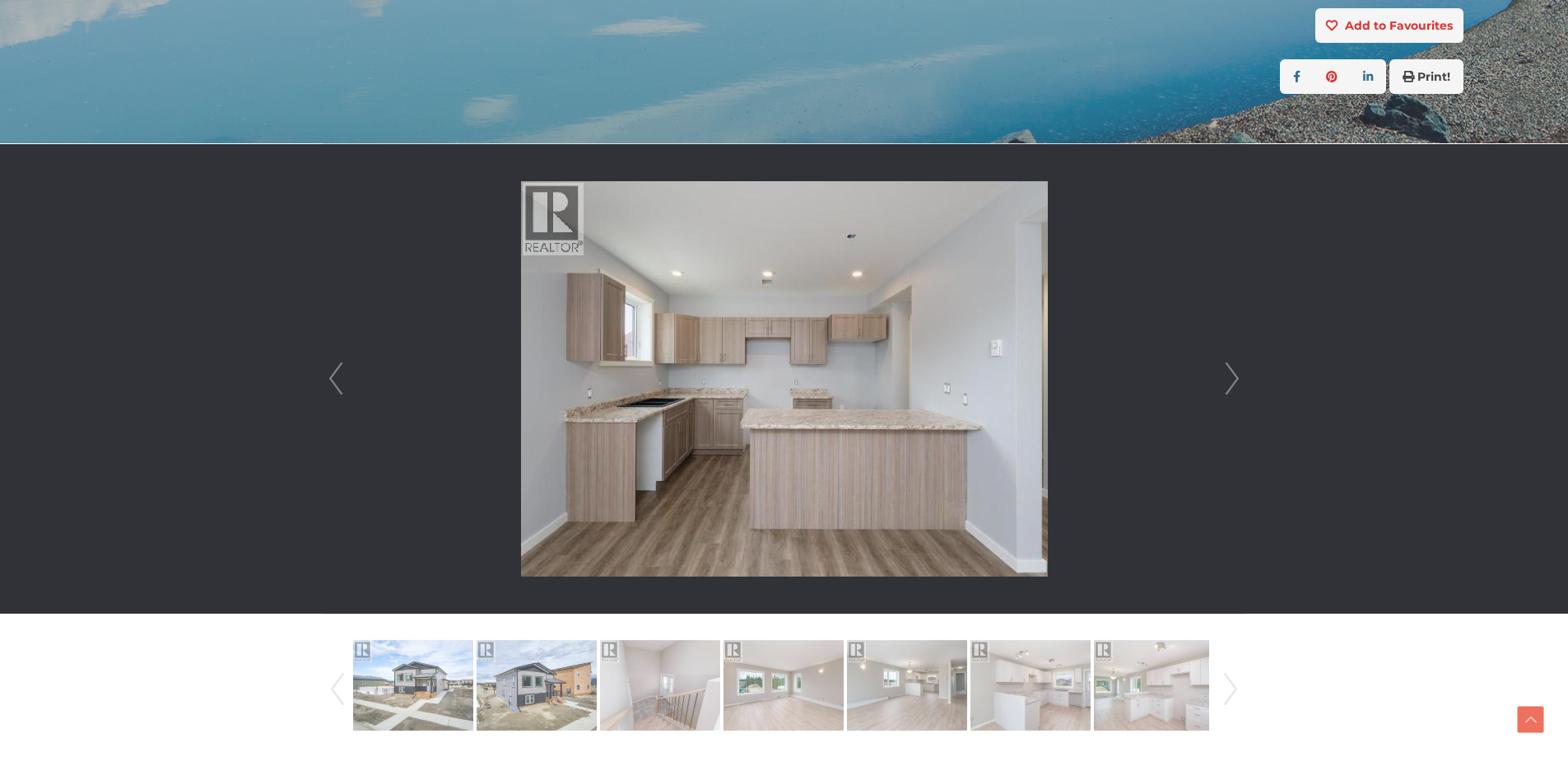
click at [1231, 372] on link "Next" at bounding box center [1232, 378] width 25 height 469
